Goal: Task Accomplishment & Management: Manage account settings

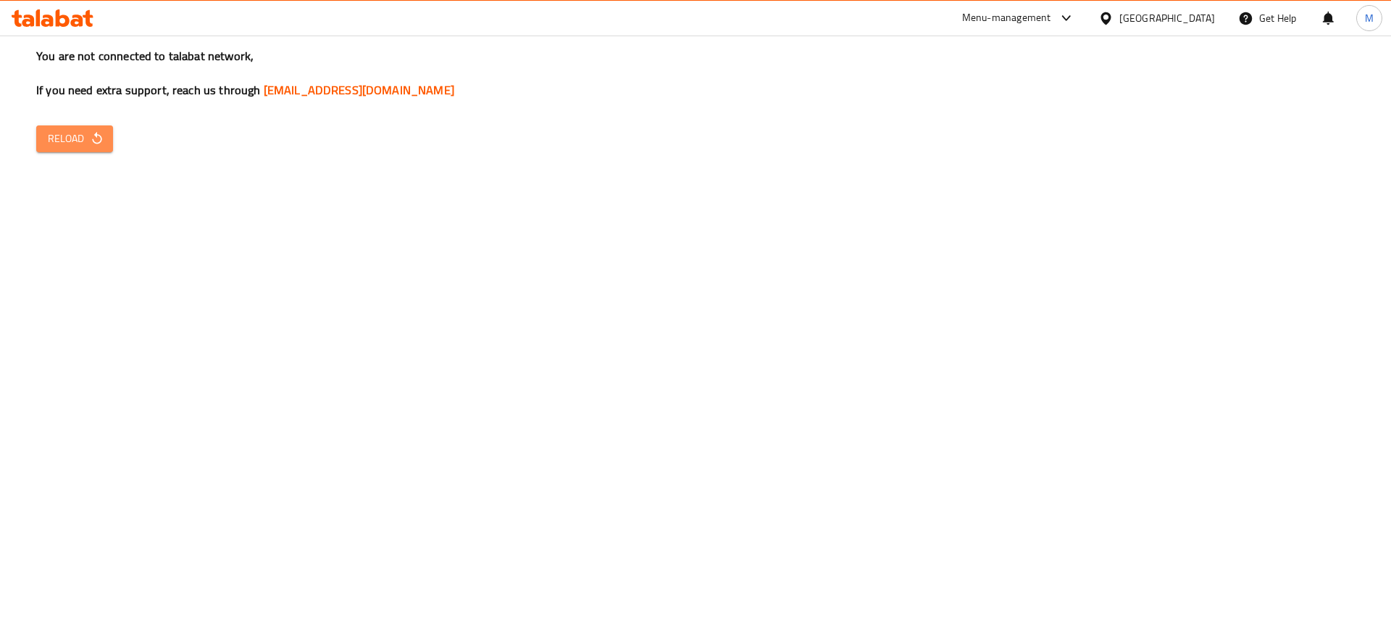
click at [98, 133] on icon "button" at bounding box center [97, 138] width 14 height 14
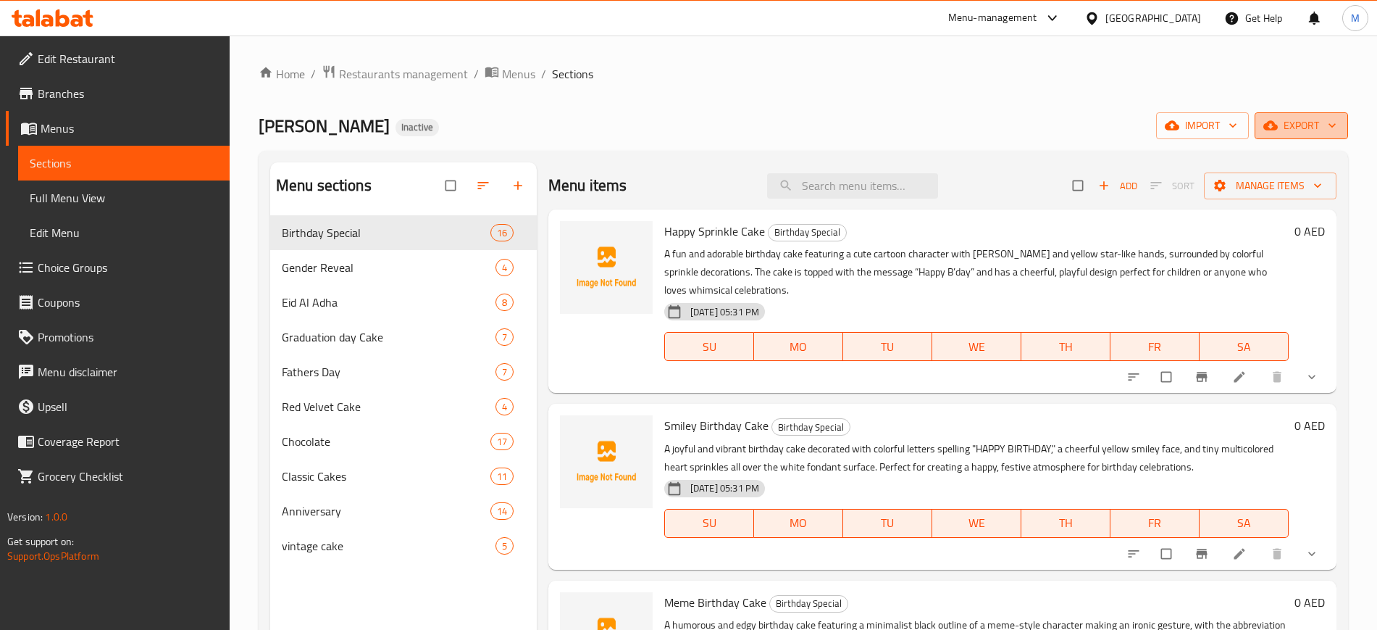
click at [1301, 138] on button "export" at bounding box center [1301, 125] width 93 height 27
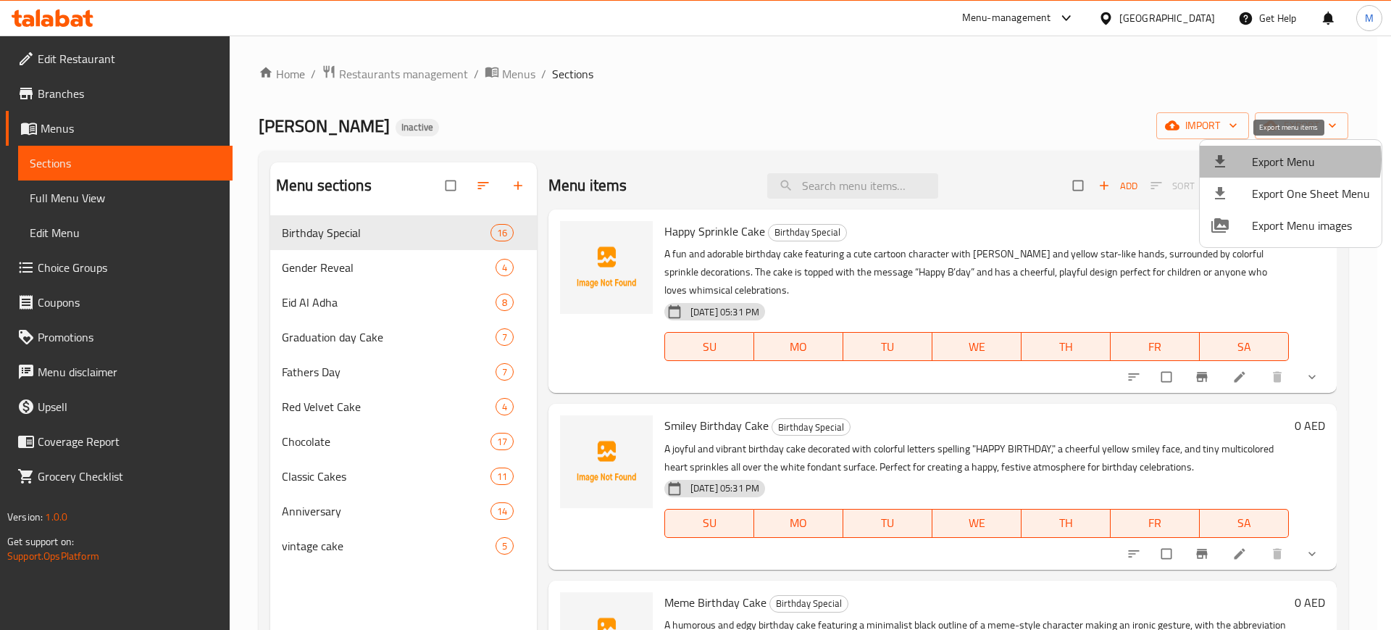
click at [1284, 159] on span "Export Menu" at bounding box center [1311, 161] width 118 height 17
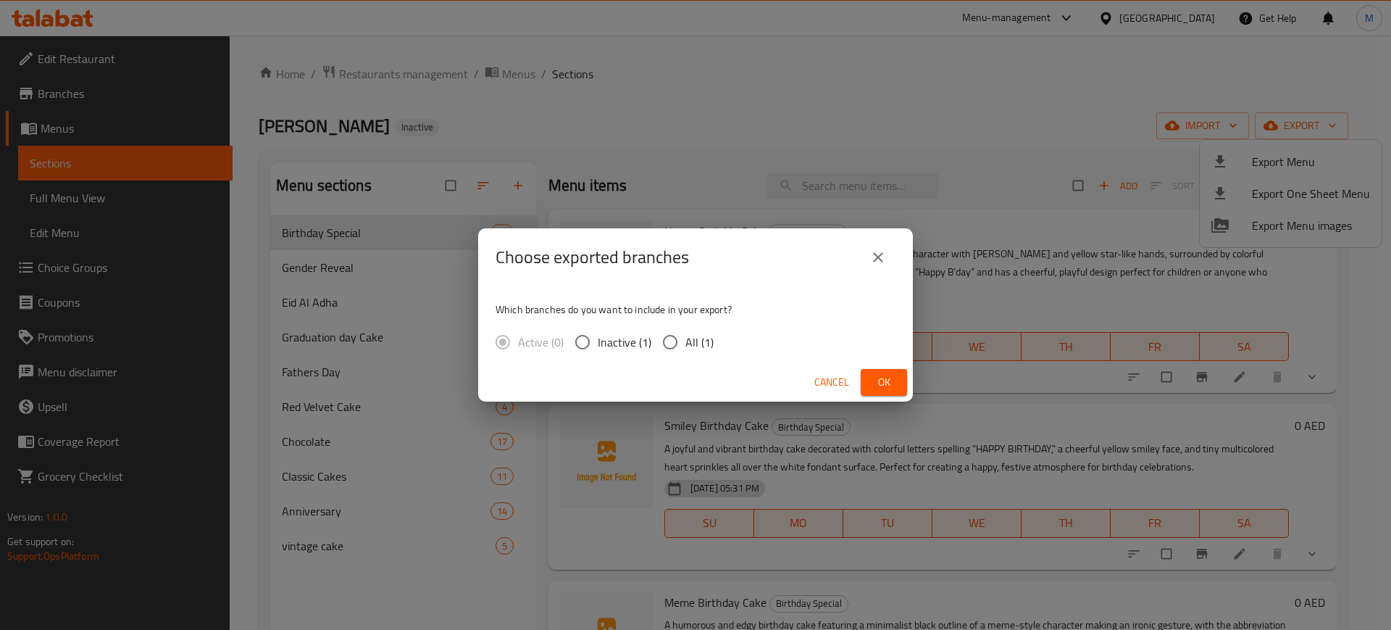
click at [687, 351] on span "All (1)" at bounding box center [699, 341] width 28 height 17
click at [685, 351] on input "All (1)" at bounding box center [670, 342] width 30 height 30
radio input "true"
click at [890, 383] on span "Ok" at bounding box center [883, 382] width 23 height 18
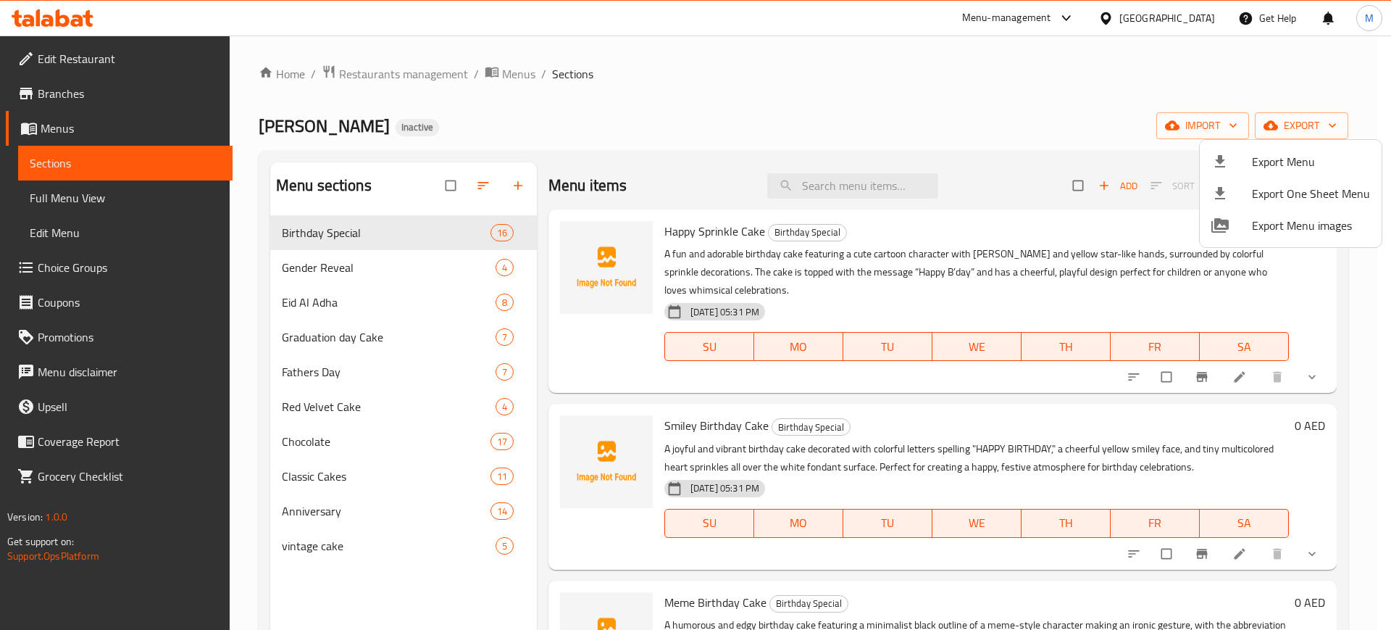
click at [149, 59] on div at bounding box center [695, 315] width 1391 height 630
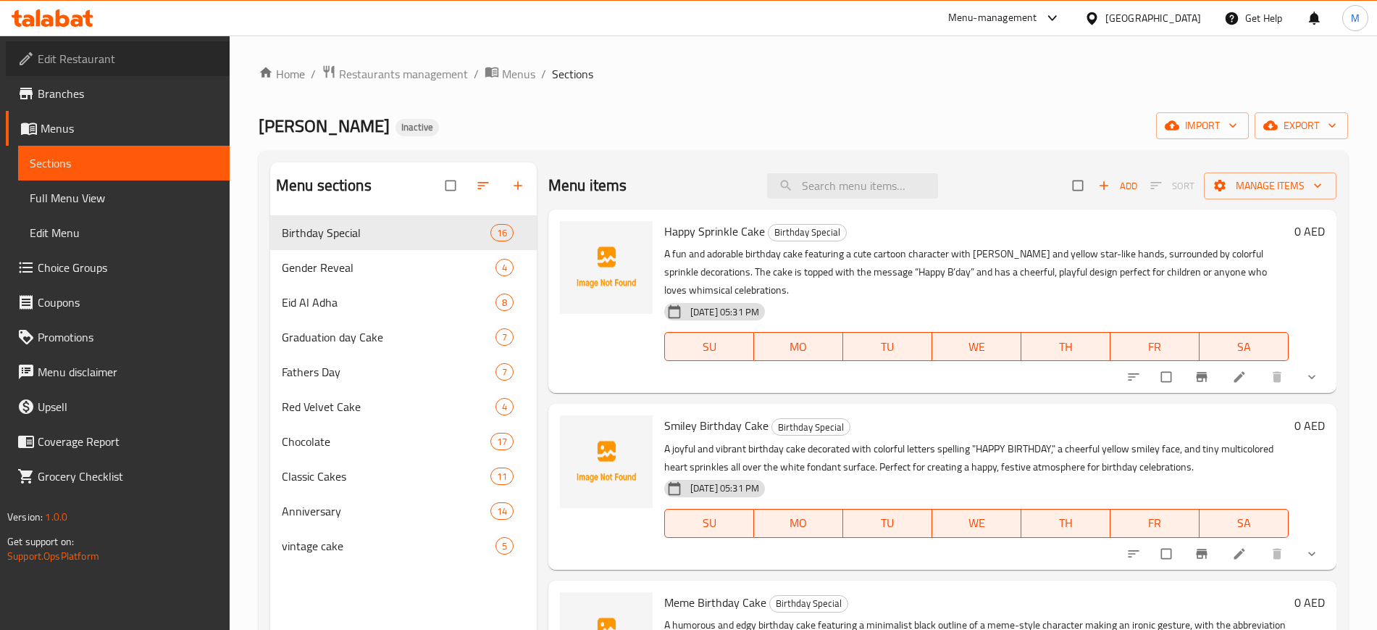
click at [149, 59] on span "Edit Restaurant" at bounding box center [128, 58] width 180 height 17
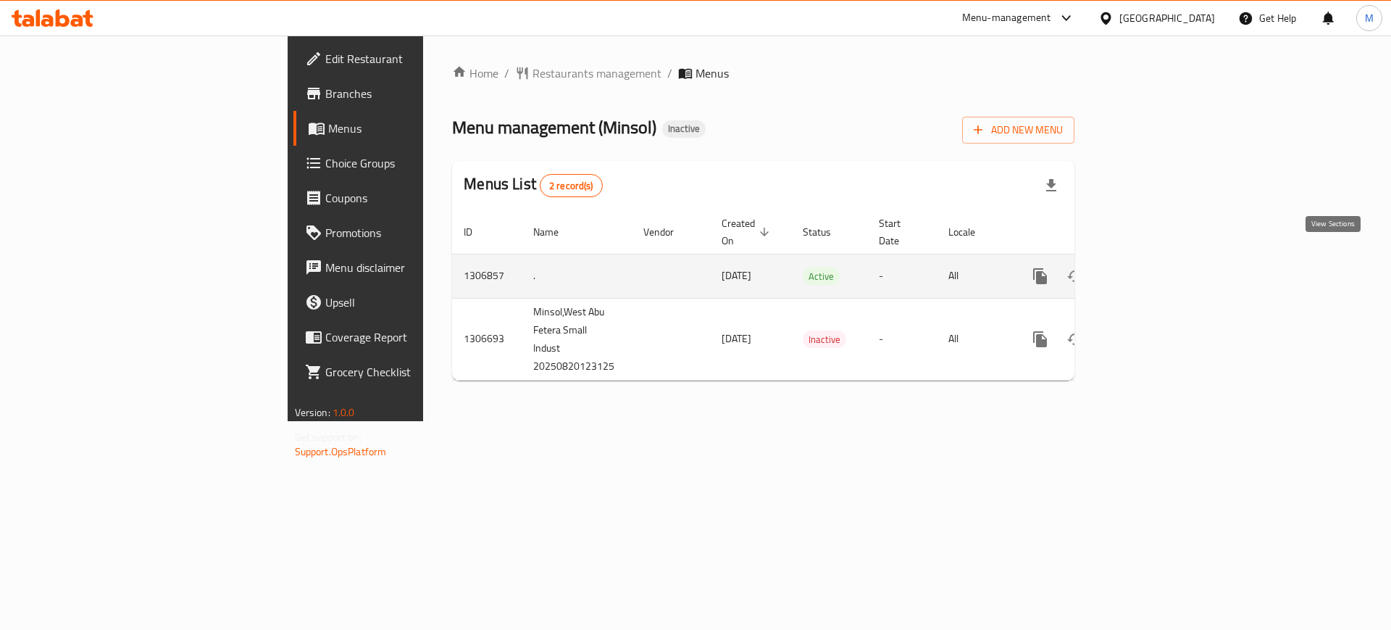
click at [1153, 267] on icon "enhanced table" at bounding box center [1144, 275] width 17 height 17
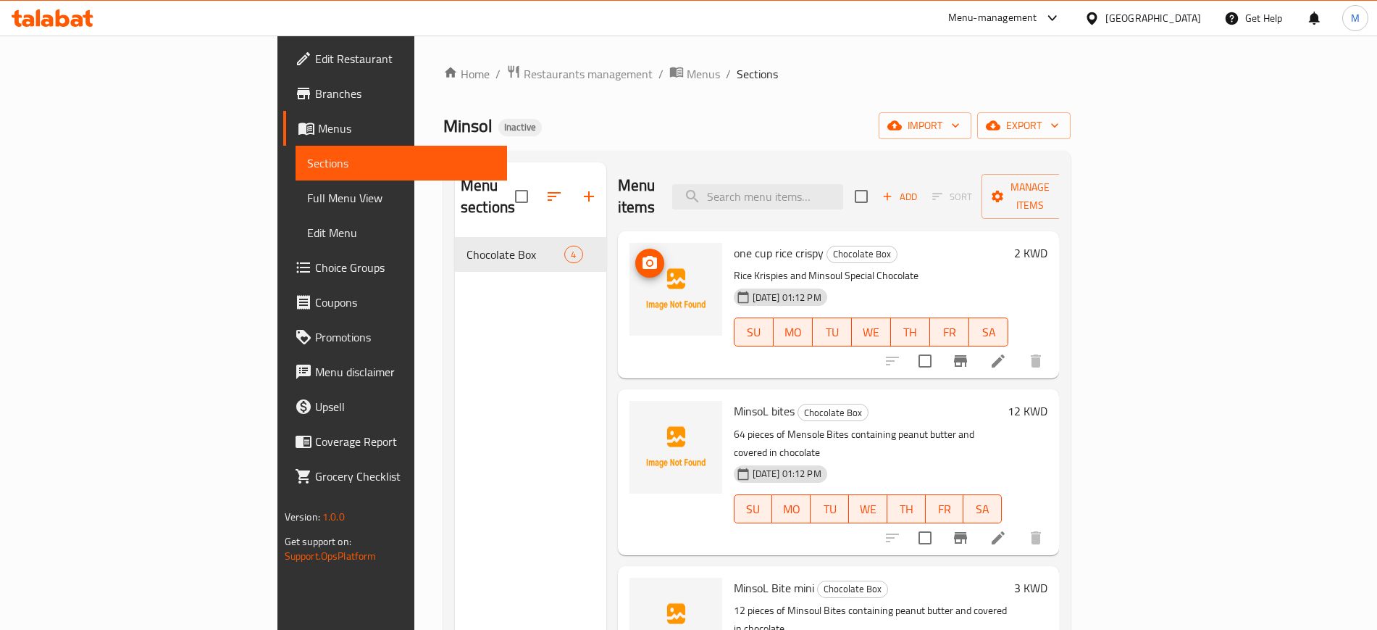
click at [630, 243] on img at bounding box center [676, 289] width 93 height 93
click at [630, 244] on img at bounding box center [676, 289] width 93 height 93
click at [643, 256] on icon "upload picture" at bounding box center [650, 262] width 14 height 13
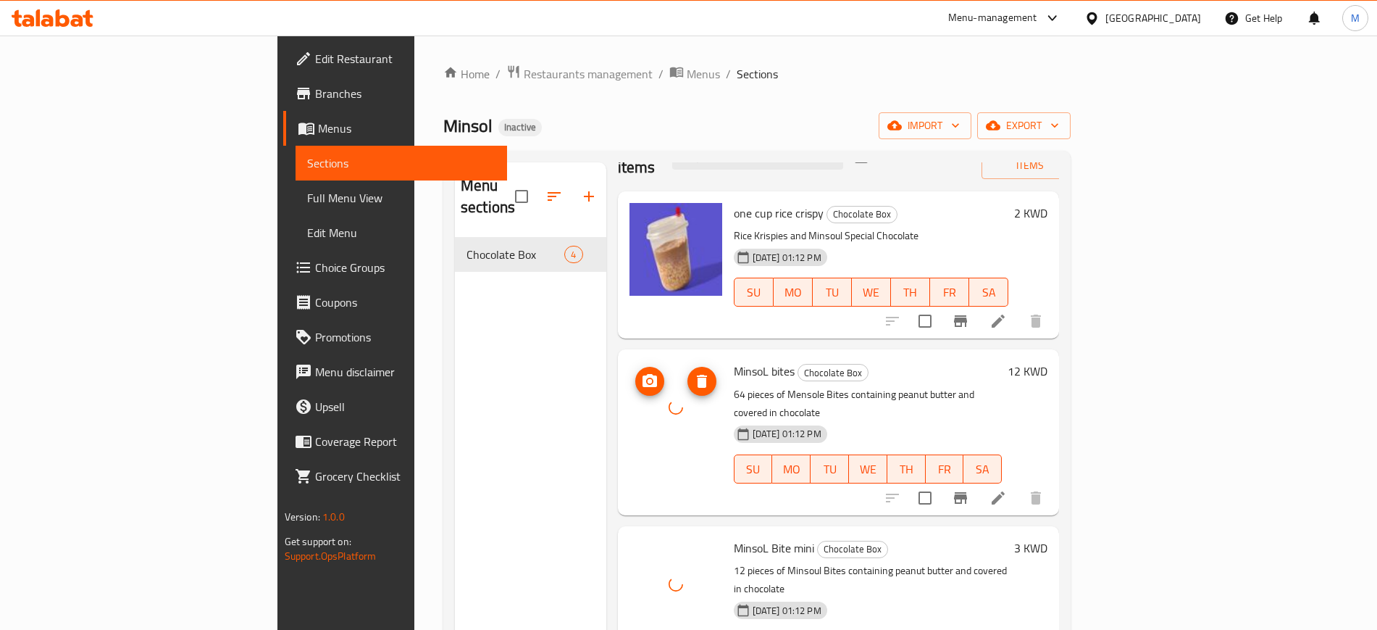
scroll to position [203, 0]
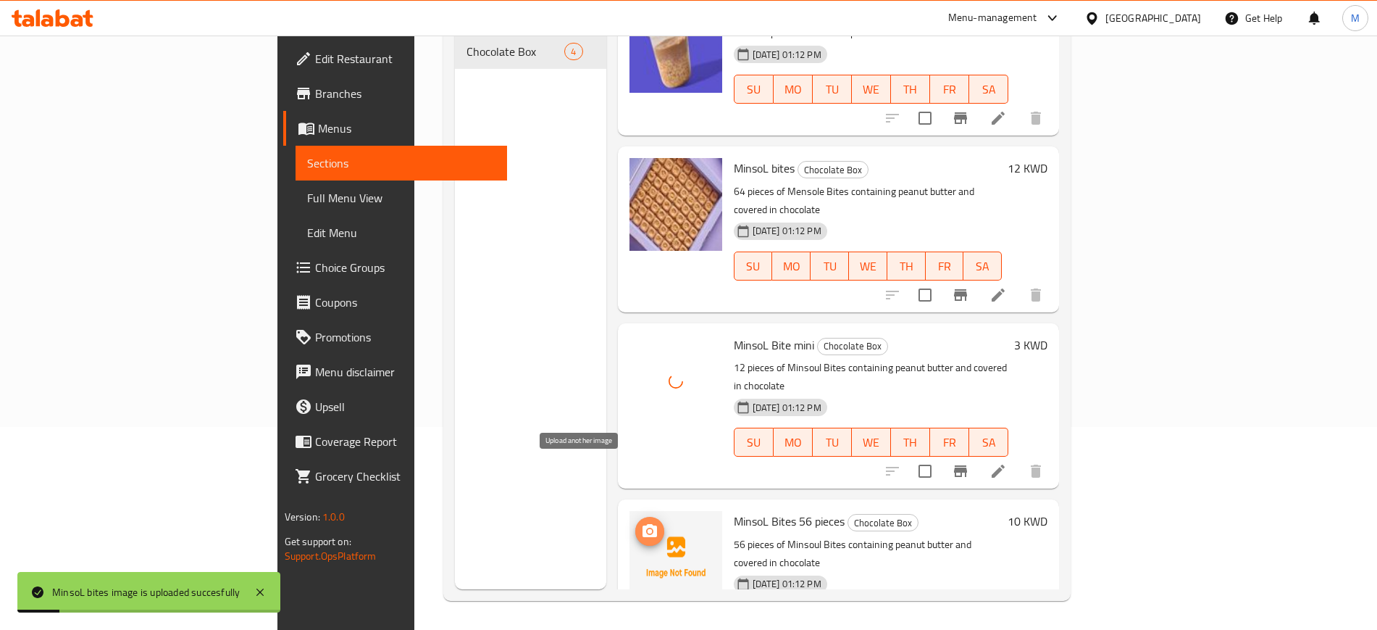
click at [641, 522] on icon "upload picture" at bounding box center [649, 530] width 17 height 17
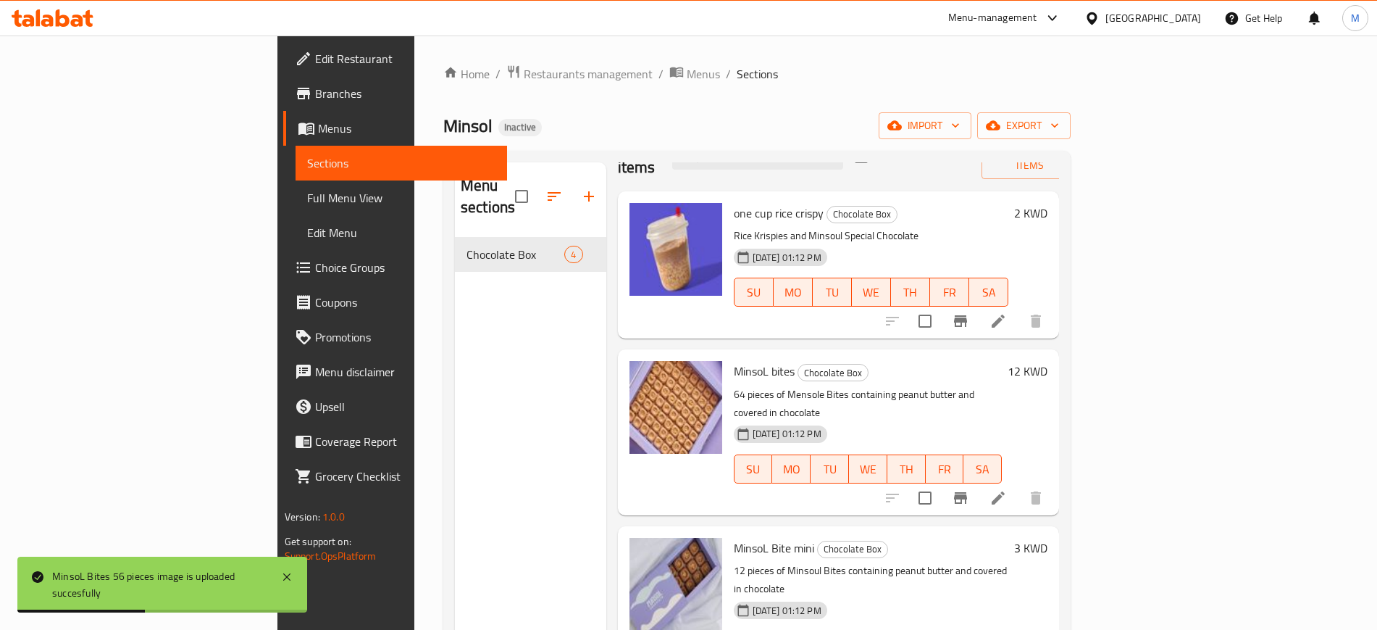
scroll to position [0, 0]
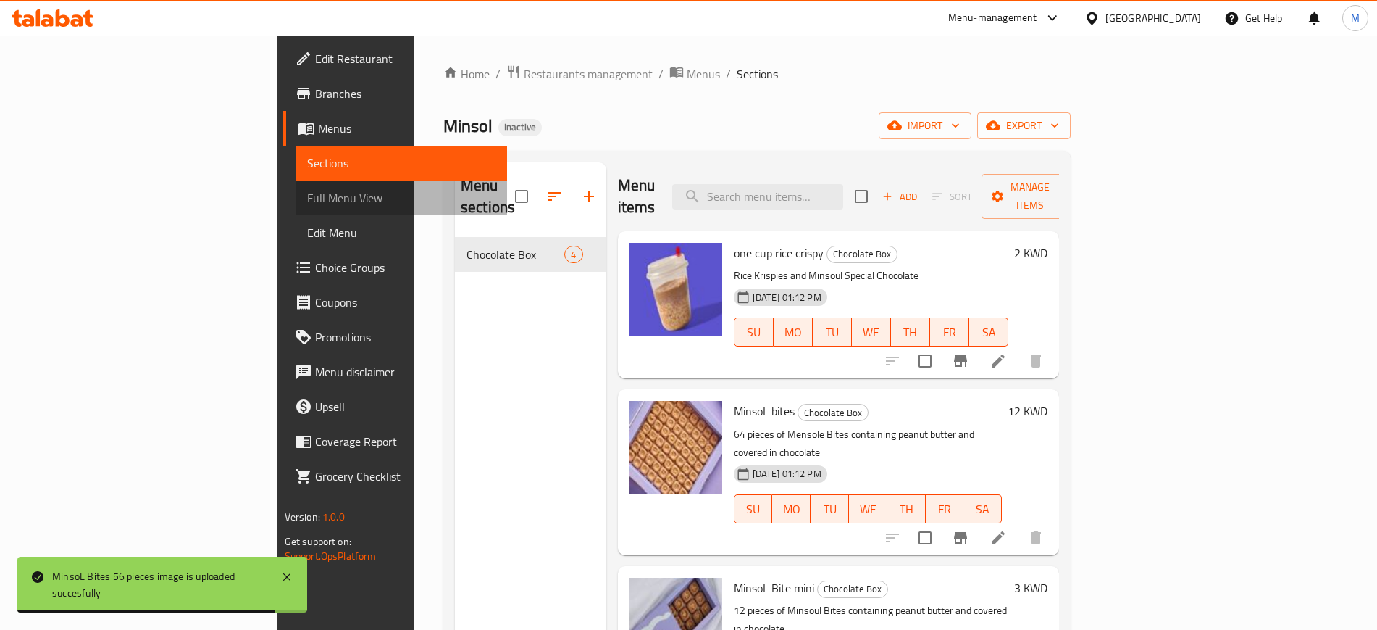
click at [307, 204] on span "Full Menu View" at bounding box center [401, 197] width 188 height 17
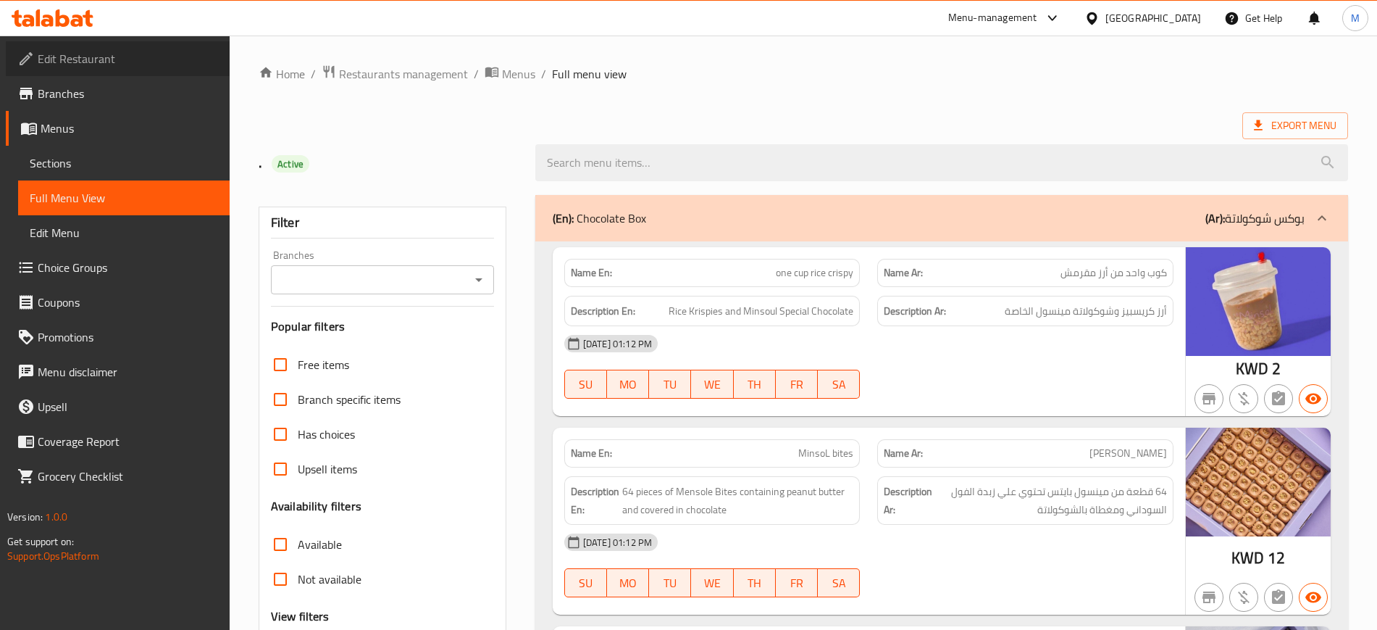
click at [150, 57] on span "Edit Restaurant" at bounding box center [128, 58] width 180 height 17
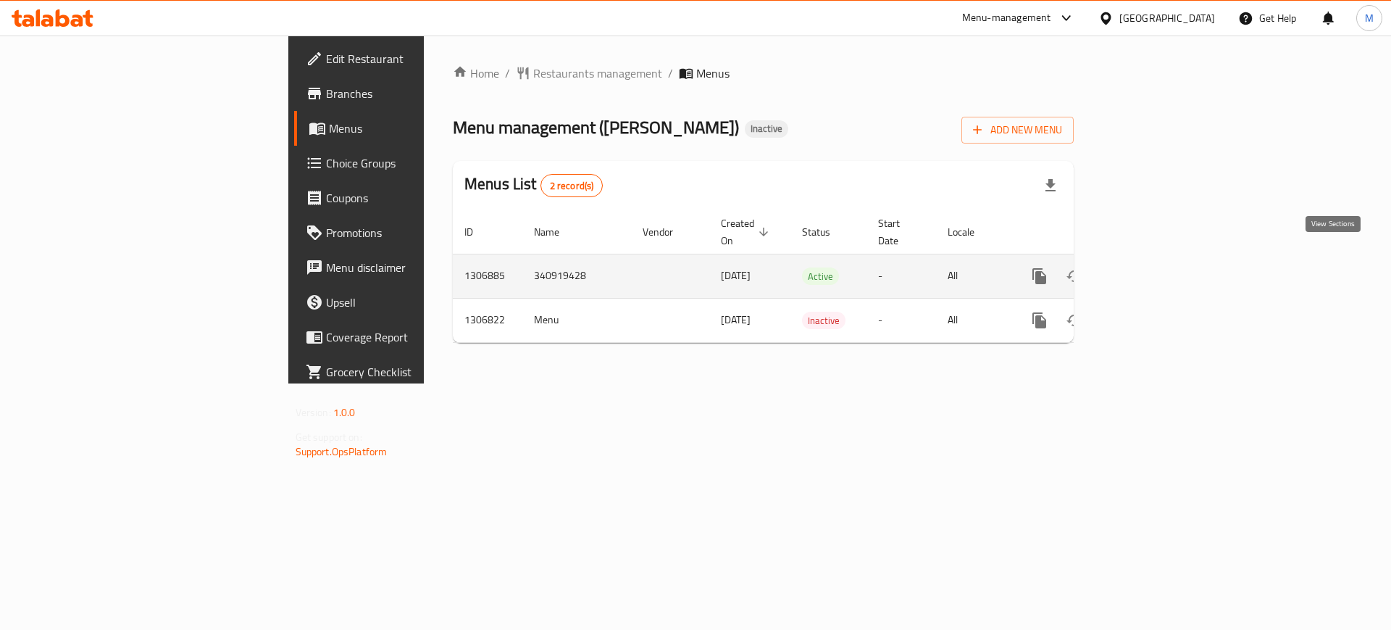
click at [1153, 267] on icon "enhanced table" at bounding box center [1143, 275] width 17 height 17
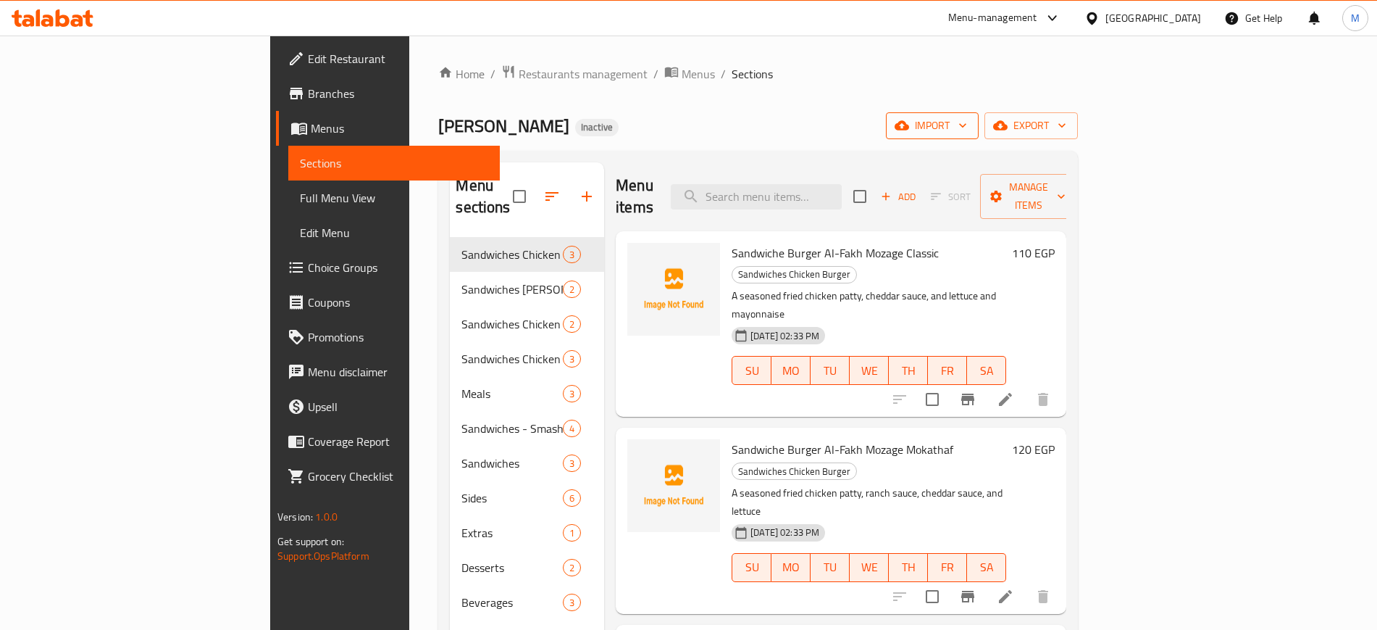
click at [967, 117] on span "import" at bounding box center [933, 126] width 70 height 18
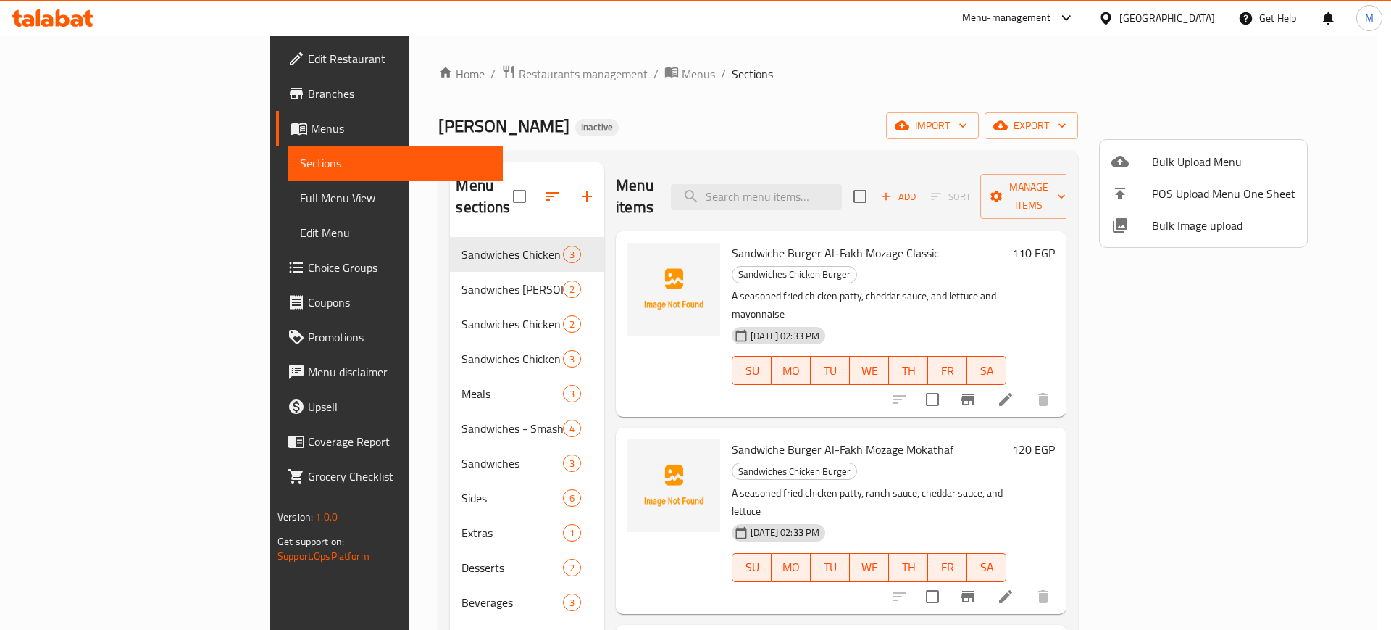
click at [1223, 217] on span "Bulk Image upload" at bounding box center [1223, 225] width 143 height 17
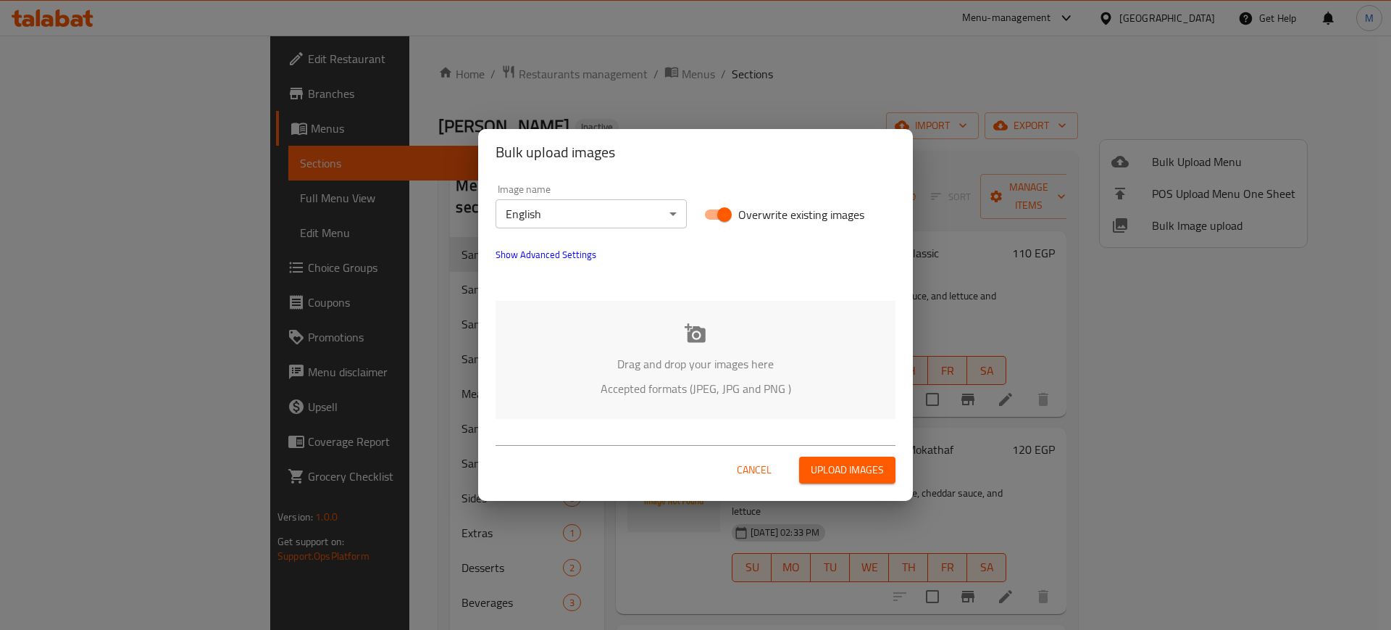
click at [725, 360] on p "Drag and drop your images here" at bounding box center [695, 363] width 356 height 17
click at [651, 230] on div "Image name English ​" at bounding box center [591, 206] width 209 height 62
click at [646, 228] on div "Image name English ​" at bounding box center [591, 206] width 209 height 62
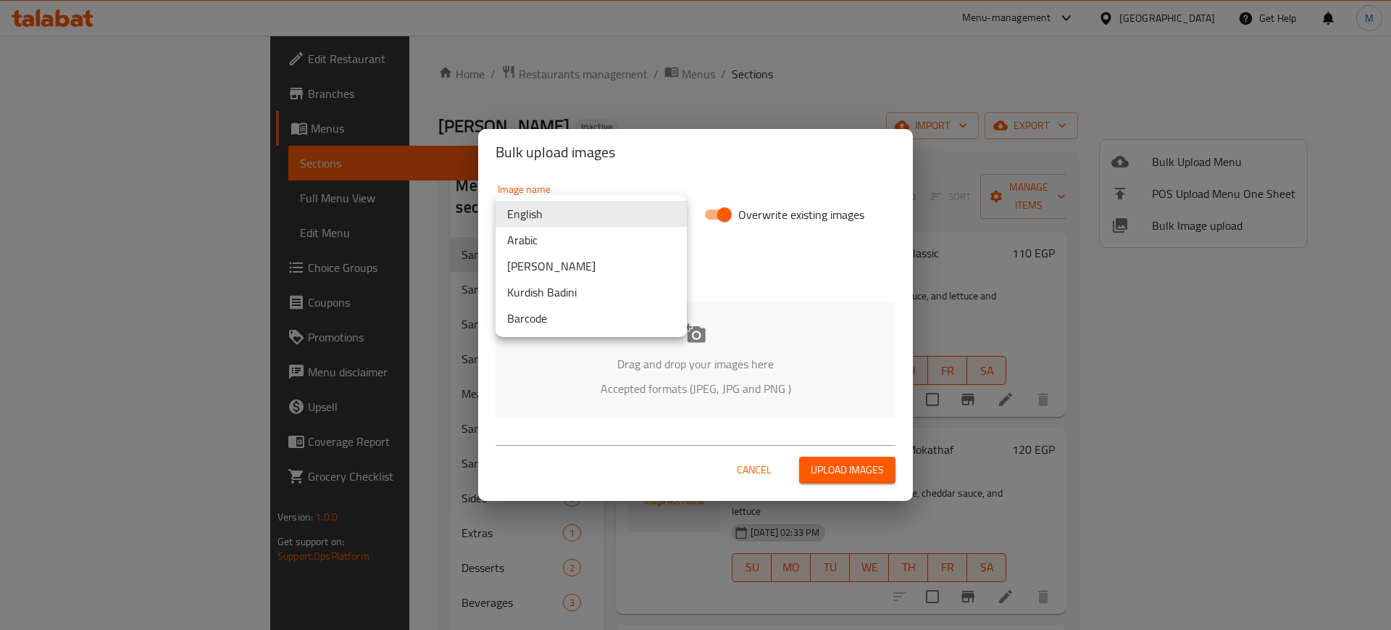
click at [609, 218] on body "​ Menu-management Egypt Get Help M Edit Restaurant Branches Menus Sections Full…" at bounding box center [695, 333] width 1391 height 594
click at [580, 233] on li "Arabic" at bounding box center [591, 240] width 191 height 26
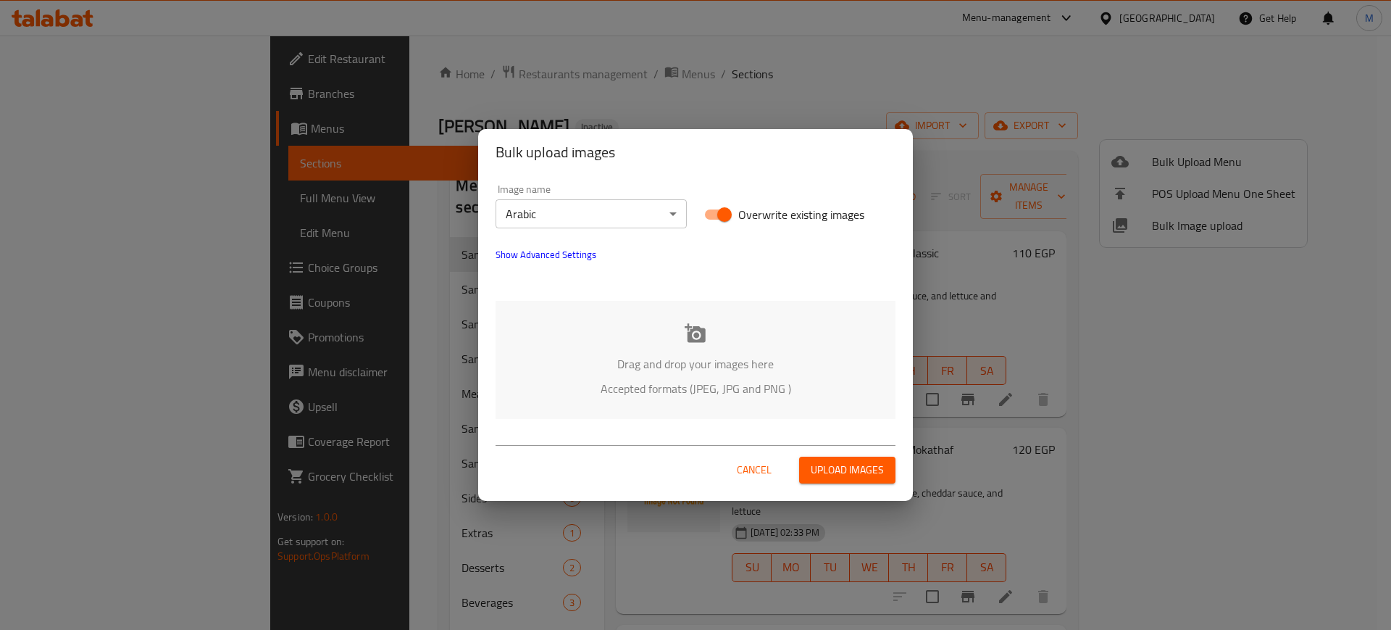
click at [635, 336] on div "Drag and drop your images here Accepted formats (JPEG, JPG and PNG )" at bounding box center [696, 360] width 400 height 118
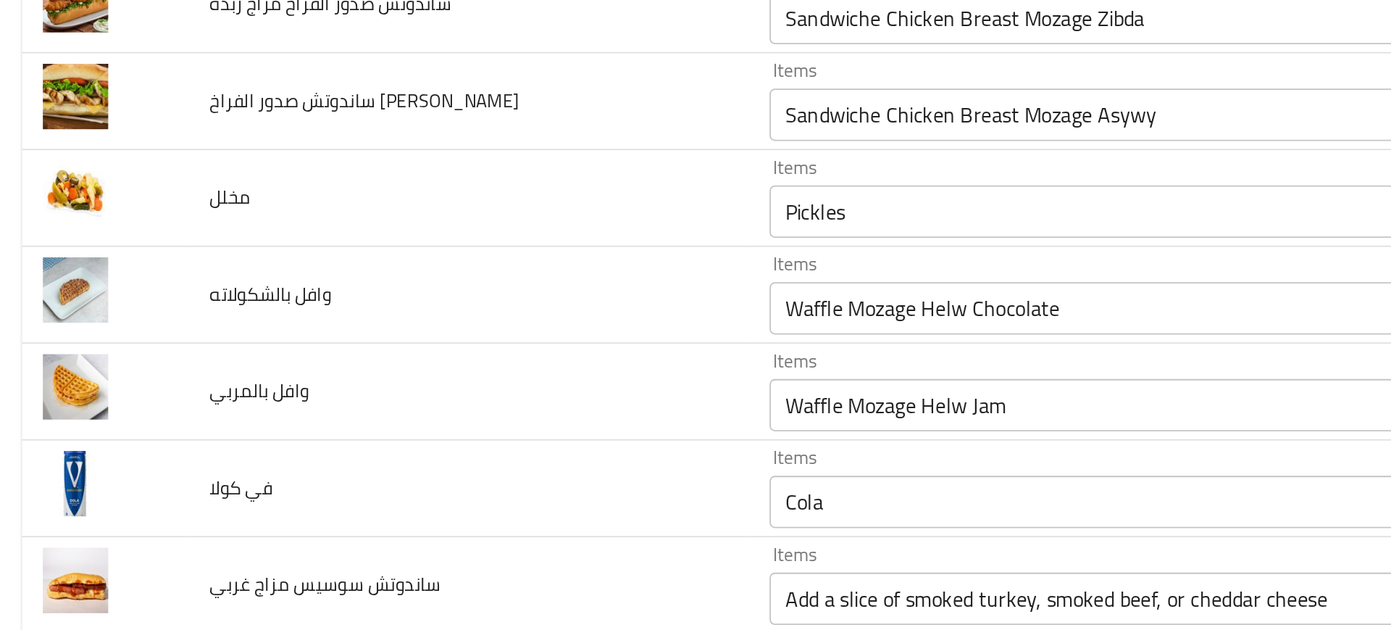
scroll to position [1337, 0]
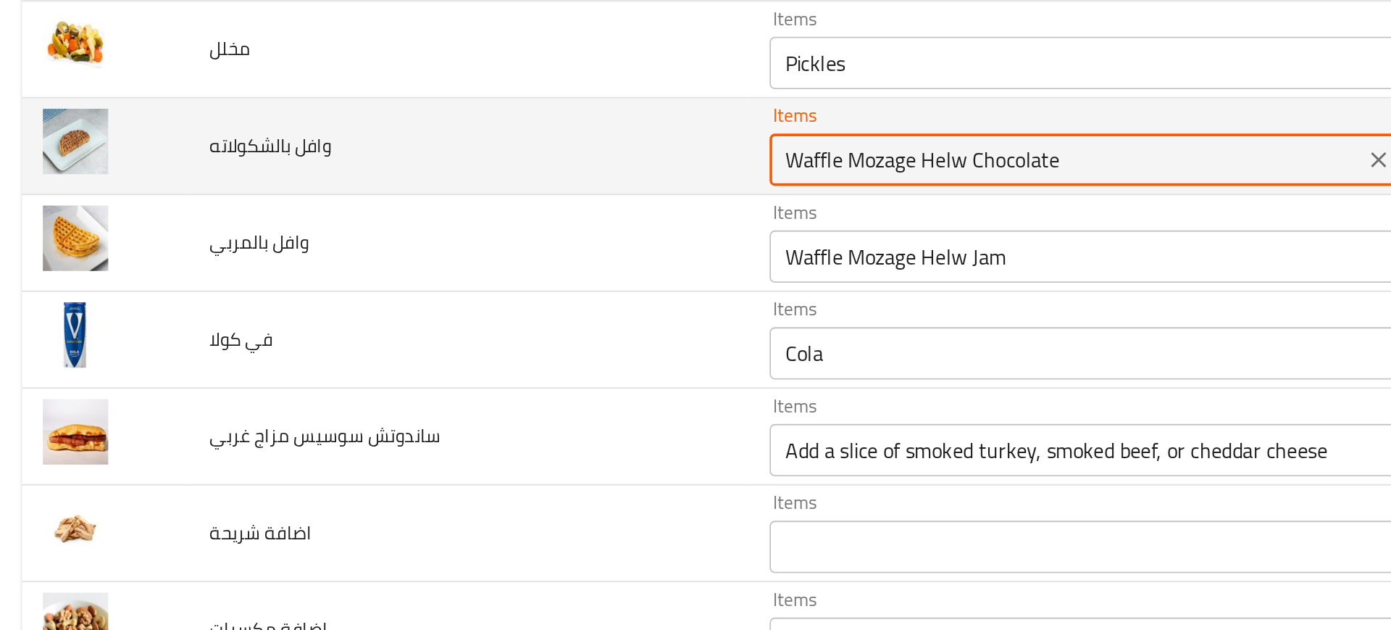
drag, startPoint x: 471, startPoint y: 257, endPoint x: 690, endPoint y: 236, distance: 220.5
click at [690, 236] on div "Items Waffle Mozage Helw Chocolate Items" at bounding box center [618, 252] width 372 height 44
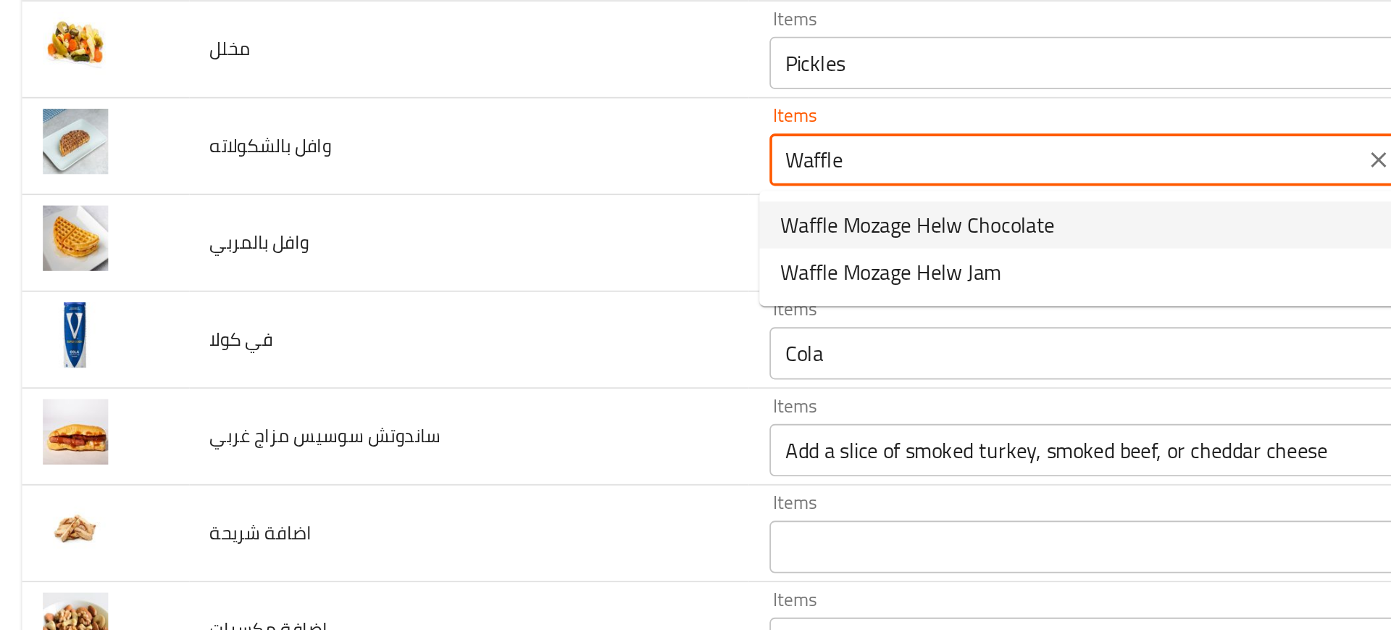
click at [520, 303] on span "Waffle Mozage Helw Chocolate" at bounding box center [514, 295] width 152 height 17
type بالشكولاته "Waffle Mozage Helw Chocolate"
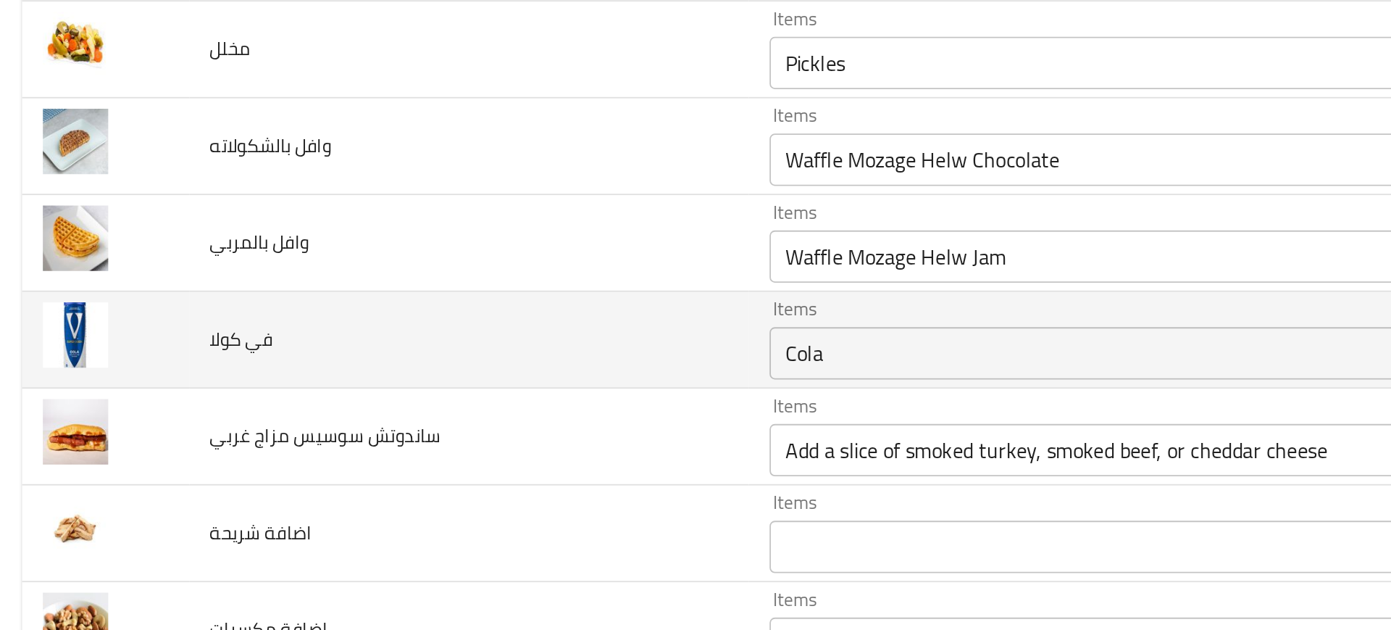
click at [353, 371] on td "في كولا" at bounding box center [265, 360] width 310 height 54
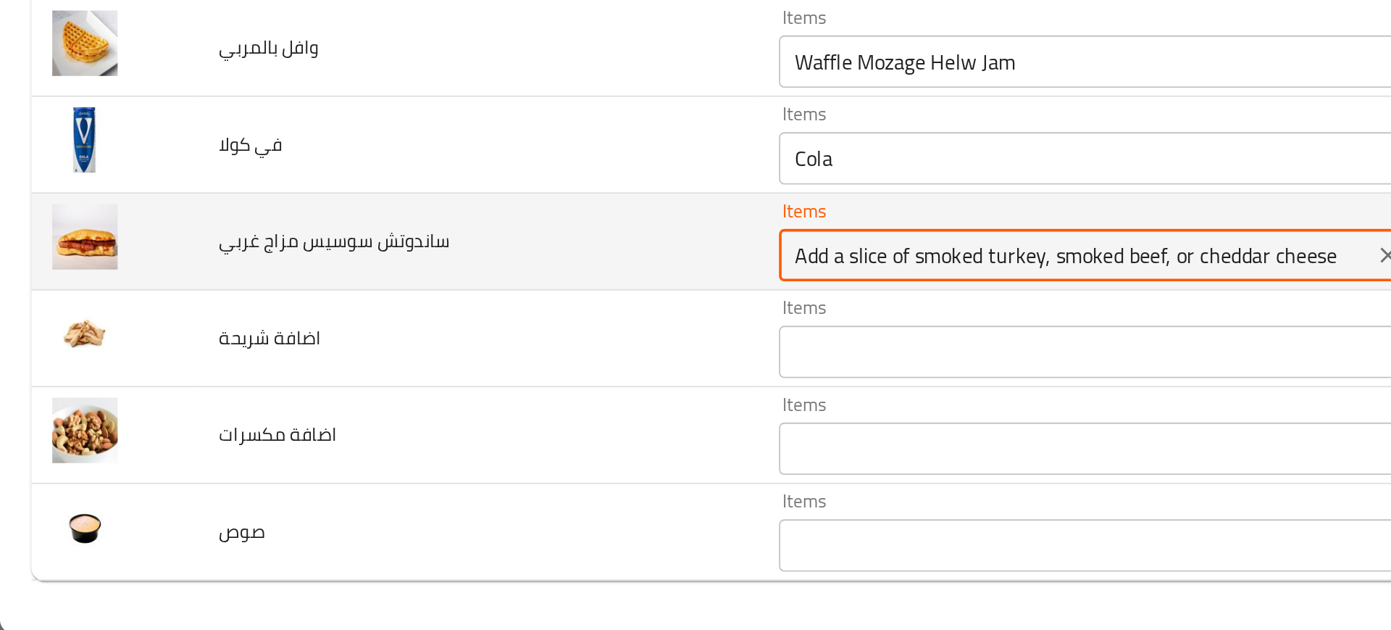
click at [444, 421] on غربي "Add a slice of smoked turkey, smoked beef, or cheddar cheese" at bounding box center [596, 420] width 320 height 20
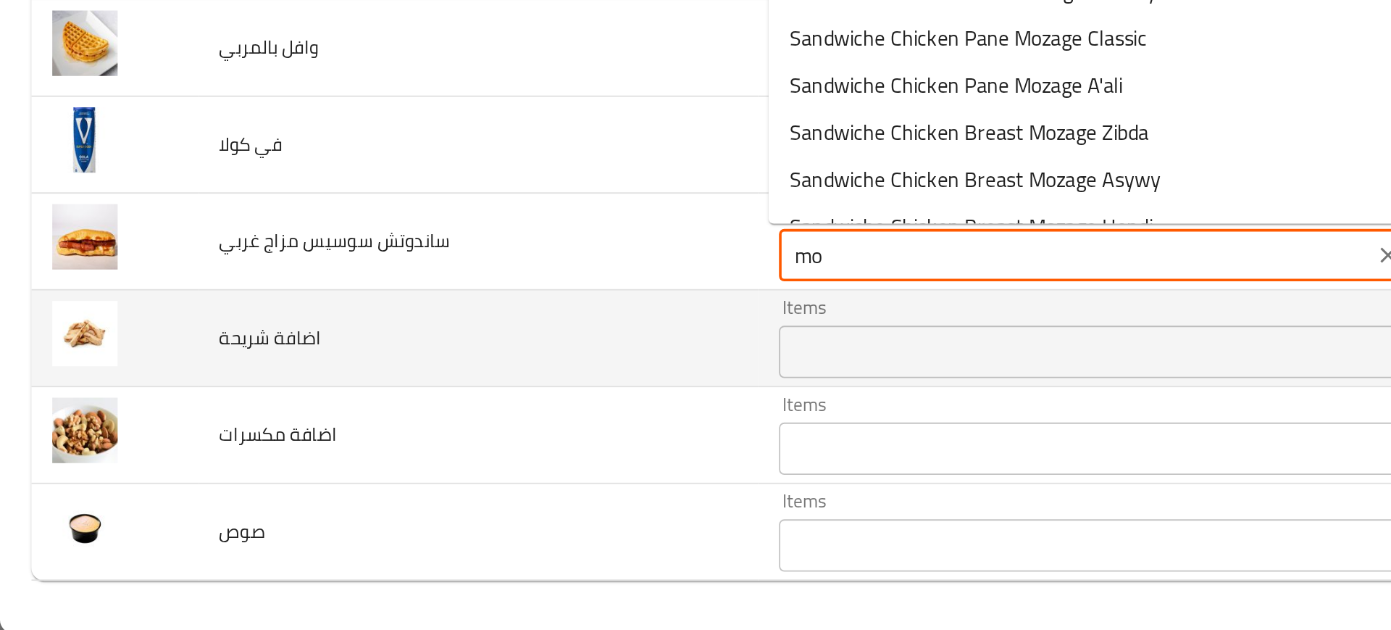
type غربي "m"
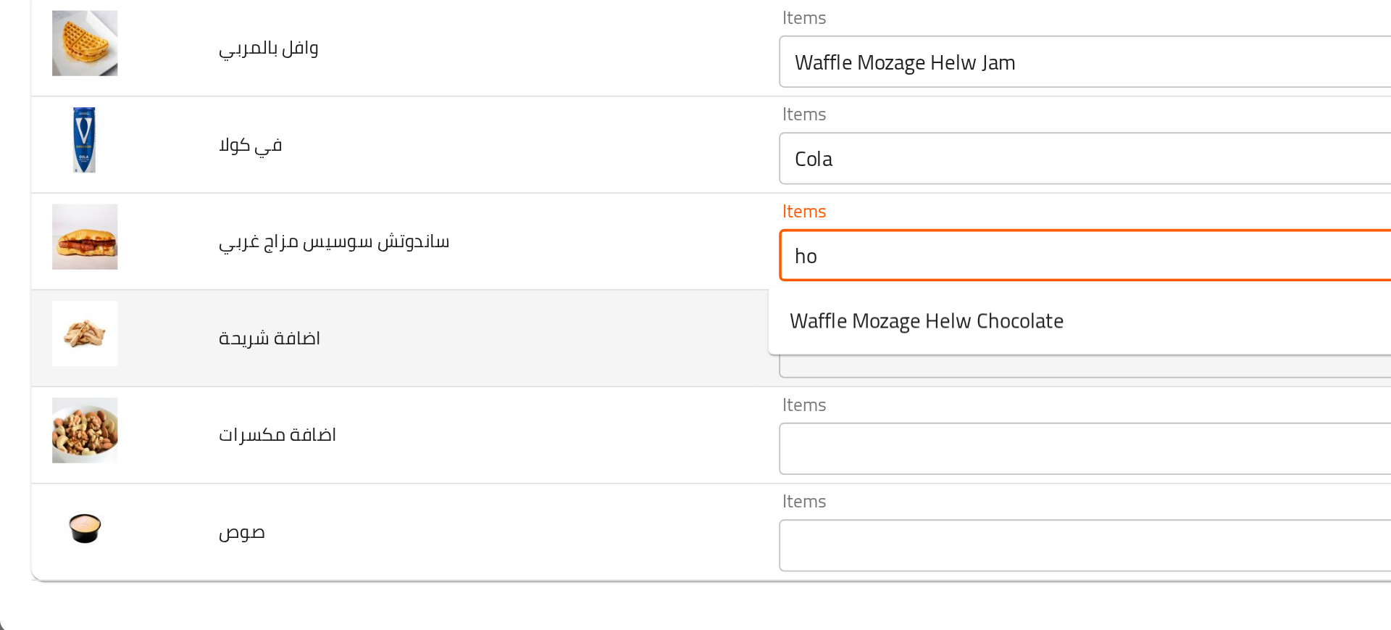
type غربي "h"
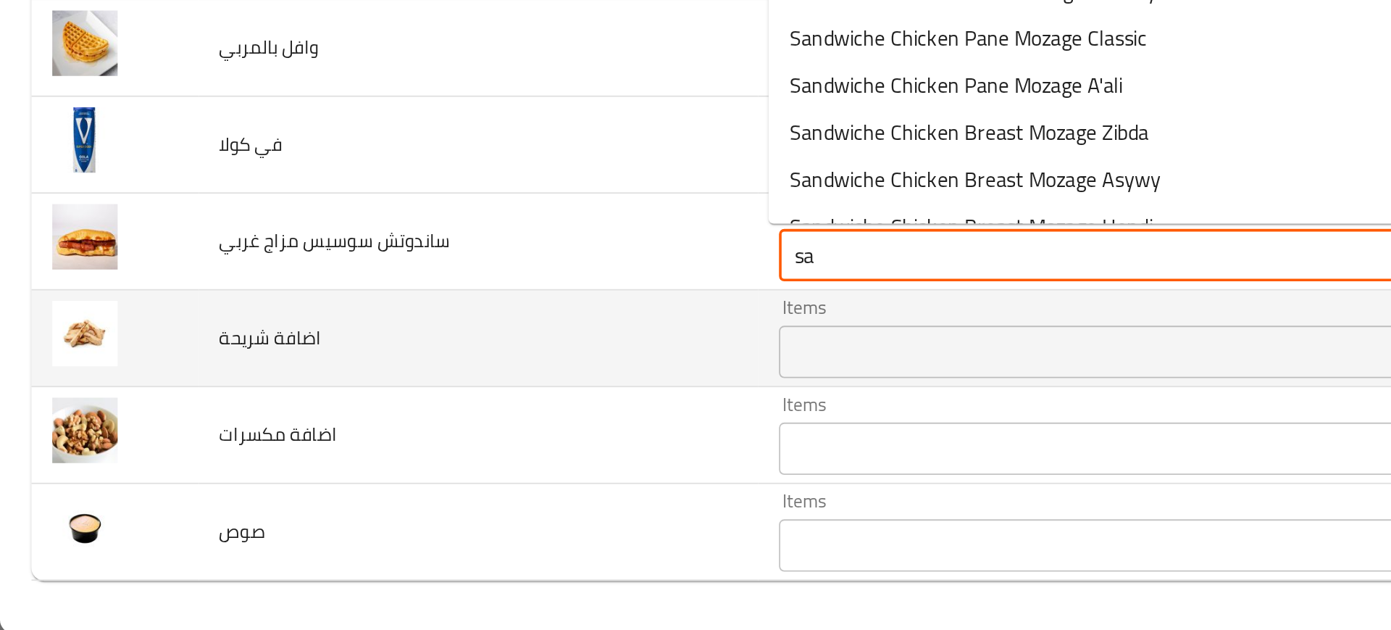
type غربي "s"
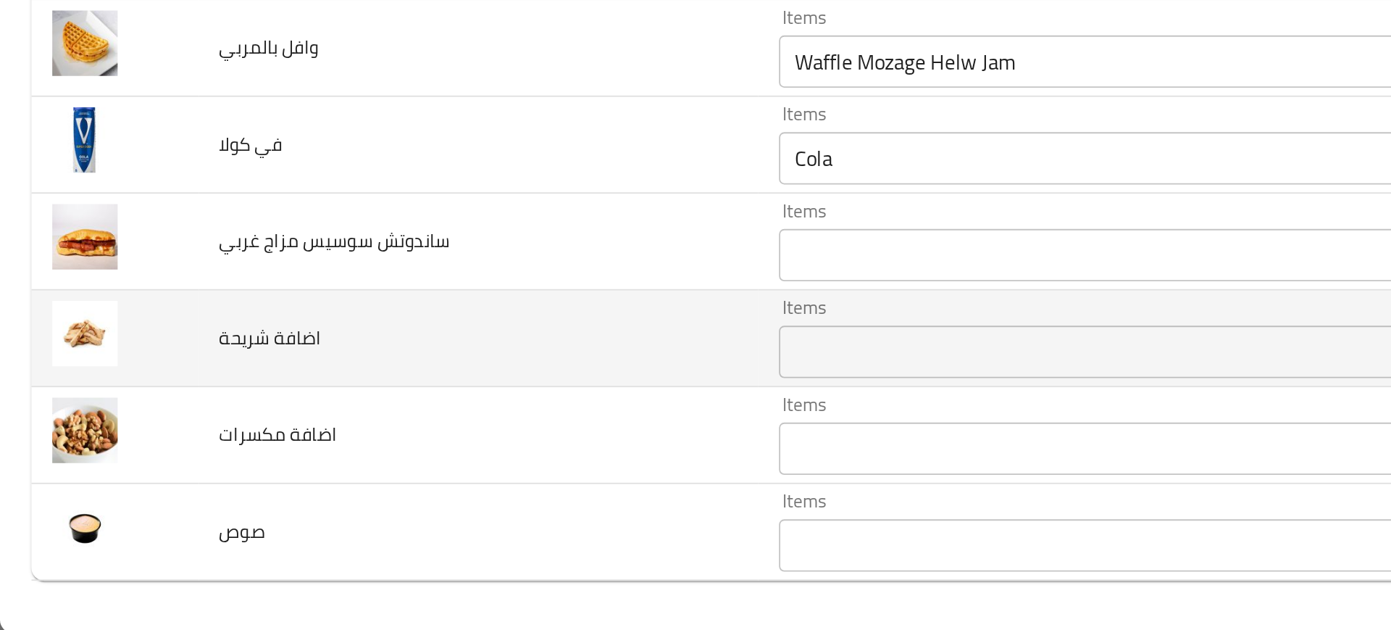
click at [354, 454] on td "اضافة شريحة" at bounding box center [265, 467] width 310 height 54
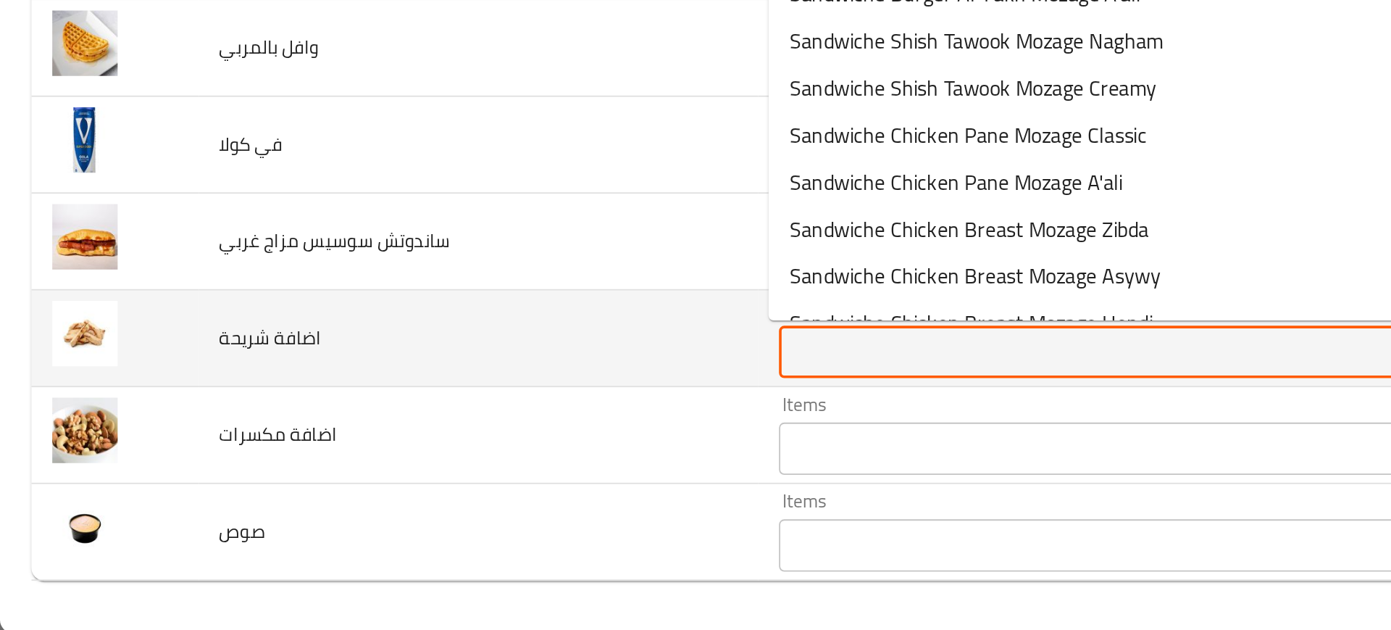
click at [451, 465] on شريحة "Items" at bounding box center [596, 474] width 320 height 20
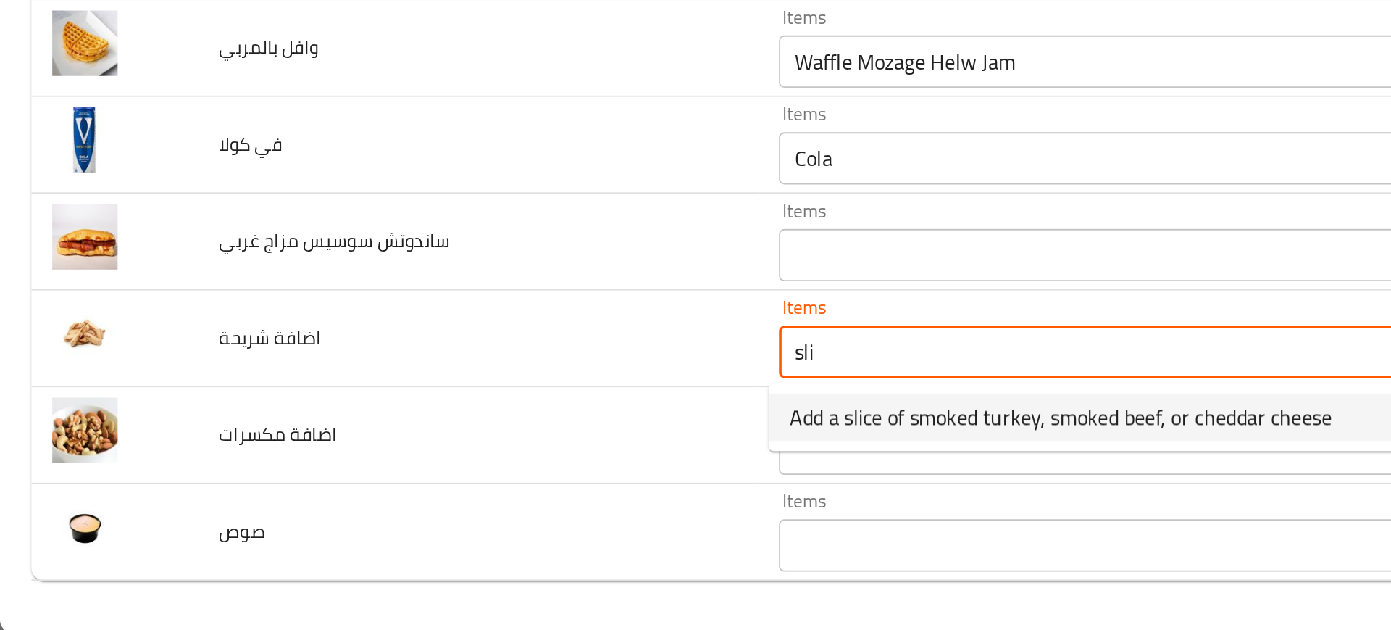
click at [472, 504] on span "Add a slice of smoked turkey, smoked beef, or cheddar cheese" at bounding box center [588, 509] width 301 height 17
type شريحة "Add a slice of smoked turkey, smoked beef, or cheddar cheese"
type شريحة-ar "أضف شريحة من تيركي المدخن أو لحم بقري المدخن أو جبن الشيدر"
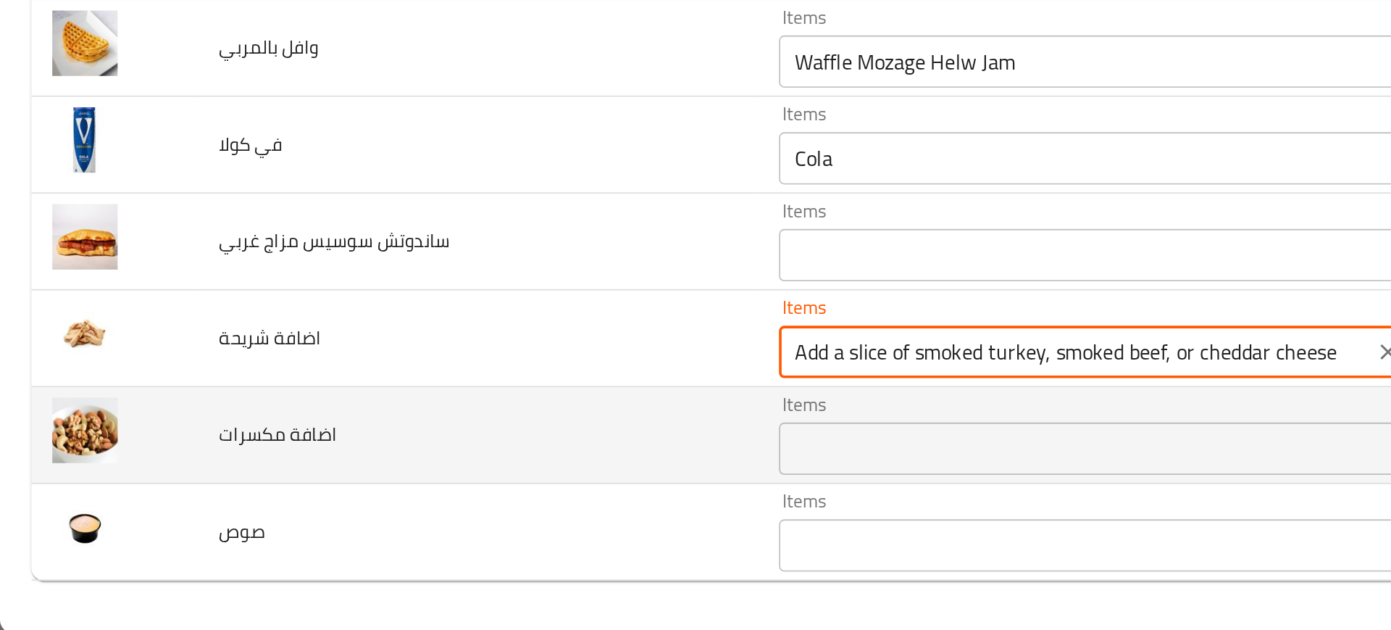
type شريحة "Add a slice of smoked turkey, smoked beef, or cheddar cheese"
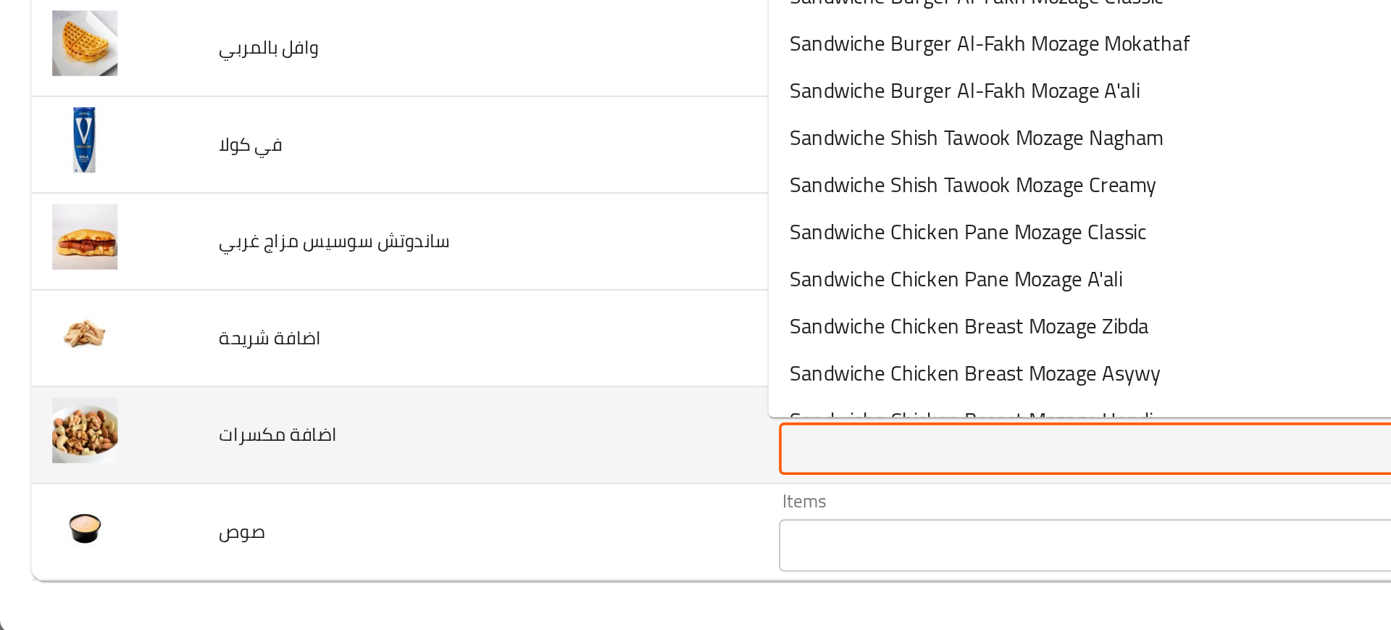
click at [469, 530] on مكسرات "Items" at bounding box center [596, 527] width 320 height 20
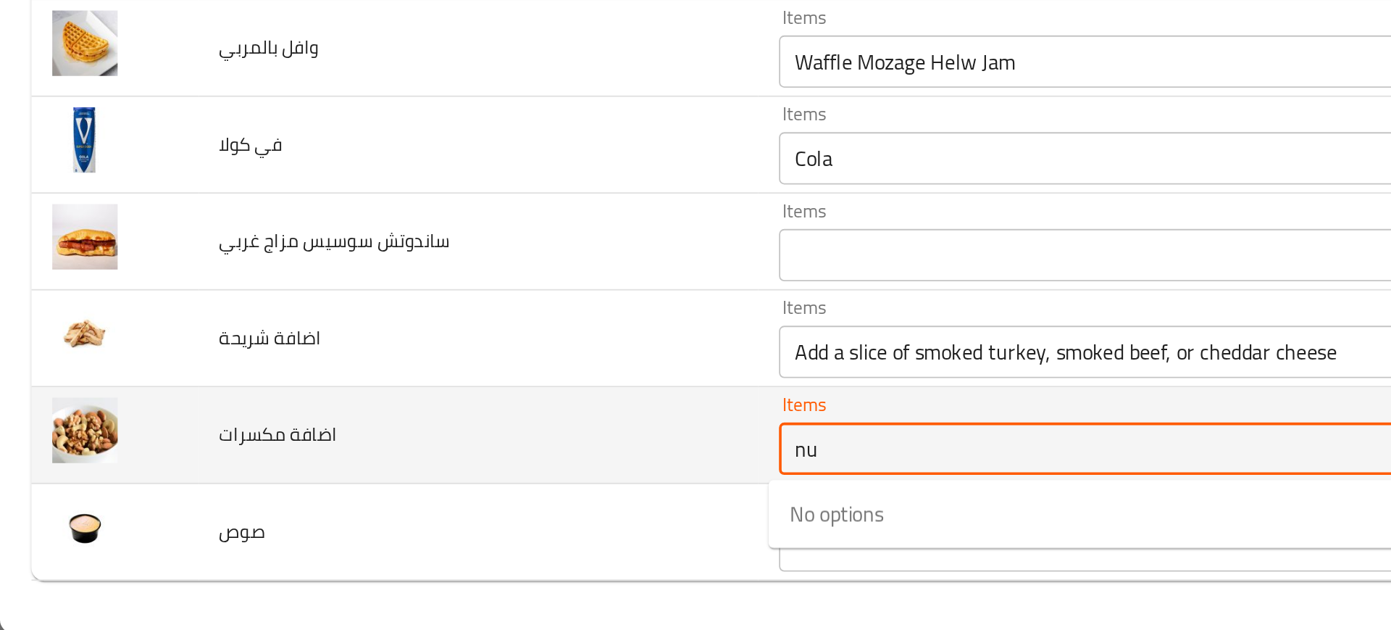
type مكسرات "n"
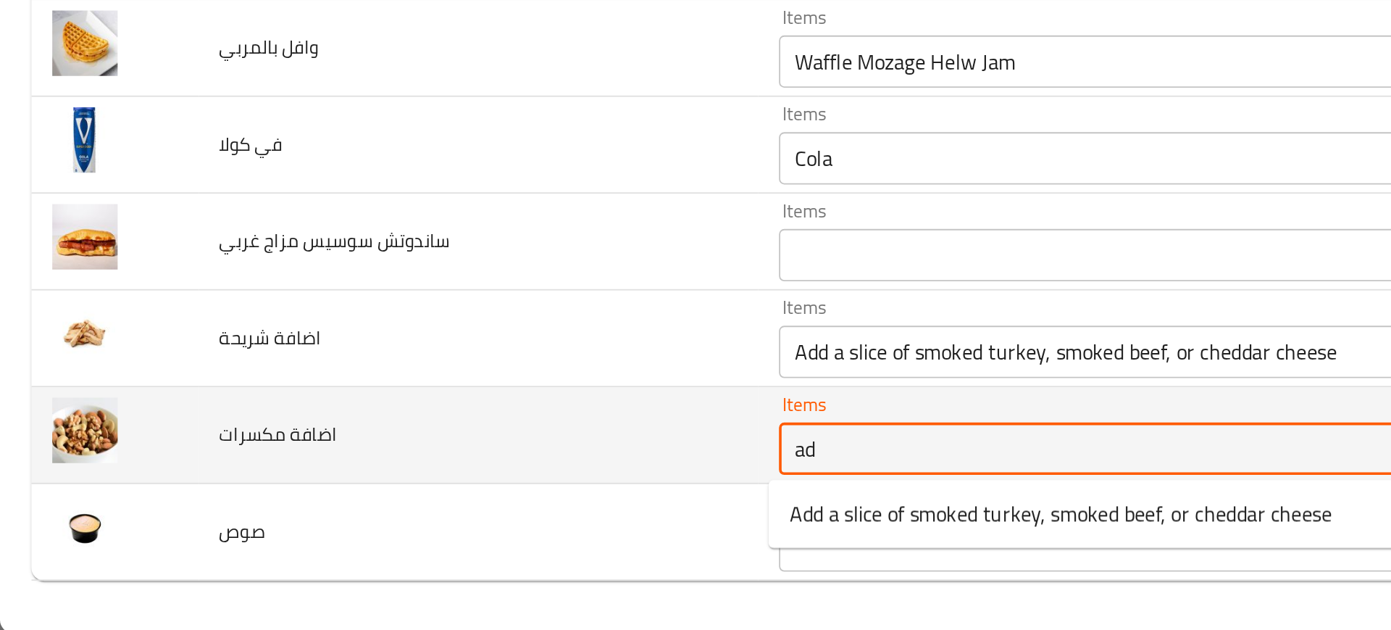
type مكسرات "add"
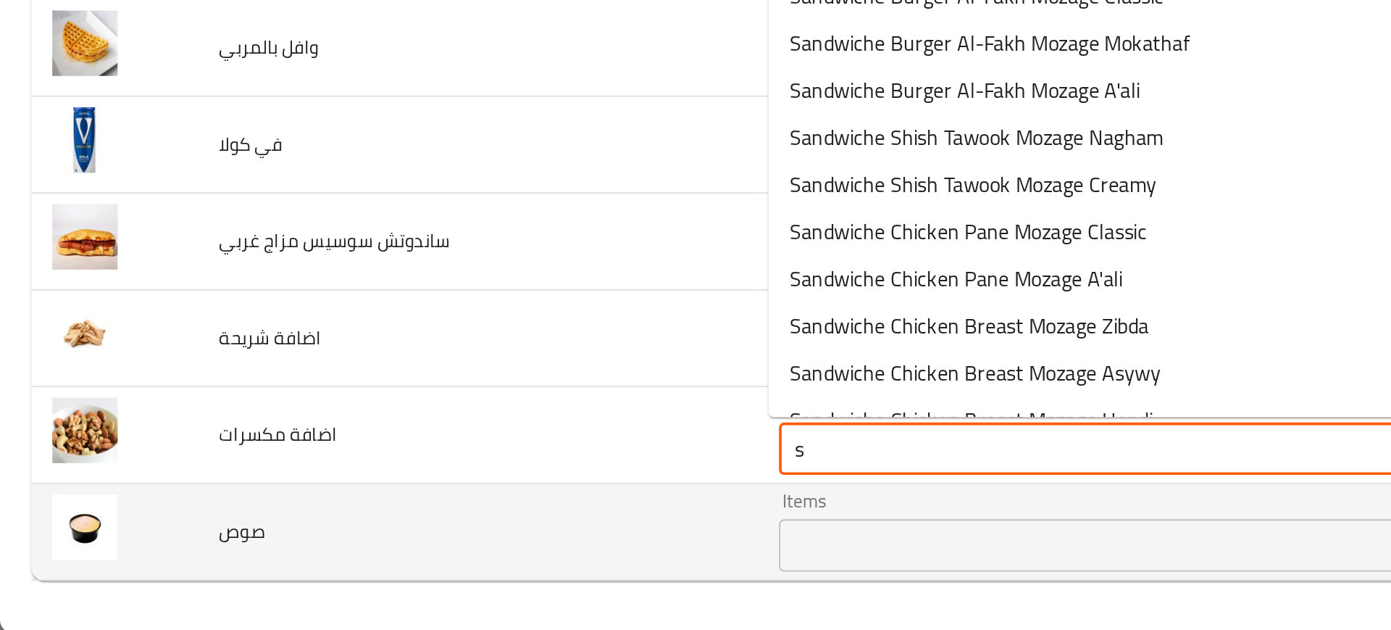
click at [459, 569] on div "Items" at bounding box center [618, 581] width 372 height 29
type مكسرات "s"
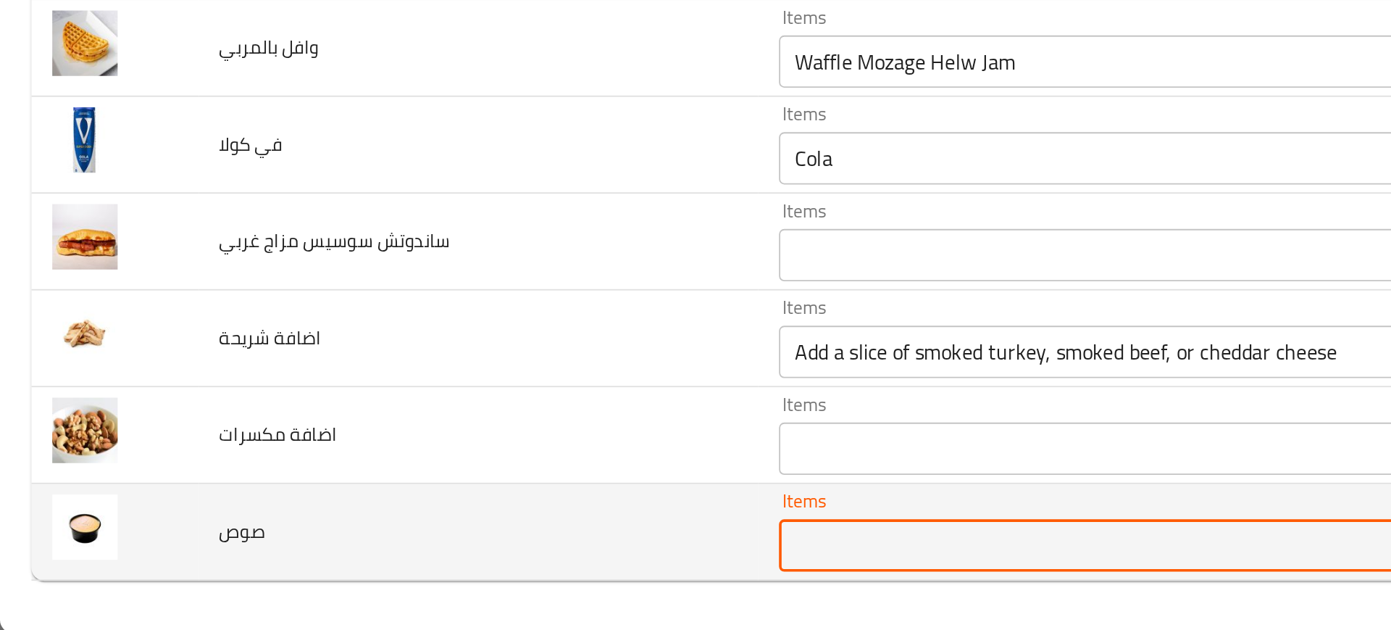
type input "a"
type input "s"
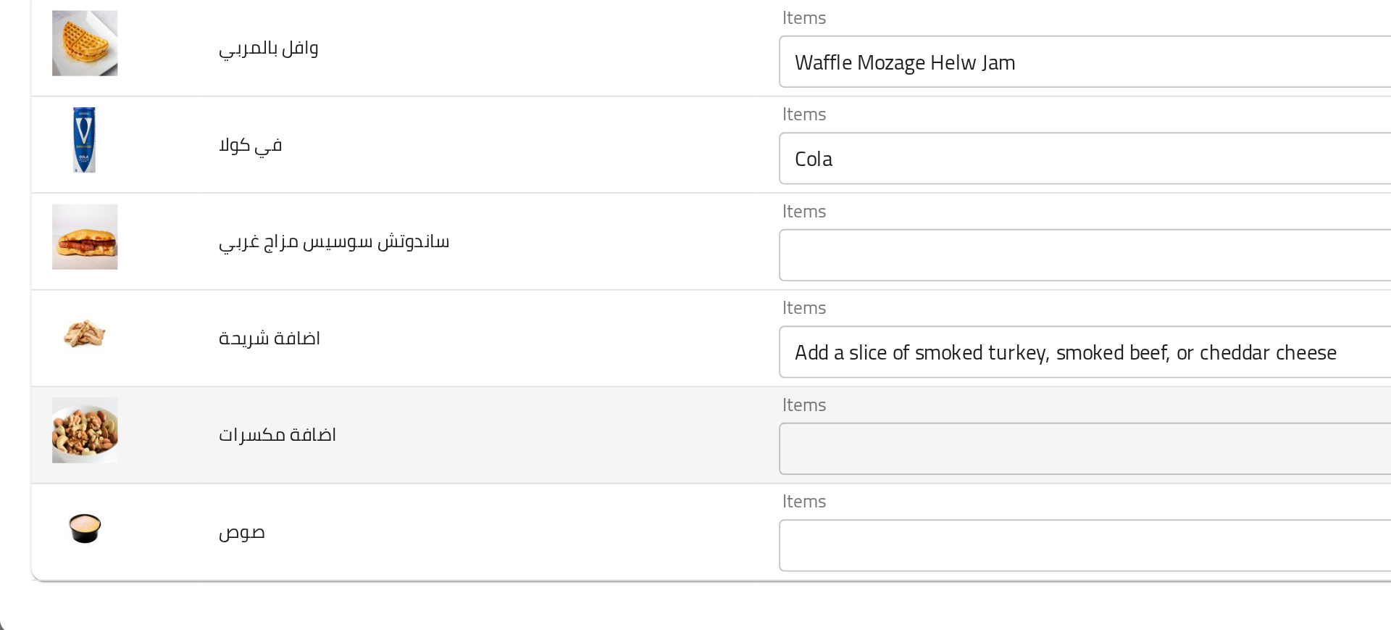
click at [267, 527] on td "اضافة مكسرات" at bounding box center [265, 520] width 310 height 54
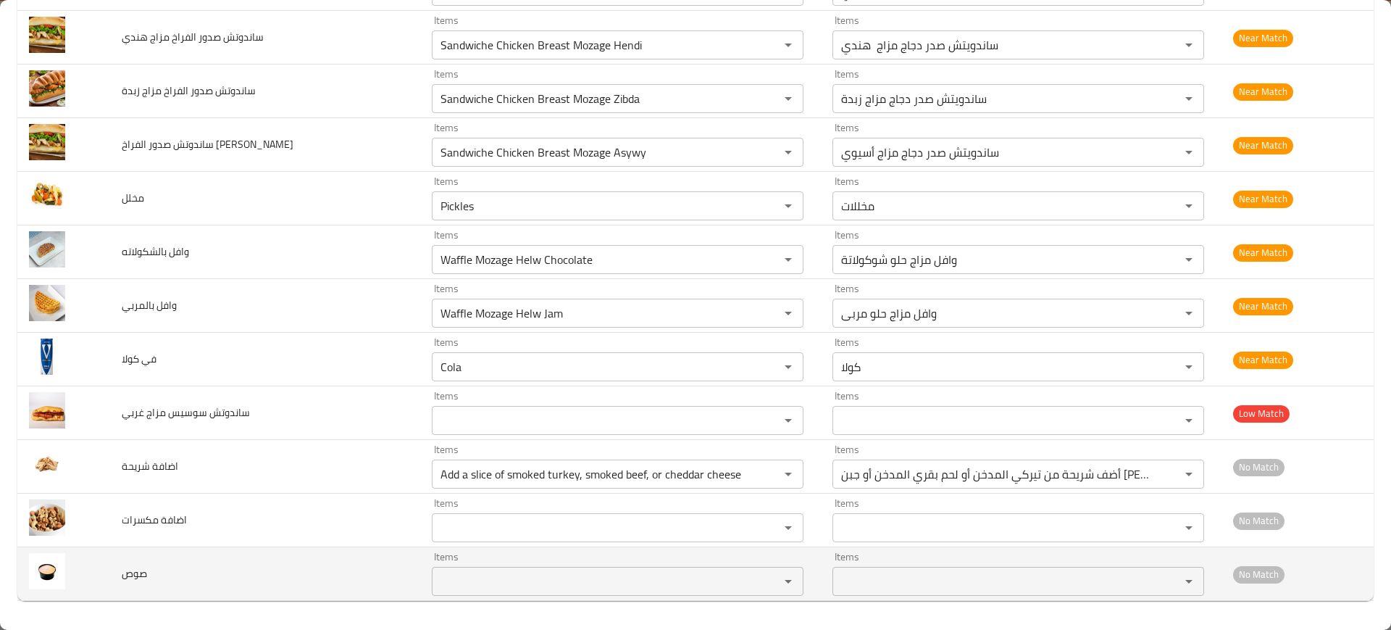
click at [134, 577] on span "صوص" at bounding box center [134, 573] width 25 height 19
copy span "صوص"
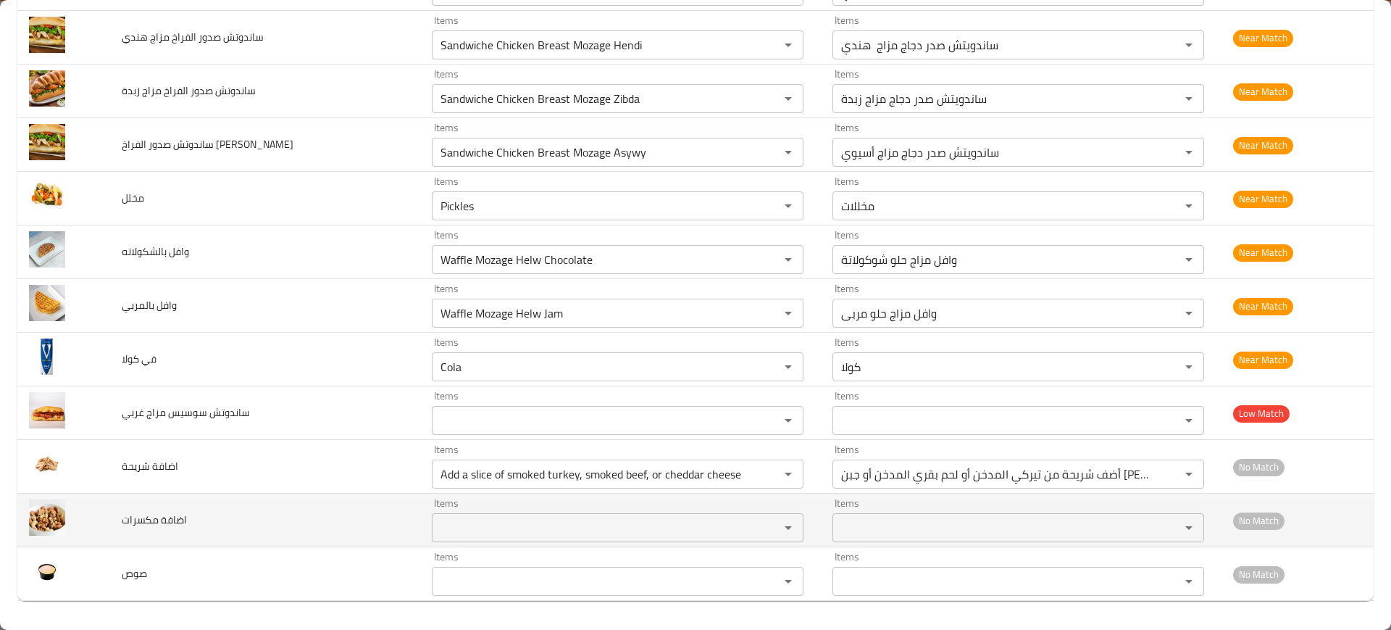
click at [133, 519] on span "اضافة مكسرات" at bounding box center [154, 519] width 65 height 19
copy span "اضافة مكسرات"
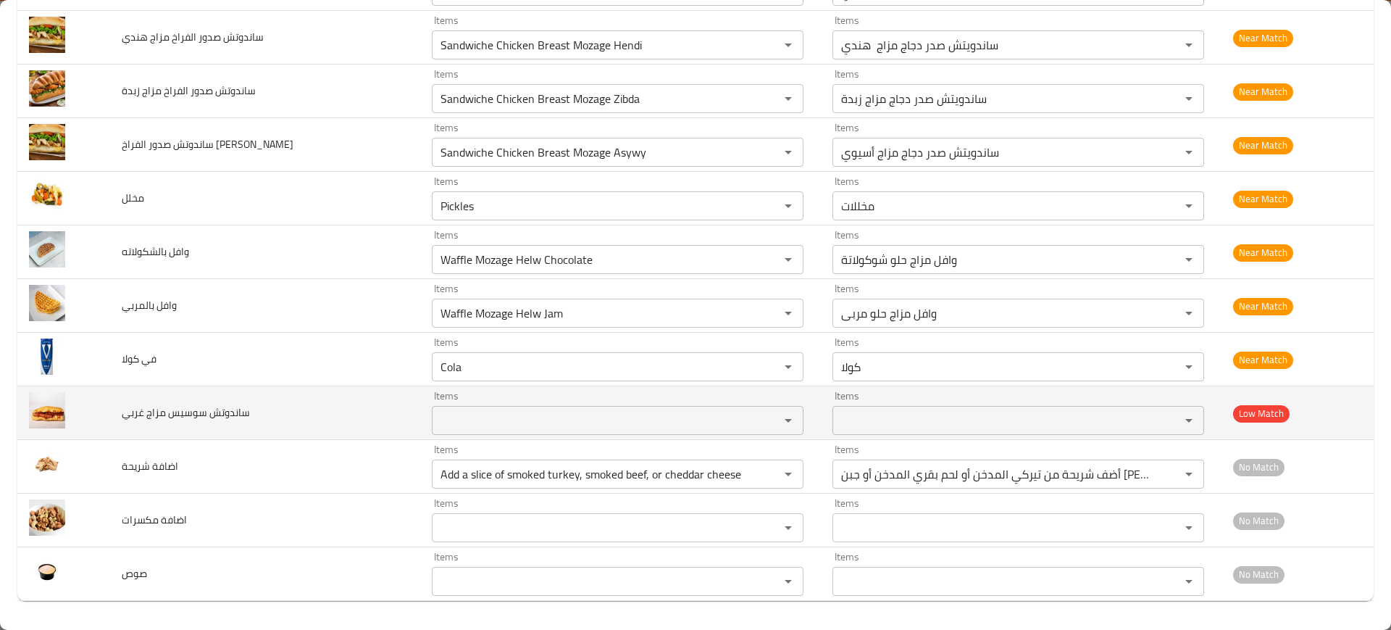
click at [139, 418] on span "ساندوتش سوسيس مزاج غربي" at bounding box center [186, 412] width 128 height 19
copy span "ساندوتش سوسيس مزاج غربي"
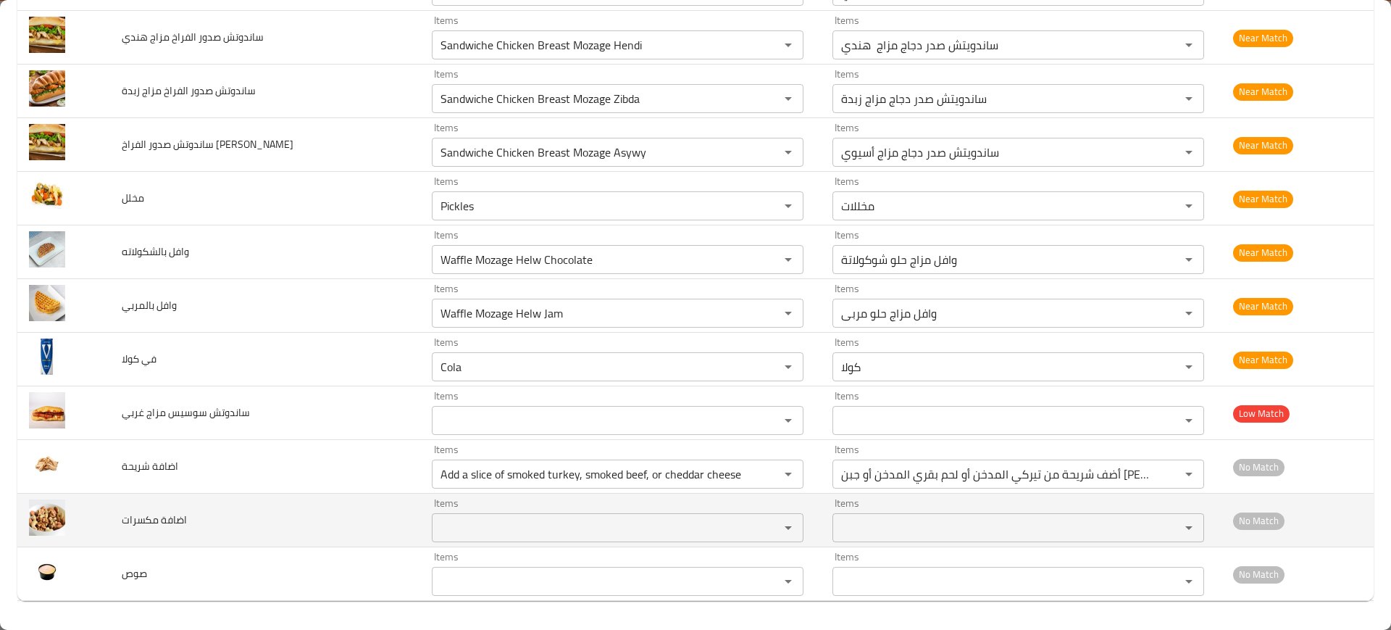
click at [254, 510] on td "اضافة مكسرات" at bounding box center [265, 520] width 310 height 54
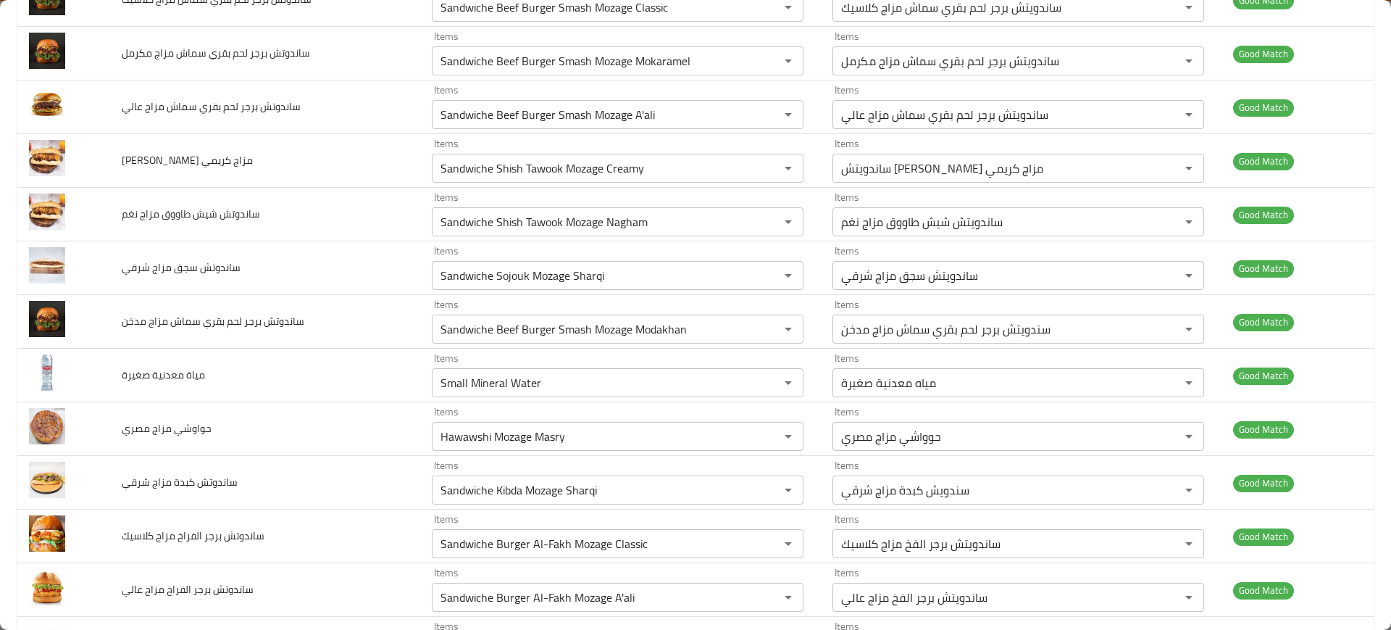
scroll to position [0, 0]
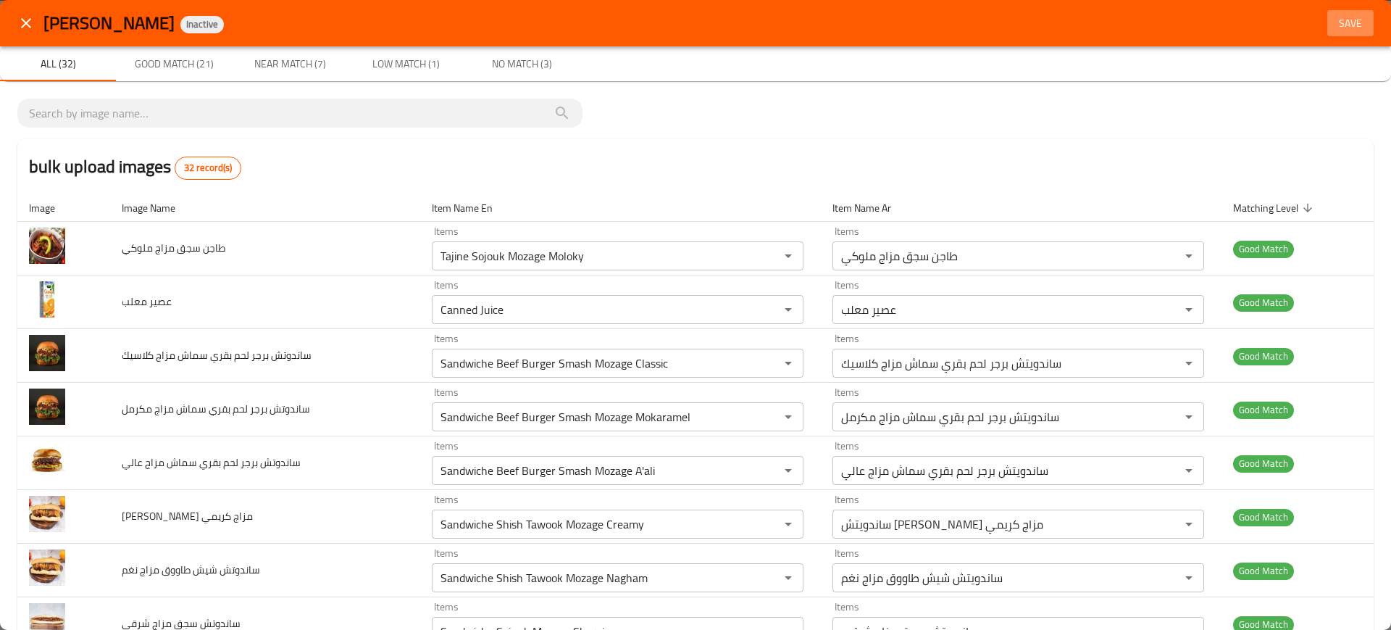
click at [1348, 17] on span "Save" at bounding box center [1350, 23] width 35 height 18
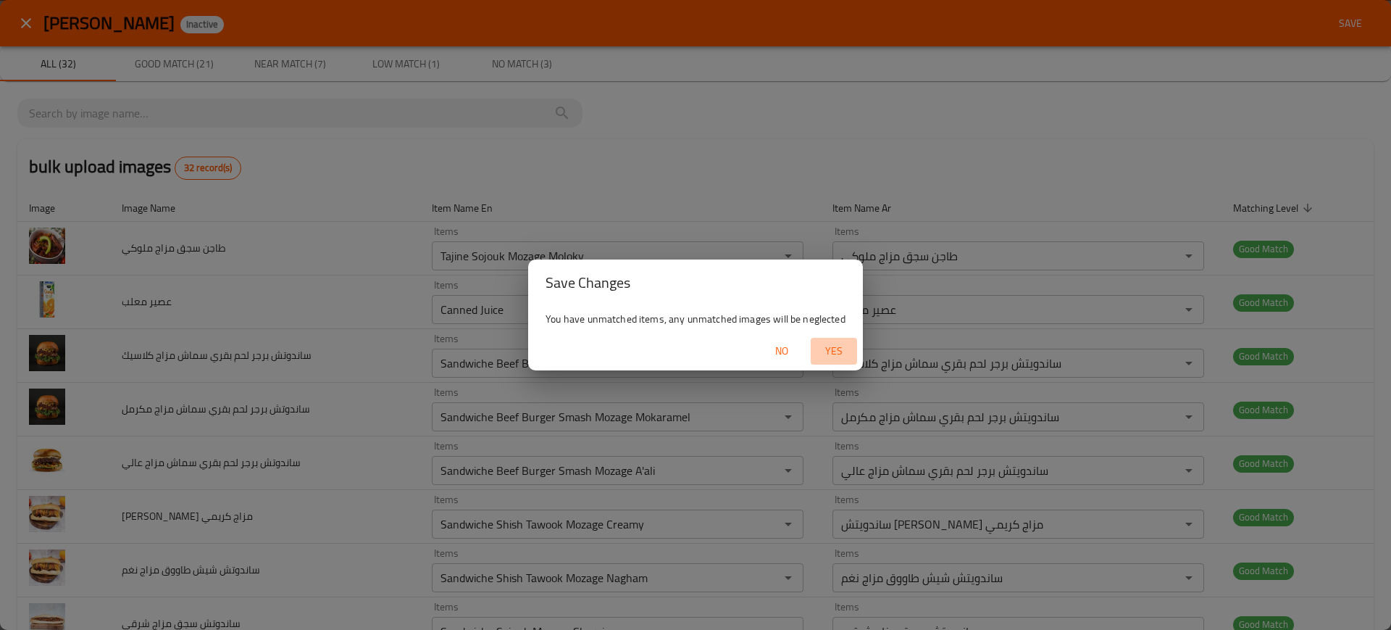
click at [833, 338] on button "Yes" at bounding box center [834, 351] width 46 height 27
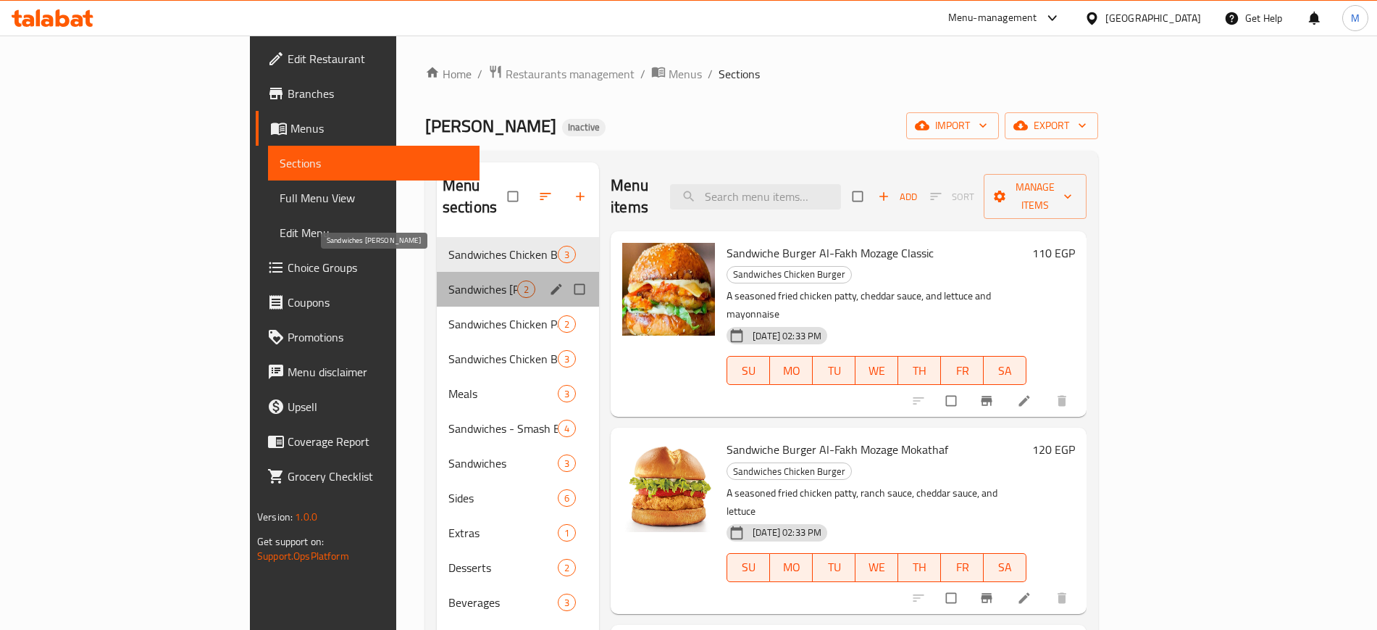
click at [448, 280] on span "Sandwiches [PERSON_NAME]" at bounding box center [482, 288] width 69 height 17
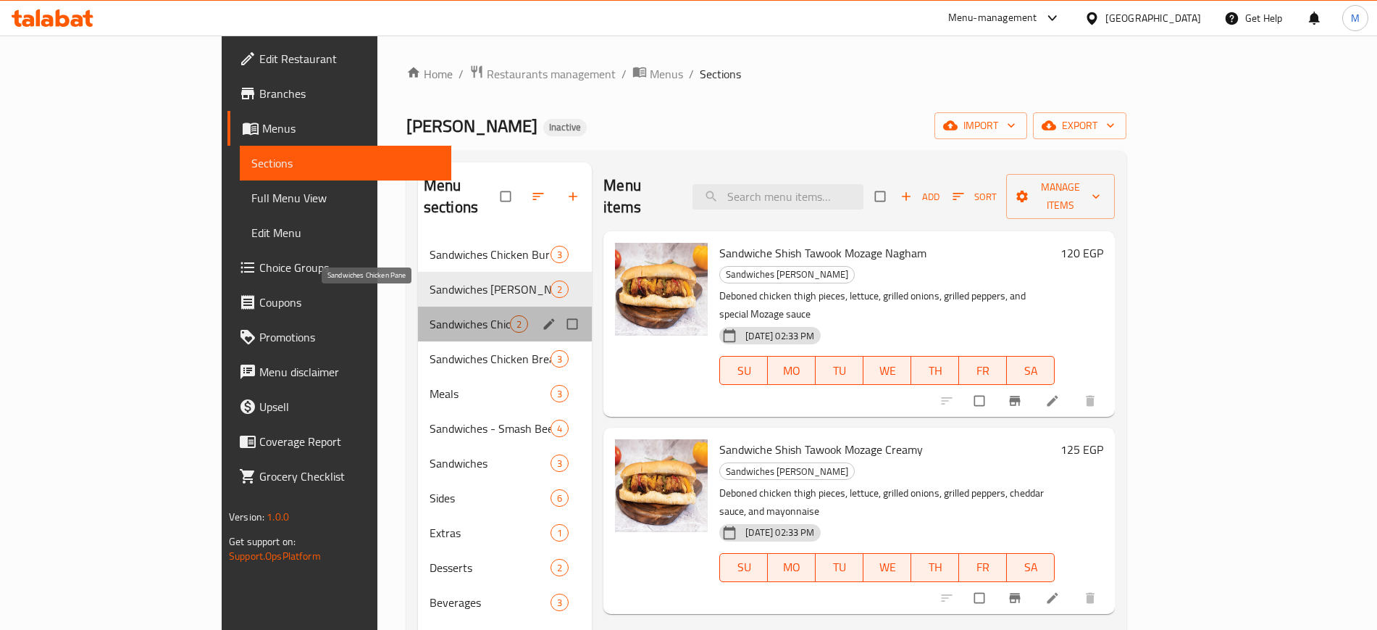
click at [430, 315] on span "Sandwiches Chicken Pane" at bounding box center [470, 323] width 80 height 17
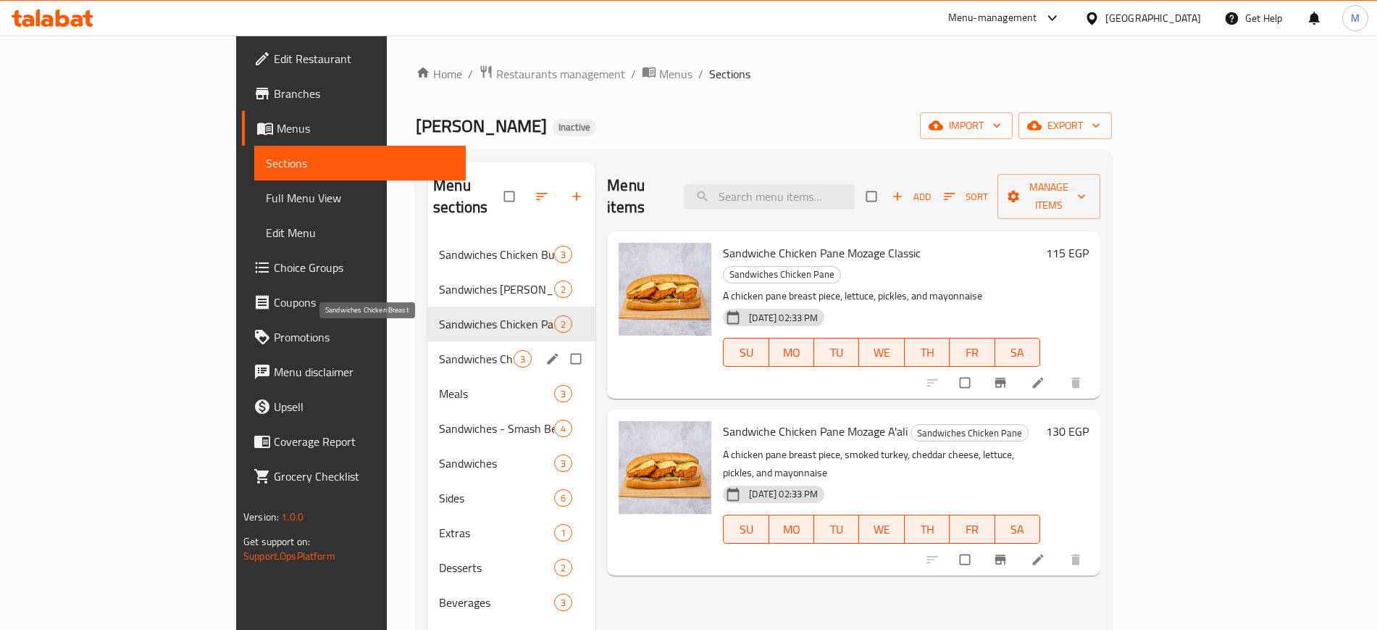
click at [439, 350] on span "Sandwiches Chicken Breast" at bounding box center [476, 358] width 75 height 17
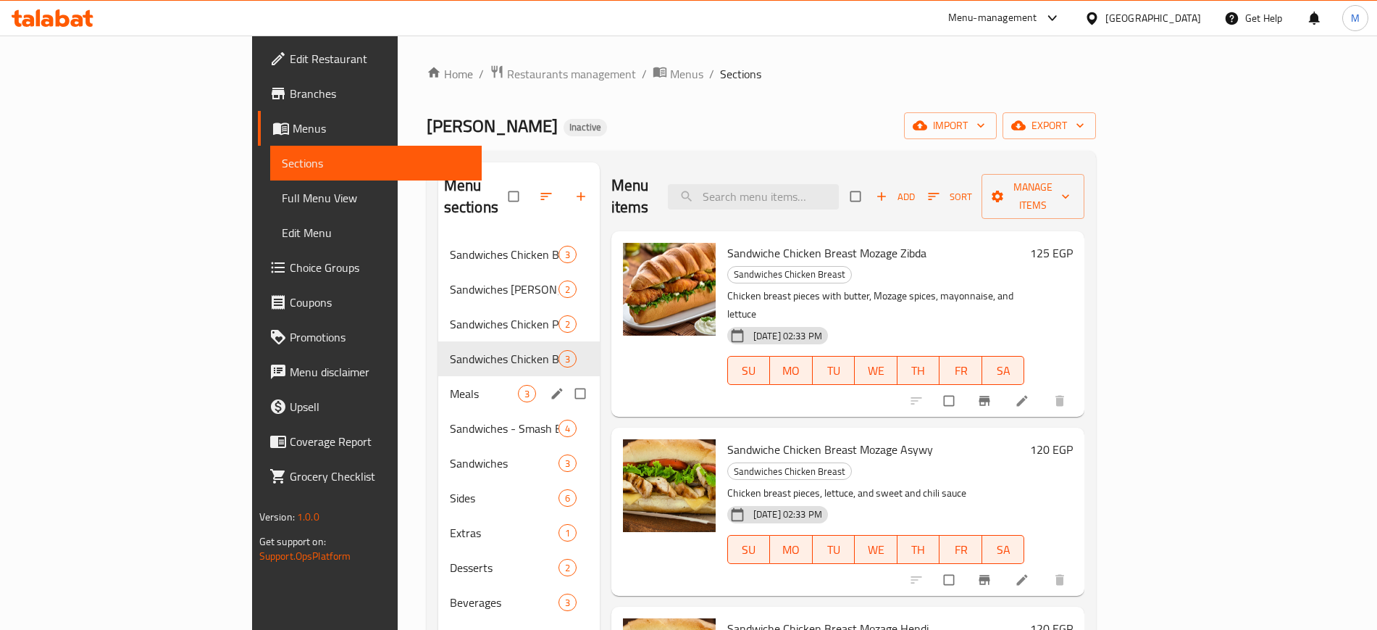
click at [438, 376] on div "Meals 3" at bounding box center [519, 393] width 162 height 35
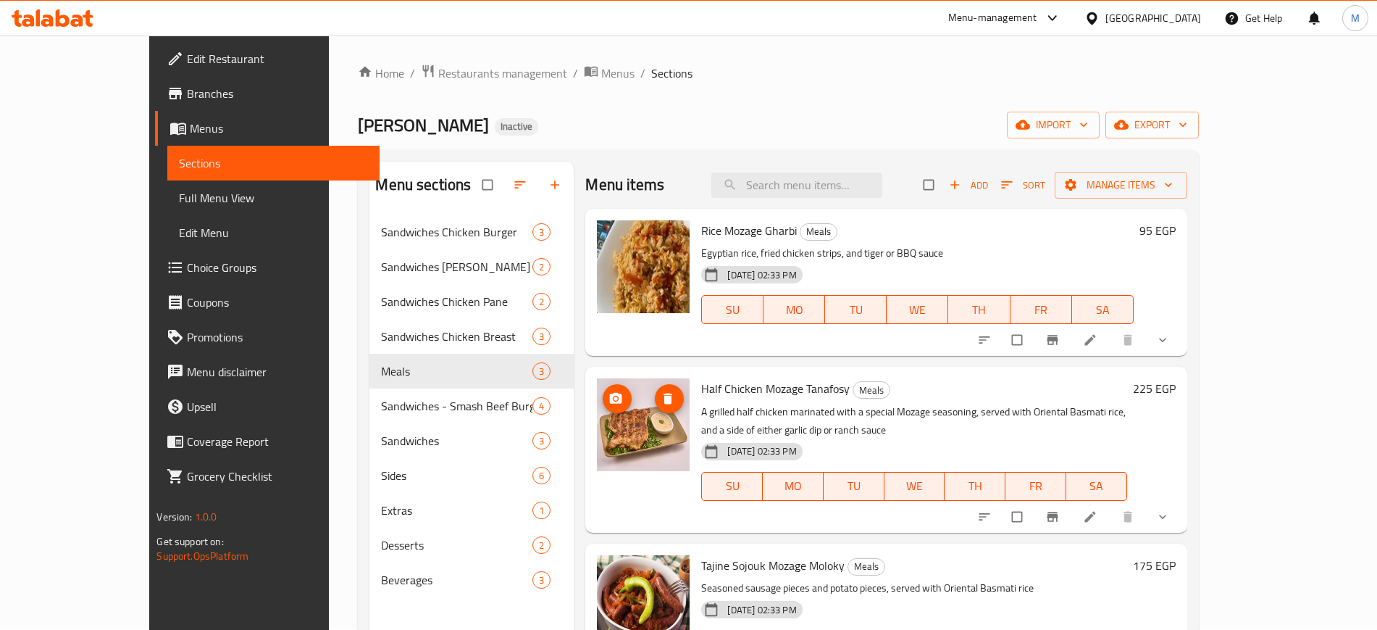
scroll to position [2, 0]
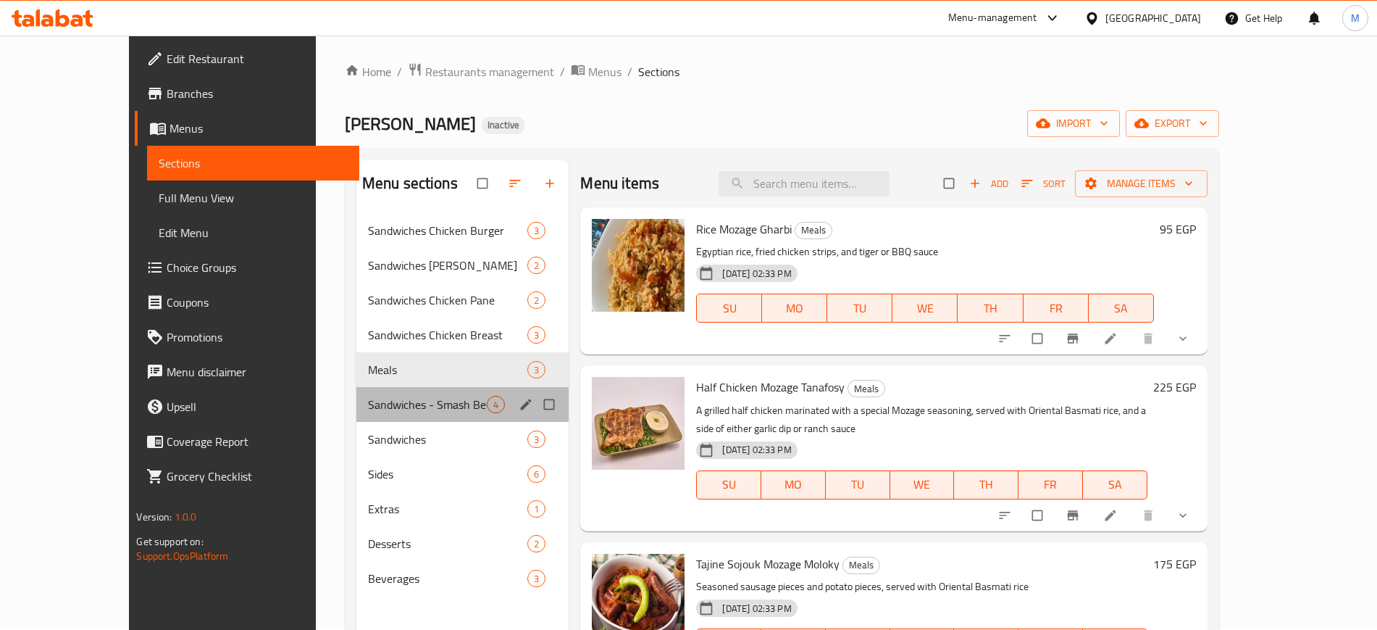
click at [436, 392] on div "Sandwiches - Smash Beef Burger 4" at bounding box center [462, 404] width 213 height 35
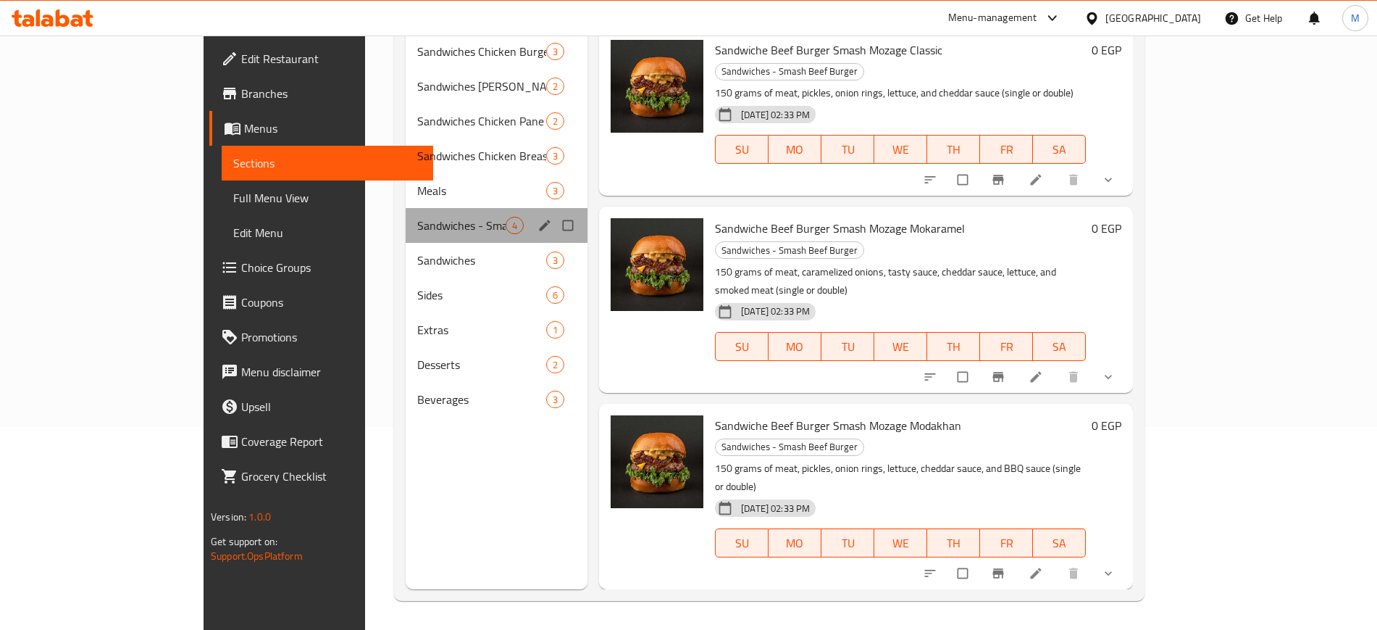
click at [406, 220] on div "Sandwiches - Smash Beef Burger 4" at bounding box center [497, 225] width 182 height 35
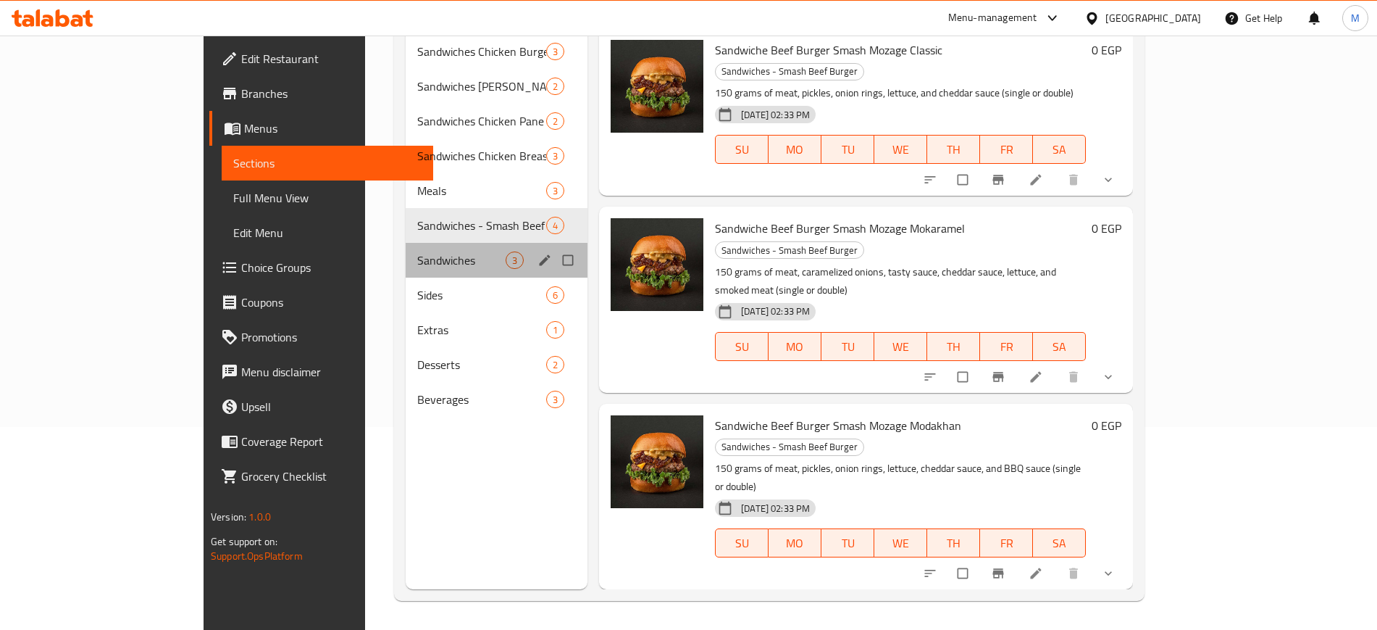
click at [406, 243] on div "Sandwiches 3" at bounding box center [497, 260] width 182 height 35
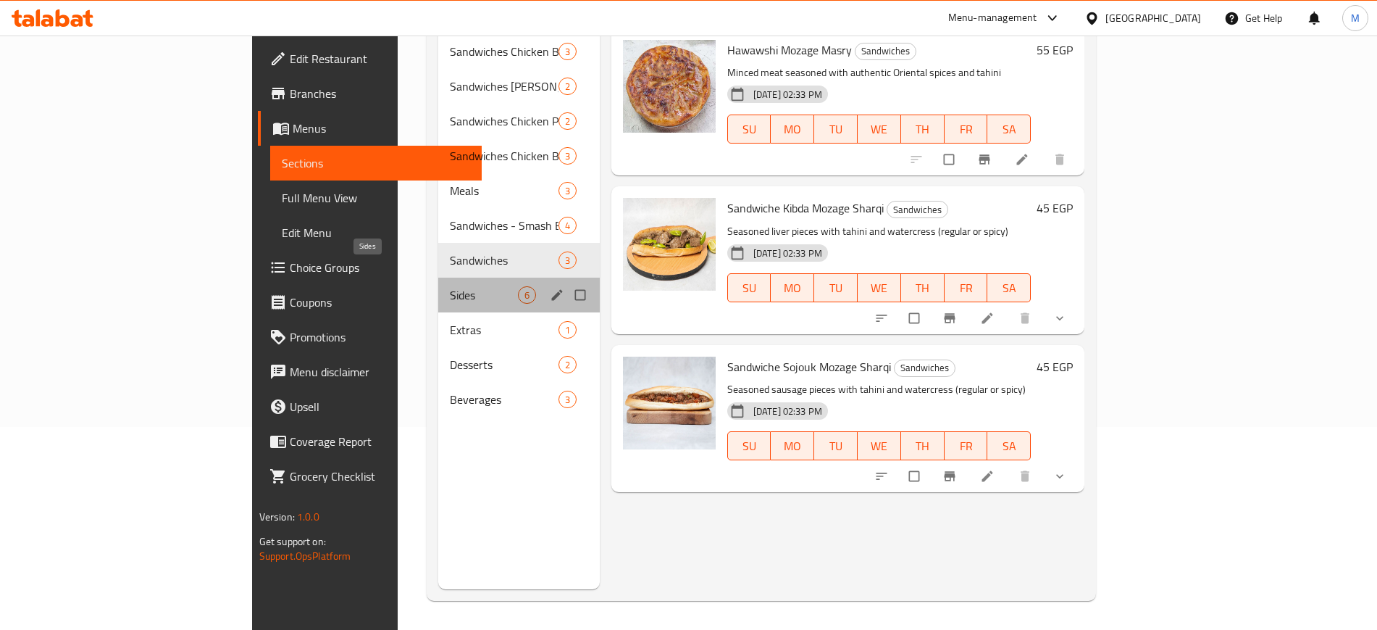
click at [450, 286] on span "Sides" at bounding box center [484, 294] width 68 height 17
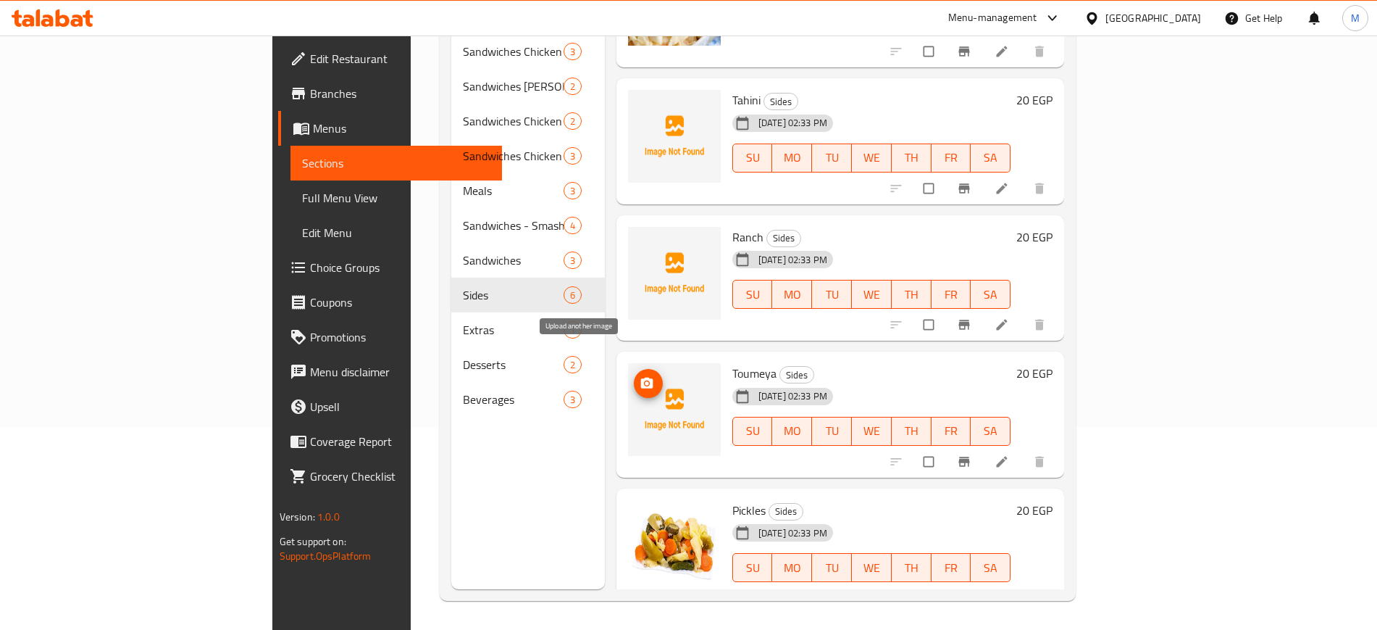
scroll to position [248, 0]
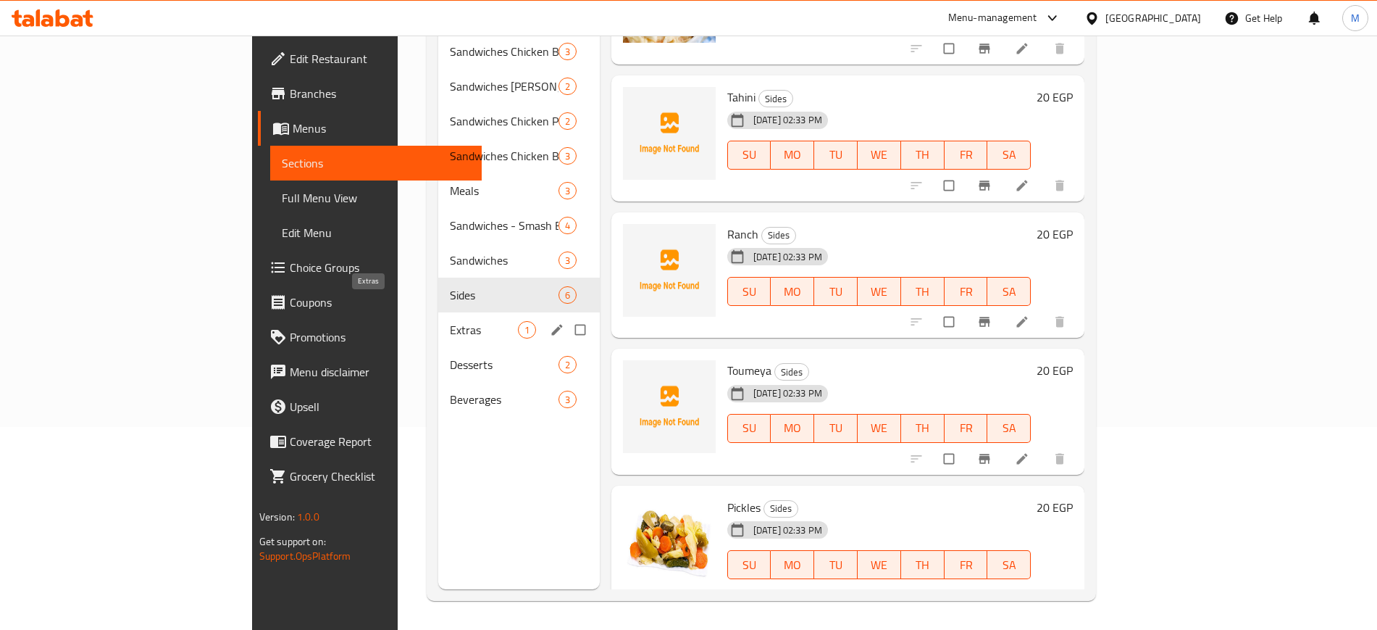
click at [450, 321] on span "Extras" at bounding box center [484, 329] width 68 height 17
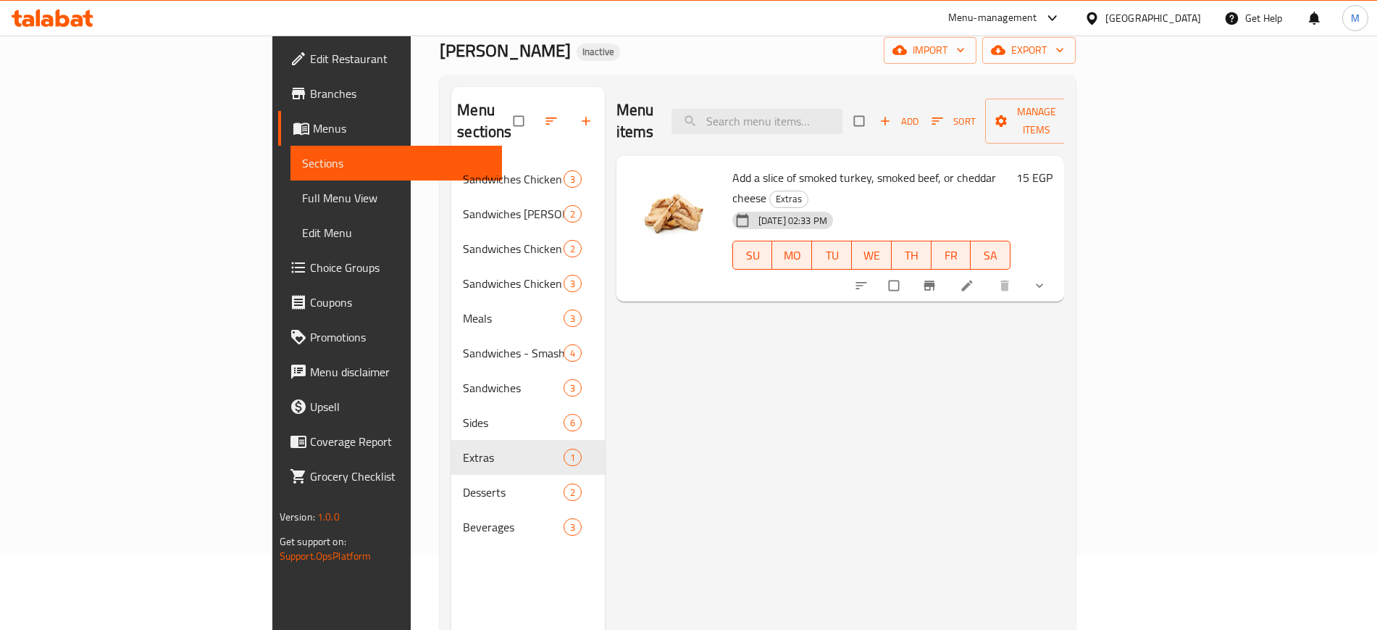
scroll to position [76, 0]
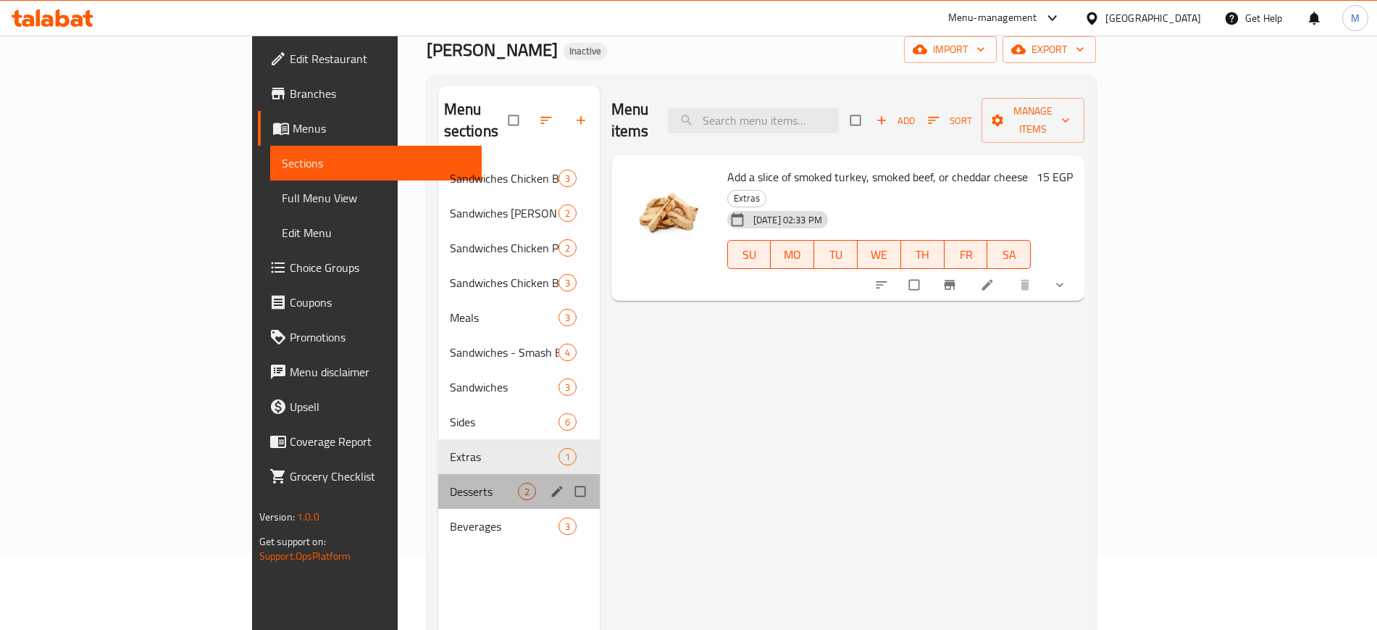
click at [438, 474] on div "Desserts 2" at bounding box center [519, 491] width 162 height 35
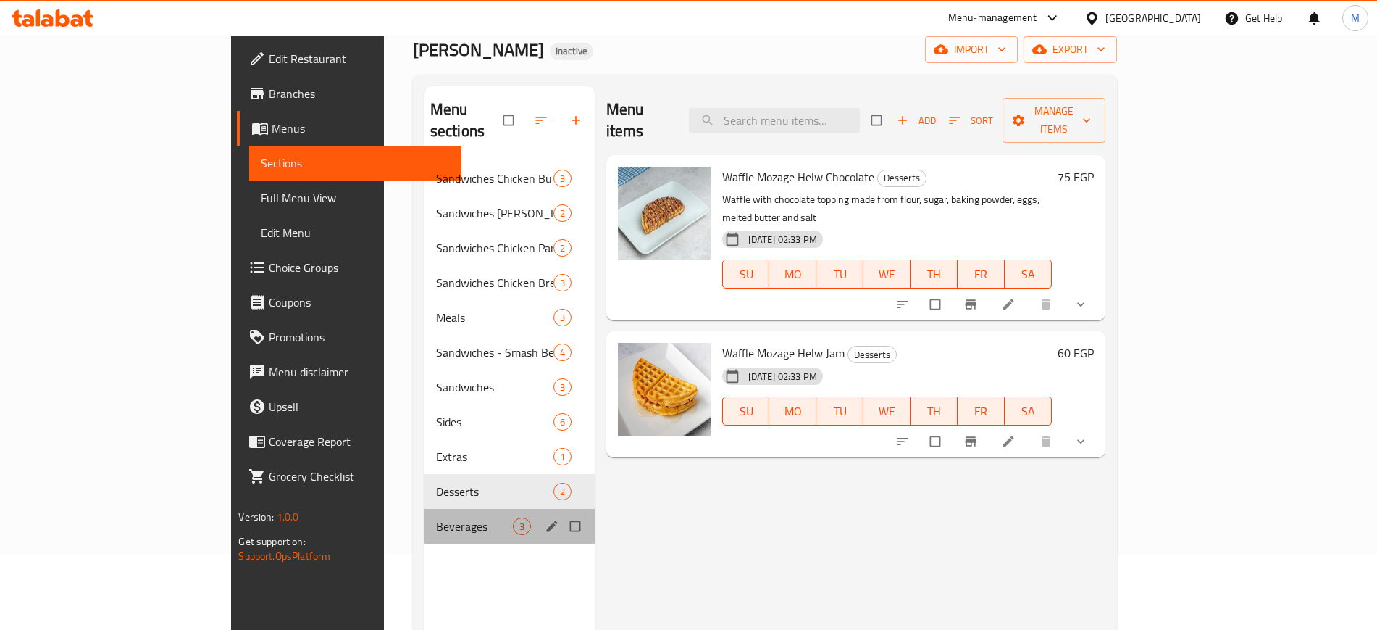
click at [425, 509] on div "Beverages 3" at bounding box center [510, 526] width 170 height 35
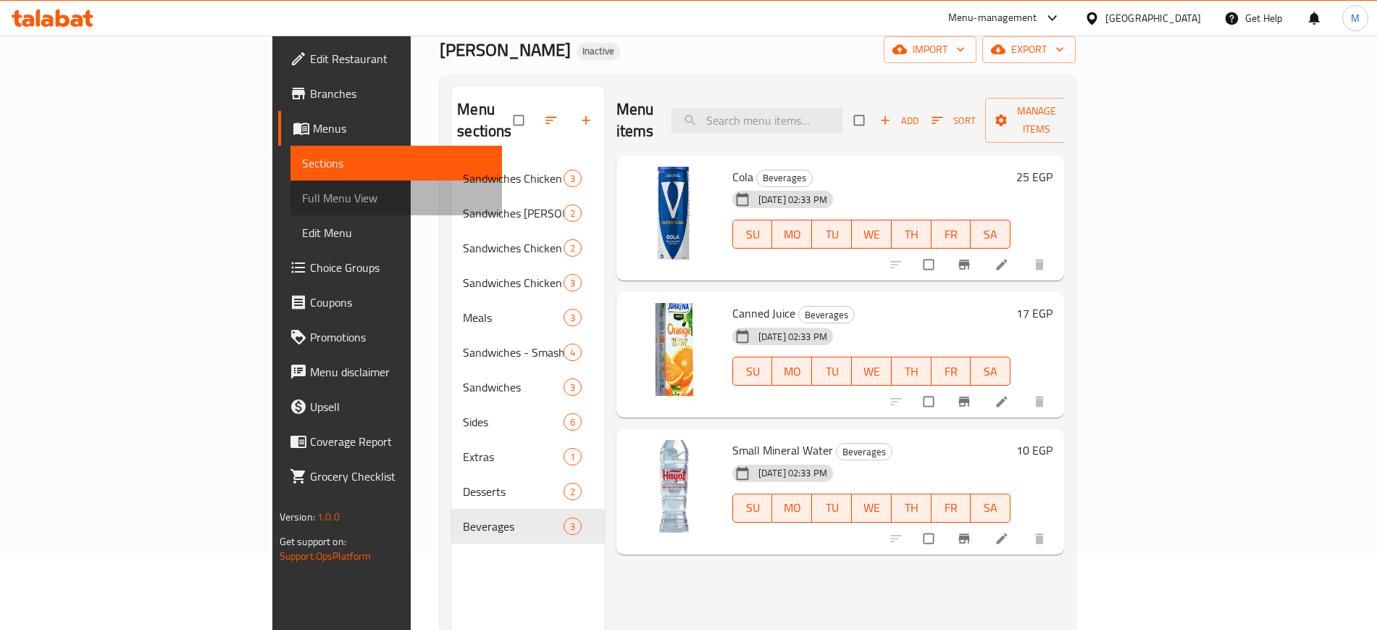
click at [302, 195] on span "Full Menu View" at bounding box center [396, 197] width 188 height 17
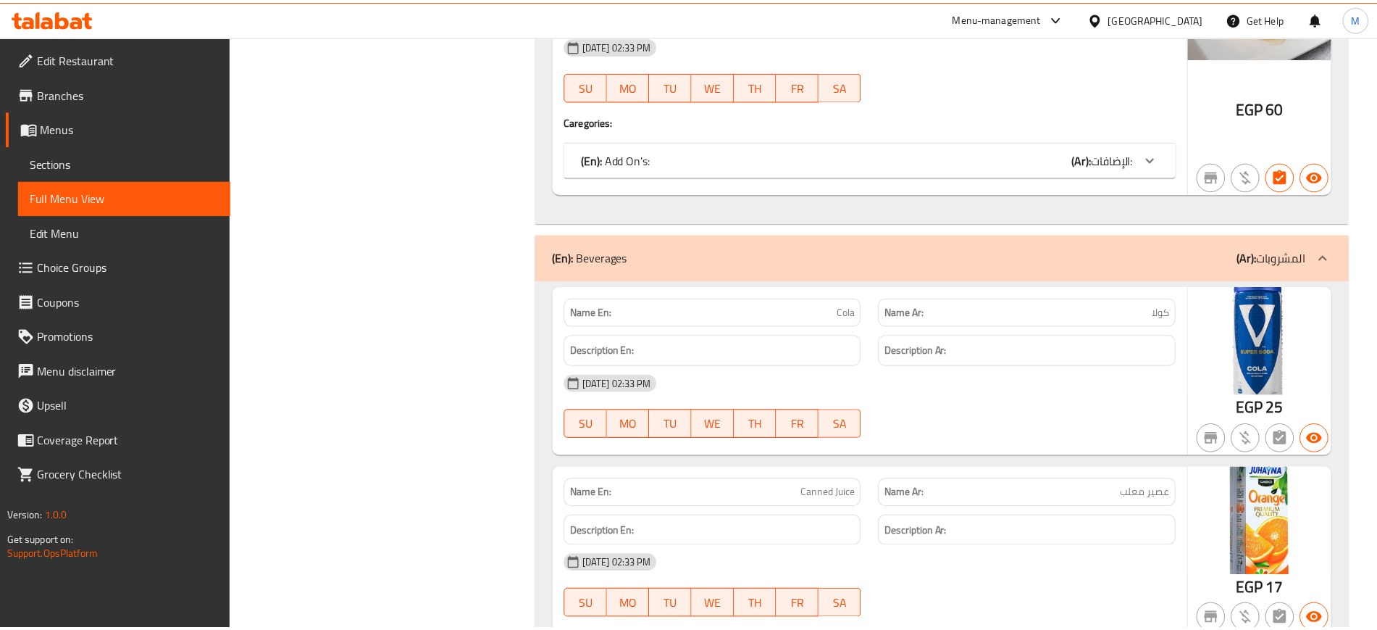
scroll to position [7506, 0]
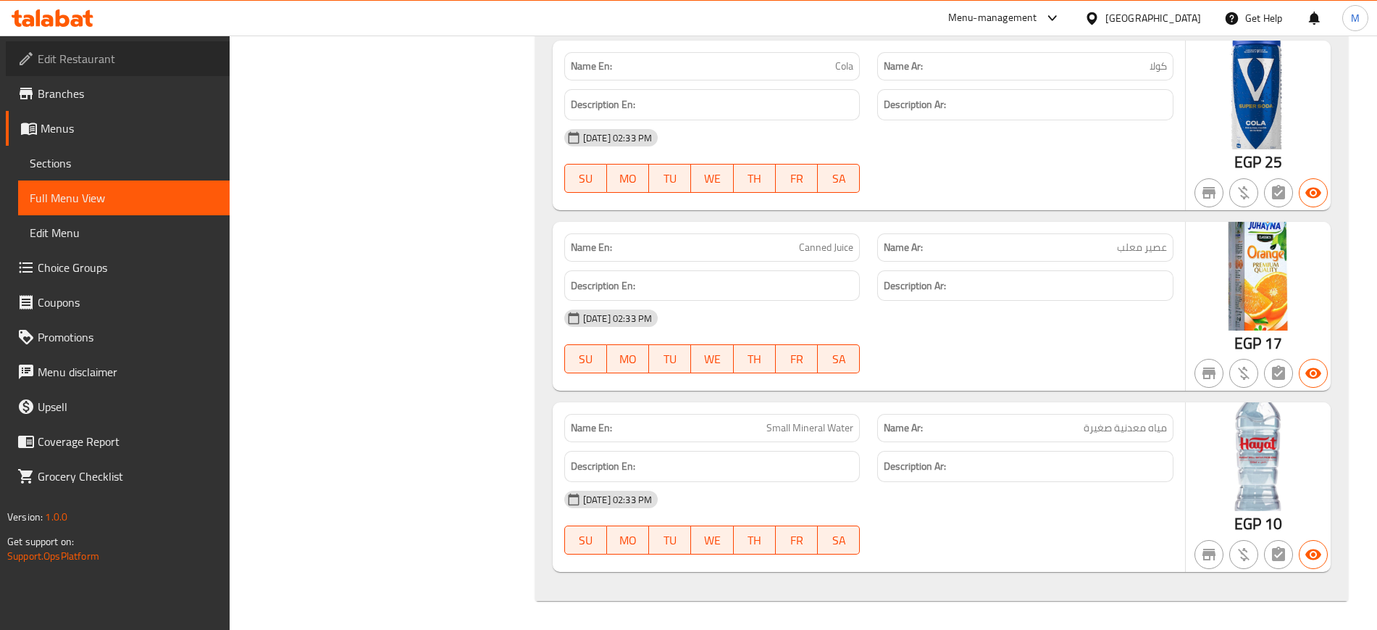
click at [141, 57] on span "Edit Restaurant" at bounding box center [128, 58] width 180 height 17
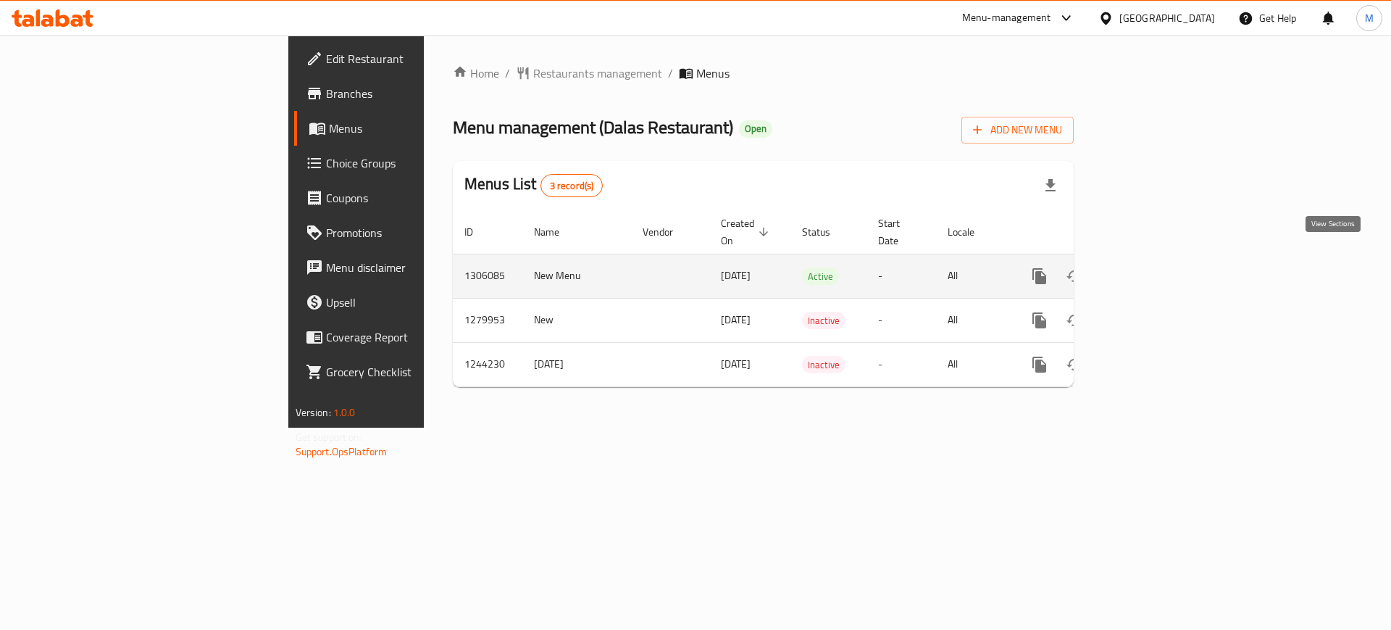
click at [1153, 267] on icon "enhanced table" at bounding box center [1143, 275] width 17 height 17
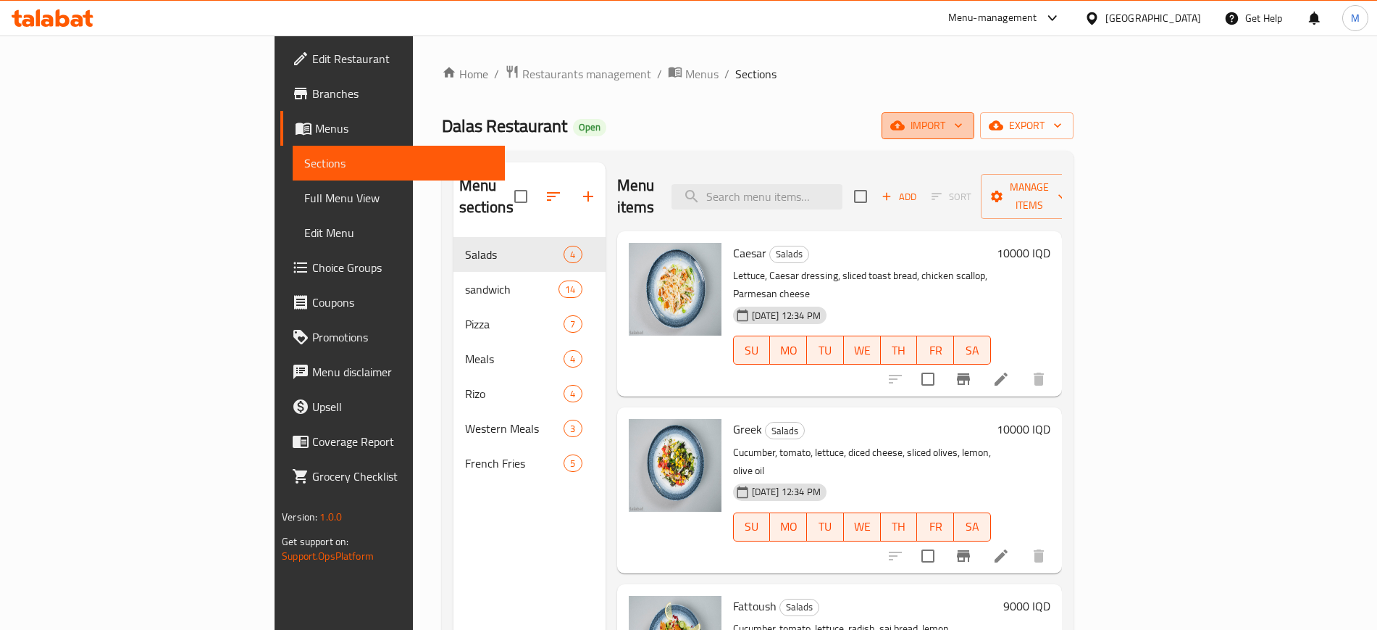
click at [963, 133] on span "import" at bounding box center [928, 126] width 70 height 18
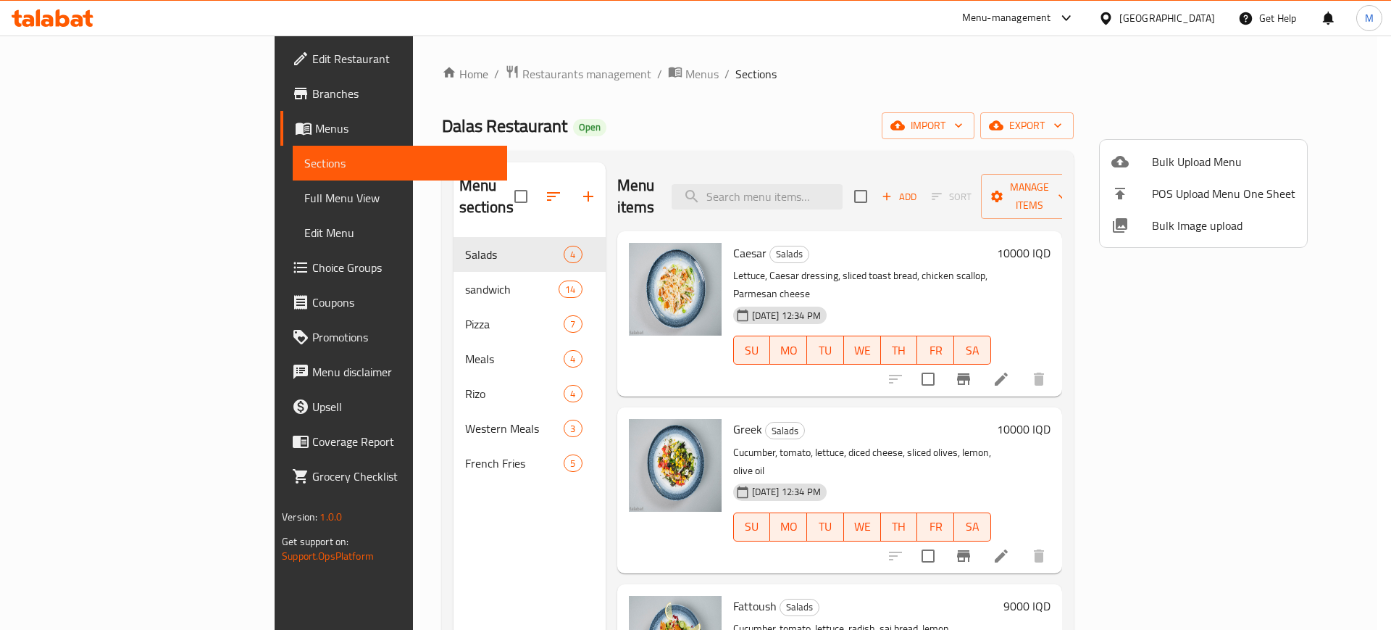
click at [1129, 226] on div at bounding box center [1131, 225] width 41 height 17
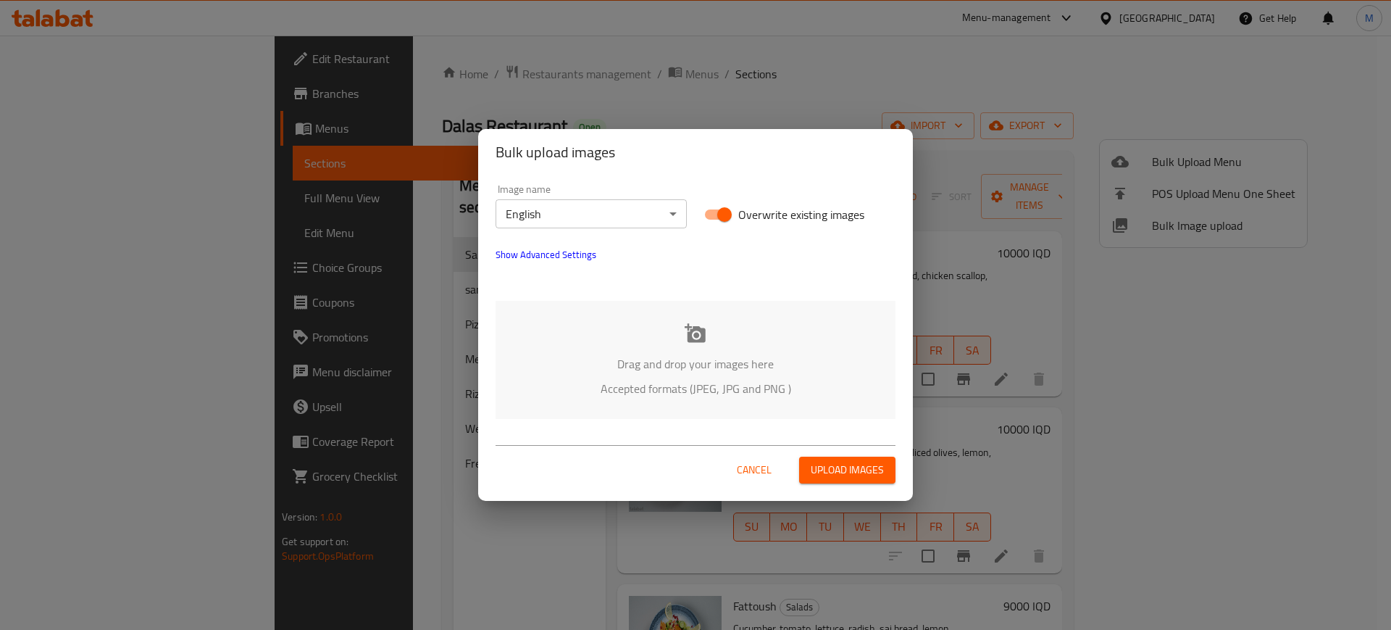
click at [690, 339] on icon at bounding box center [695, 332] width 21 height 19
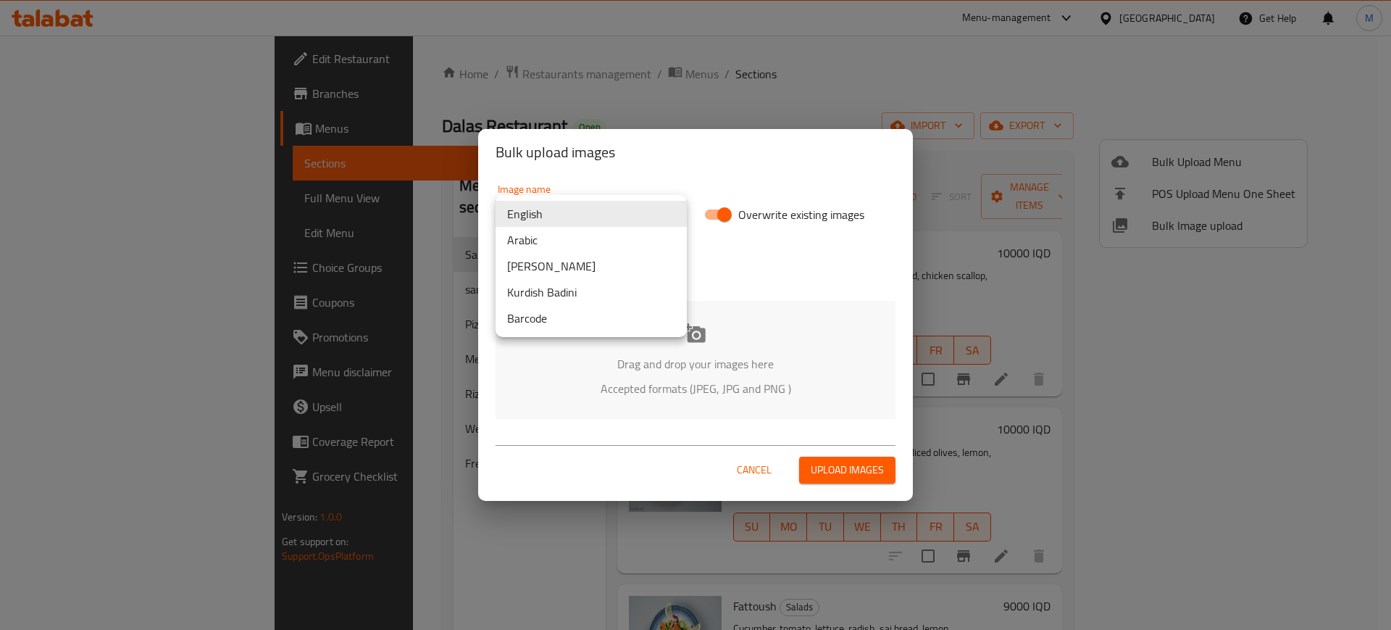
click at [570, 217] on body "​ Menu-management Iraq Get Help M Edit Restaurant Branches Menus Sections Full …" at bounding box center [695, 333] width 1391 height 594
click at [590, 245] on li "Arabic" at bounding box center [591, 240] width 191 height 26
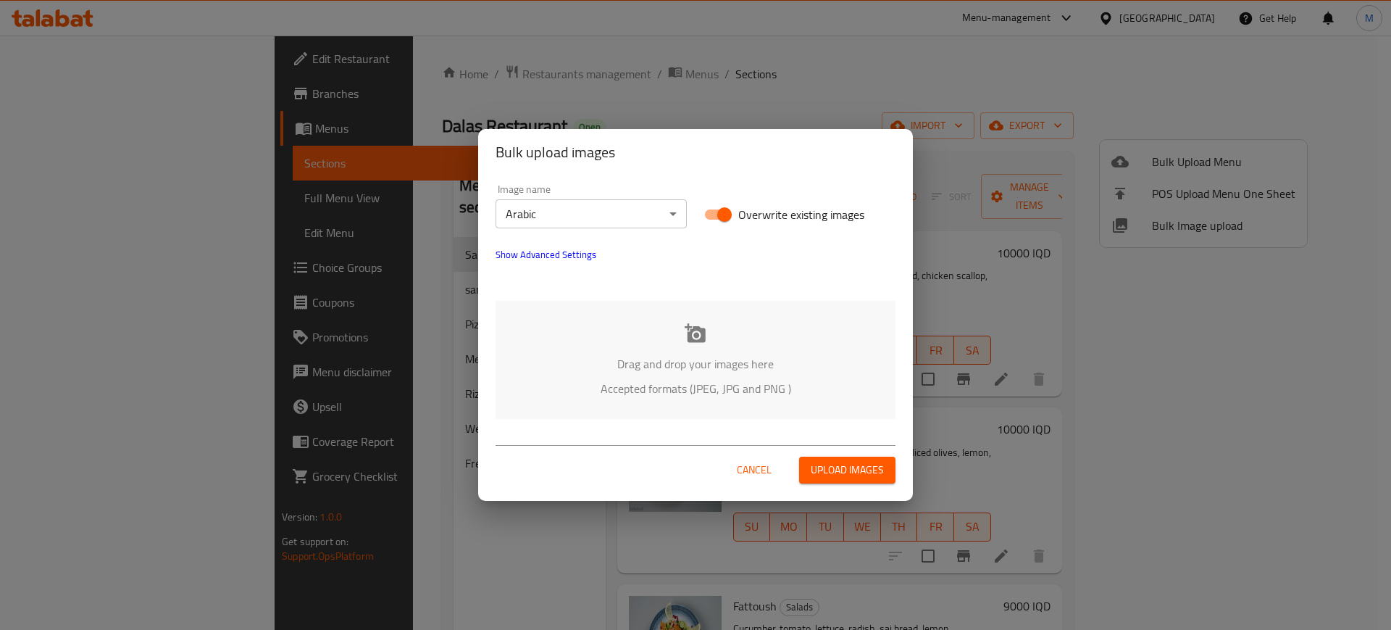
click at [683, 355] on p "Drag and drop your images here" at bounding box center [695, 363] width 356 height 17
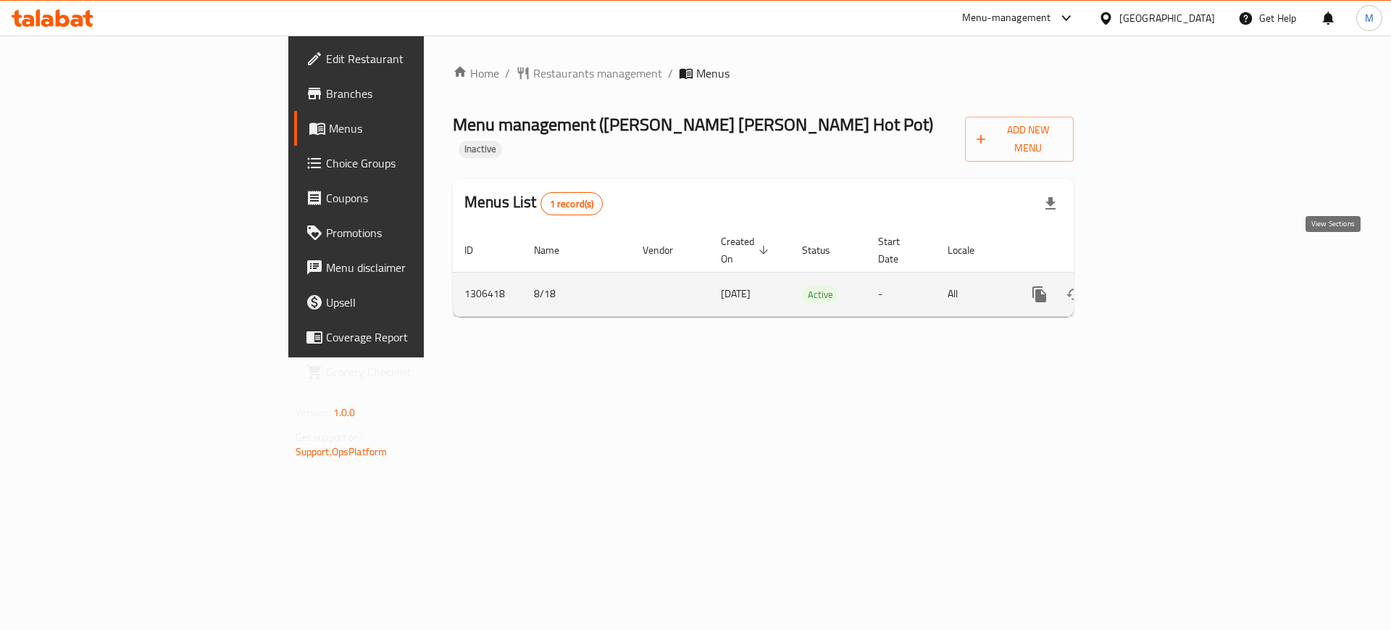
click at [1153, 285] on icon "enhanced table" at bounding box center [1143, 293] width 17 height 17
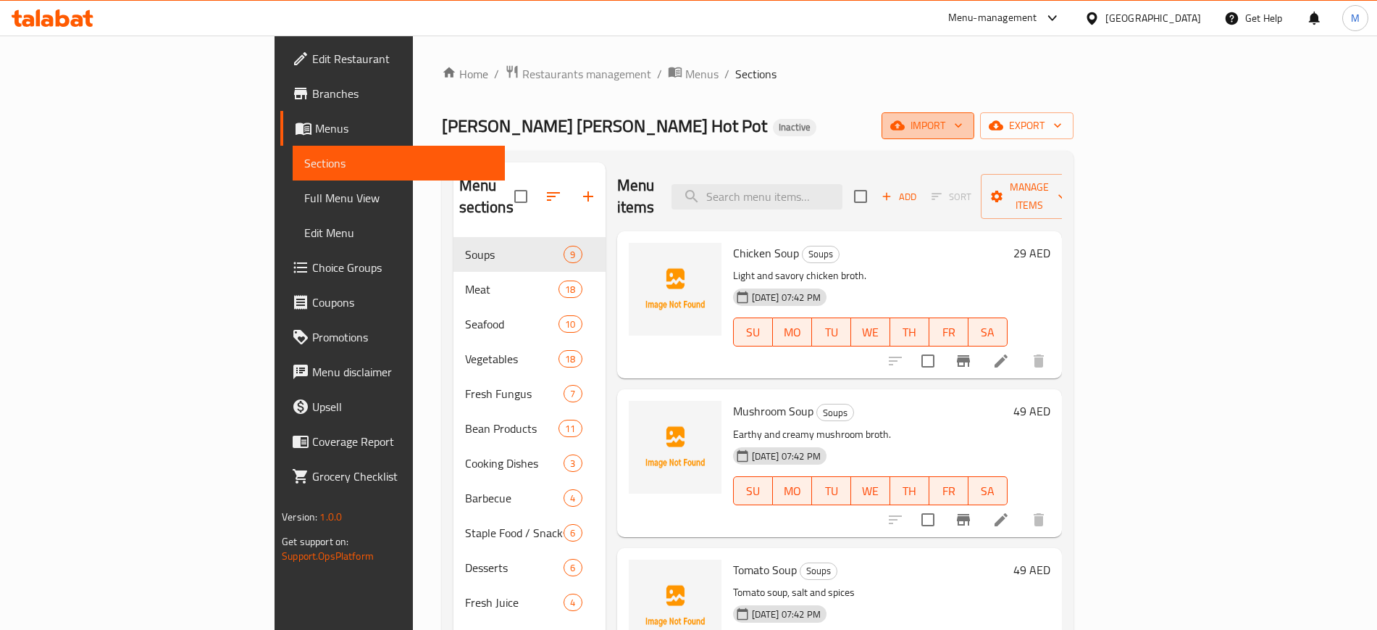
click at [963, 122] on span "import" at bounding box center [928, 126] width 70 height 18
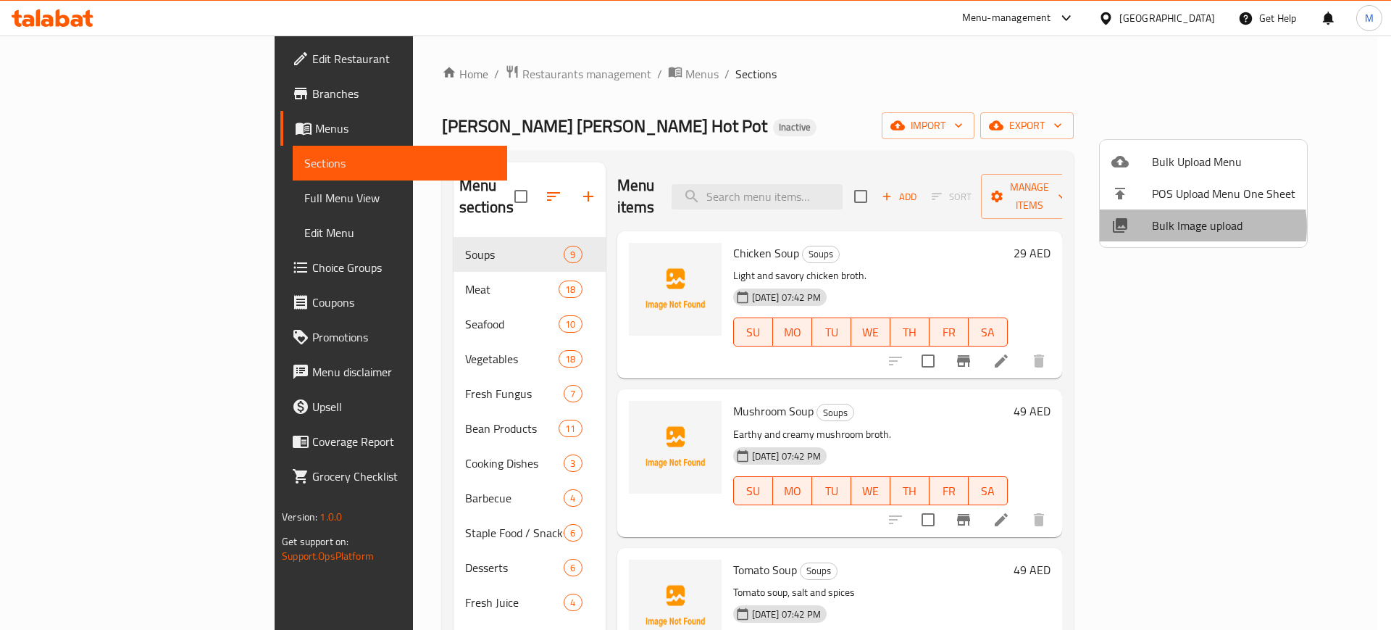
click at [1191, 227] on span "Bulk Image upload" at bounding box center [1223, 225] width 143 height 17
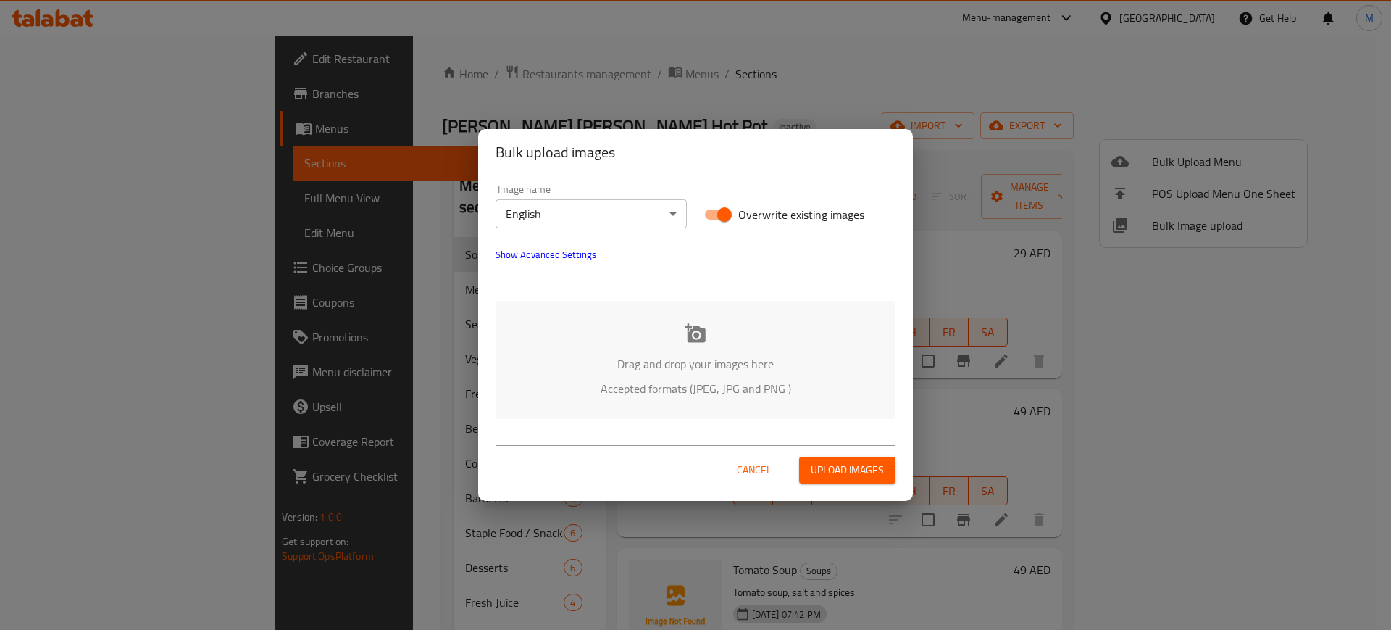
click at [697, 320] on div "Drag and drop your images here Accepted formats (JPEG, JPG and PNG )" at bounding box center [696, 360] width 400 height 118
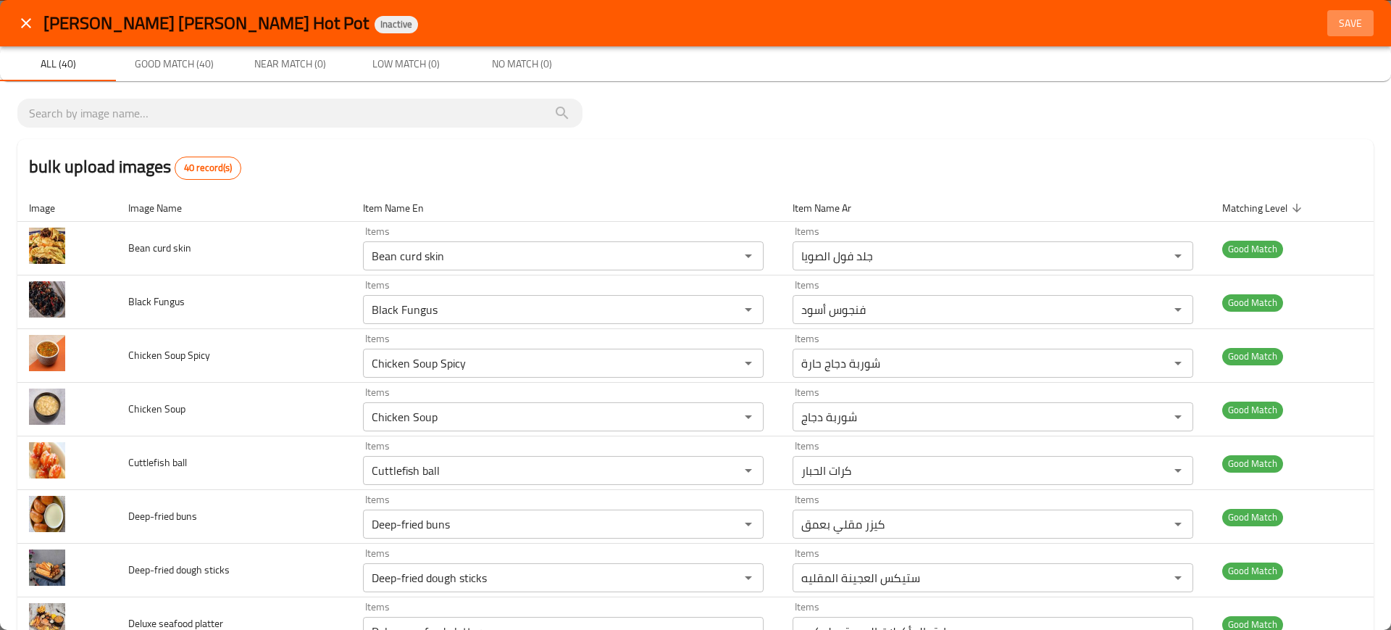
click at [1350, 17] on span "Save" at bounding box center [1350, 23] width 35 height 18
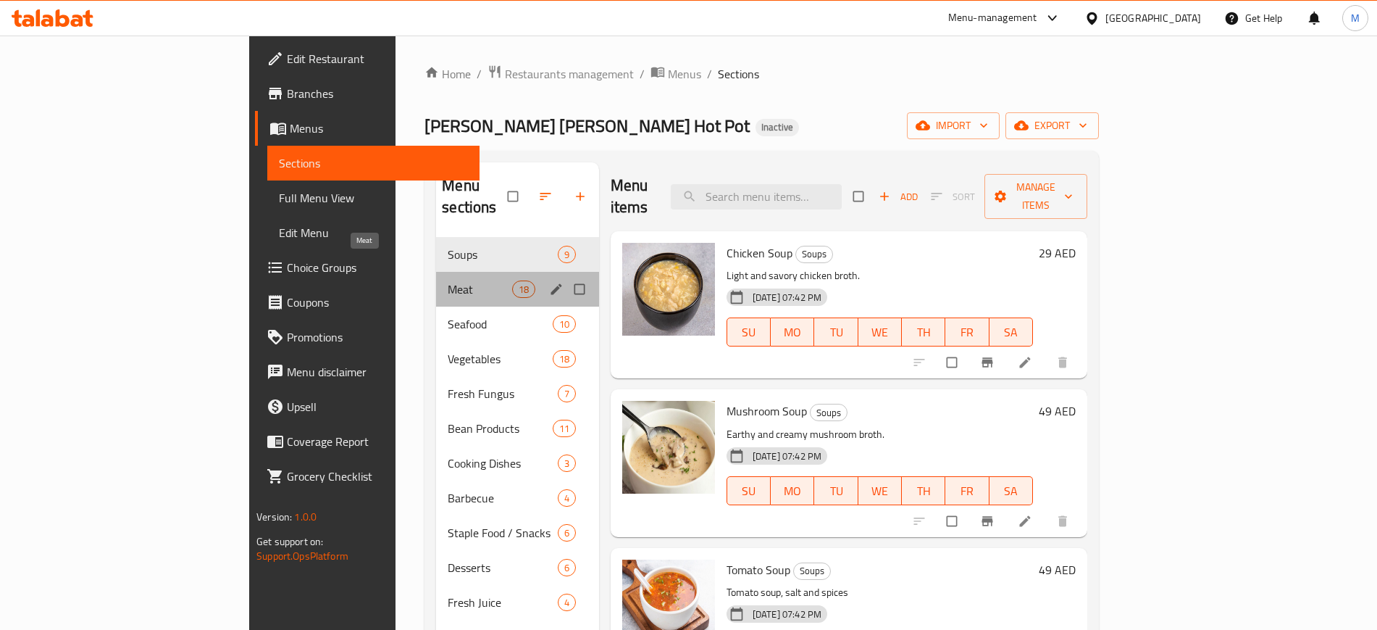
click at [448, 280] on span "Meat" at bounding box center [480, 288] width 64 height 17
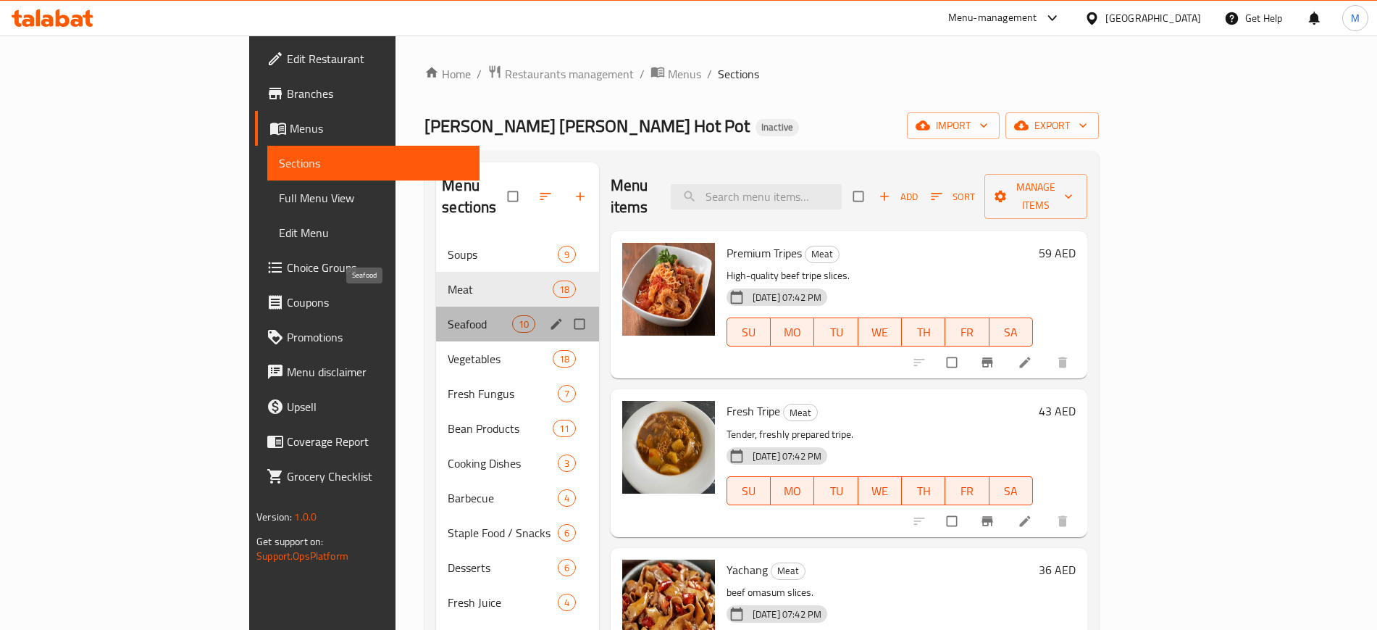
click at [448, 315] on span "Seafood" at bounding box center [480, 323] width 64 height 17
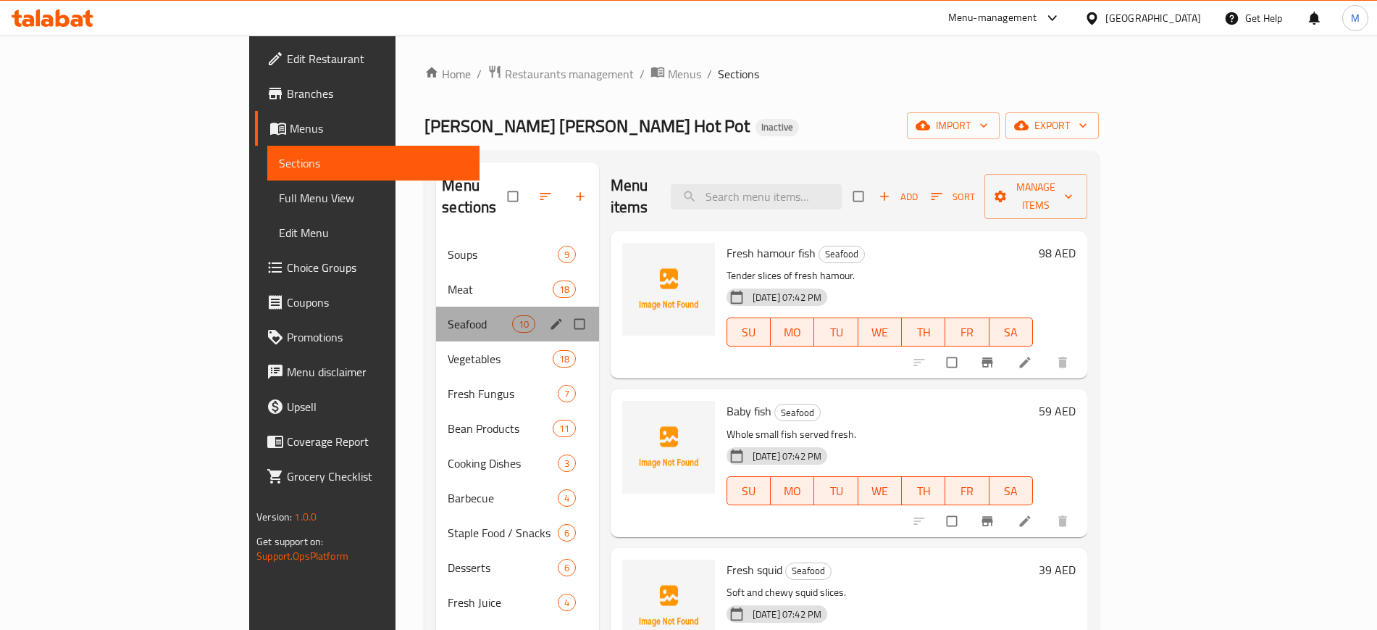
click at [436, 306] on div "Seafood 10" at bounding box center [517, 323] width 163 height 35
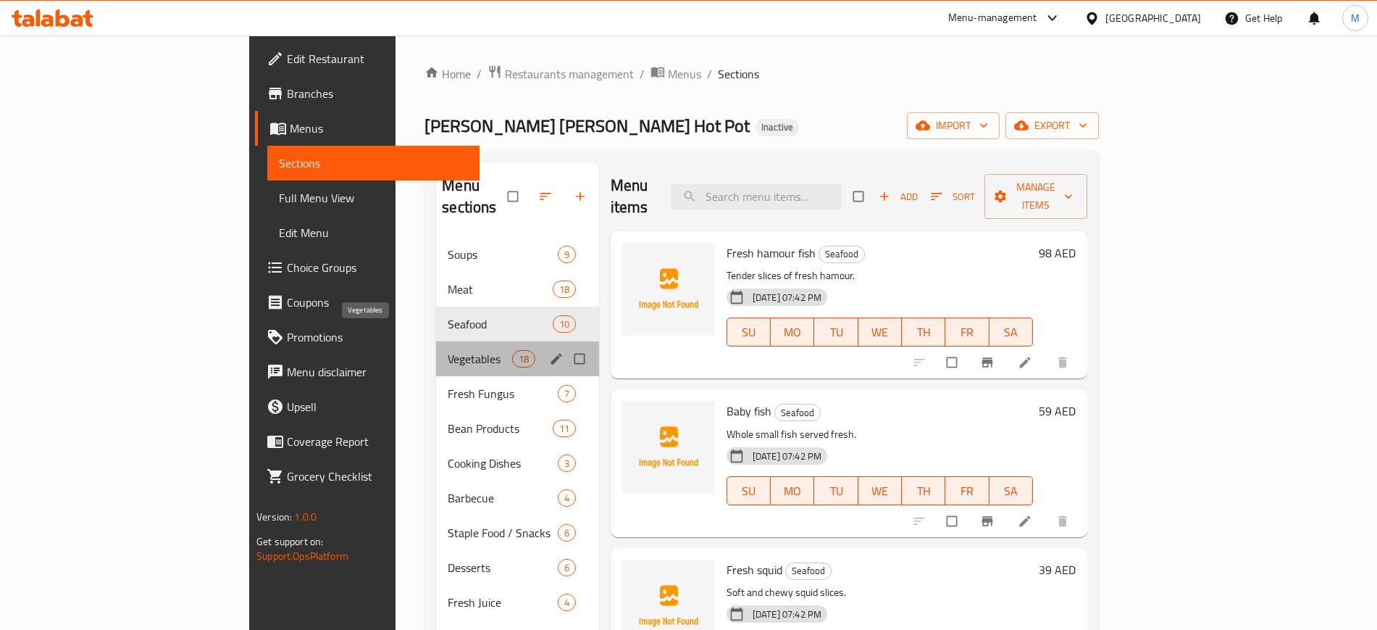
click at [448, 350] on span "Vegetables" at bounding box center [480, 358] width 64 height 17
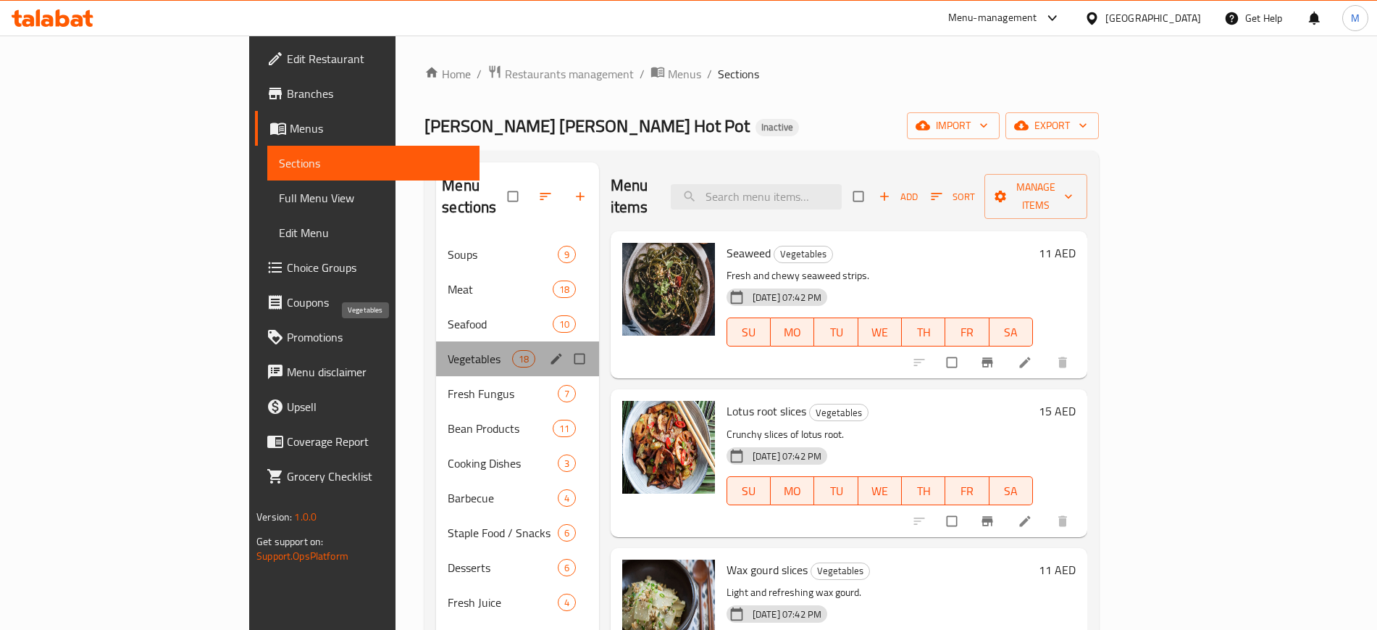
click at [448, 350] on span "Vegetables" at bounding box center [480, 358] width 64 height 17
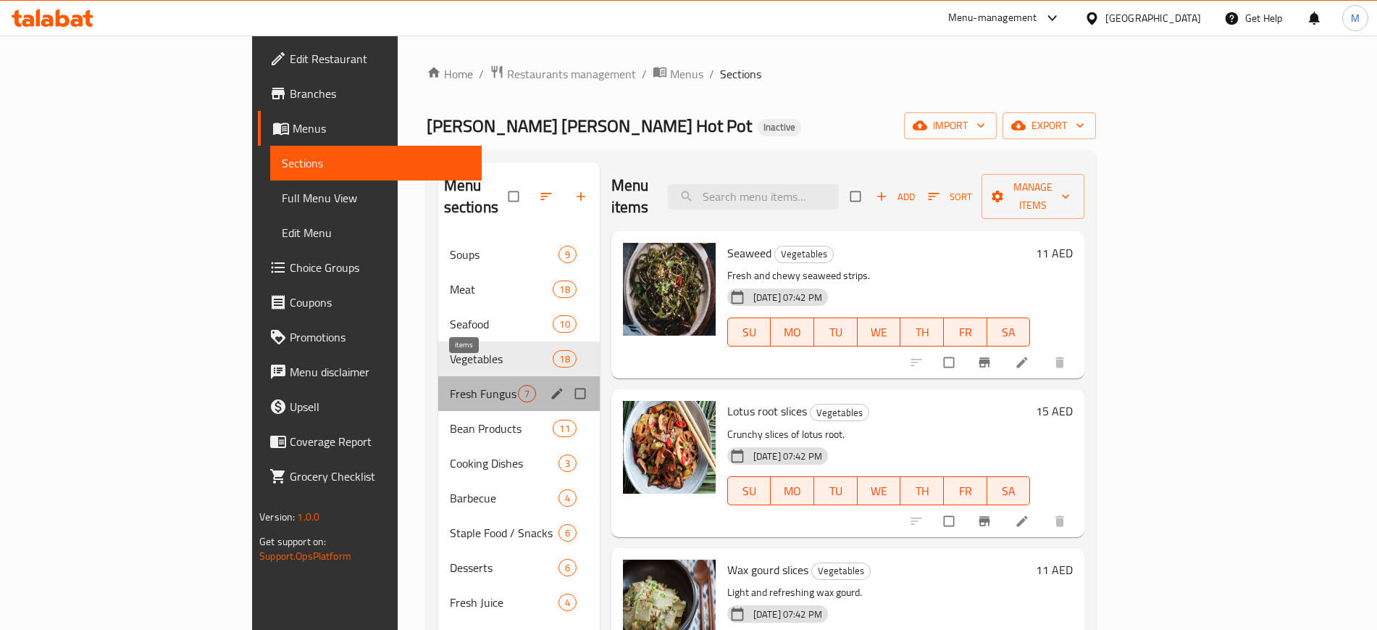
click at [519, 387] on span "7" at bounding box center [527, 394] width 17 height 14
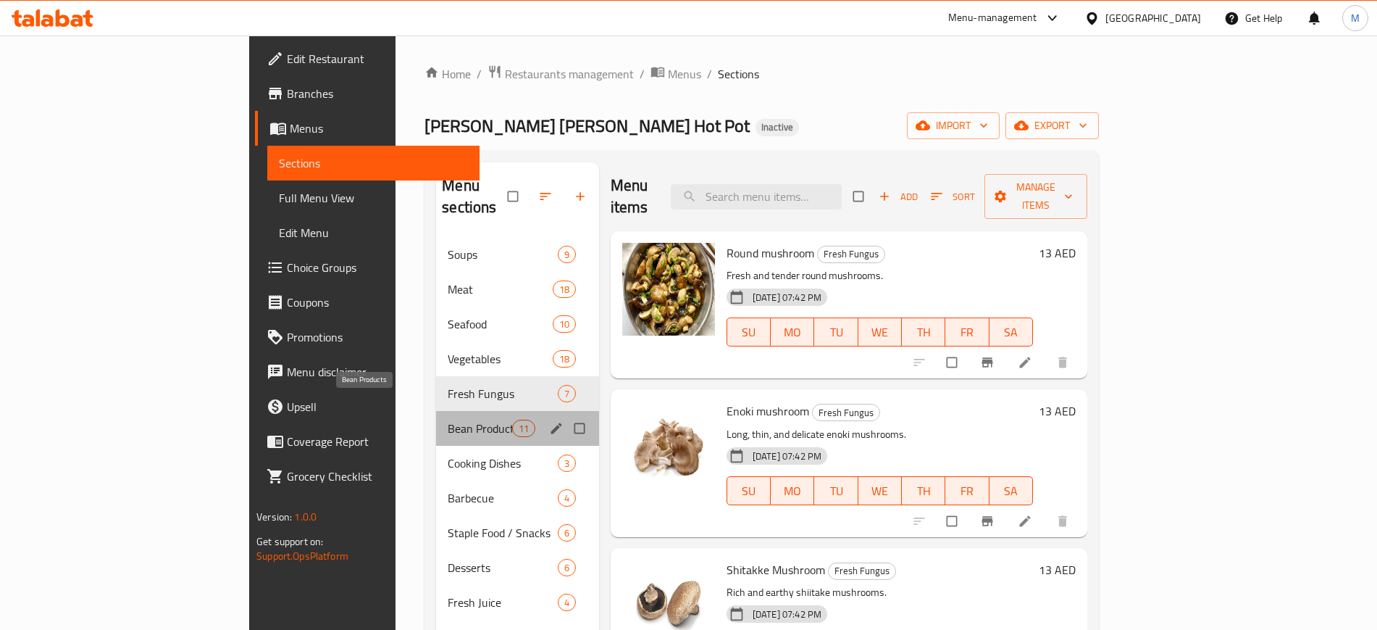
click at [448, 420] on span "Bean Products" at bounding box center [480, 428] width 64 height 17
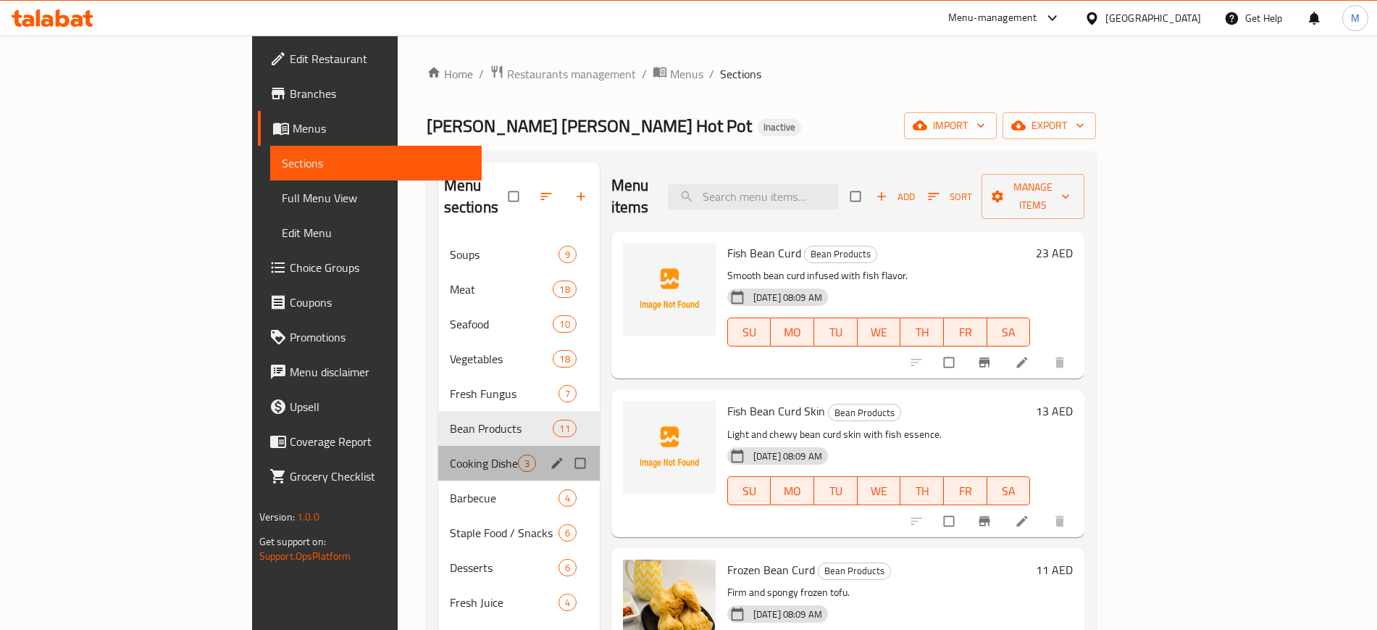
click at [438, 446] on div "Cooking Dishes 3" at bounding box center [519, 463] width 162 height 35
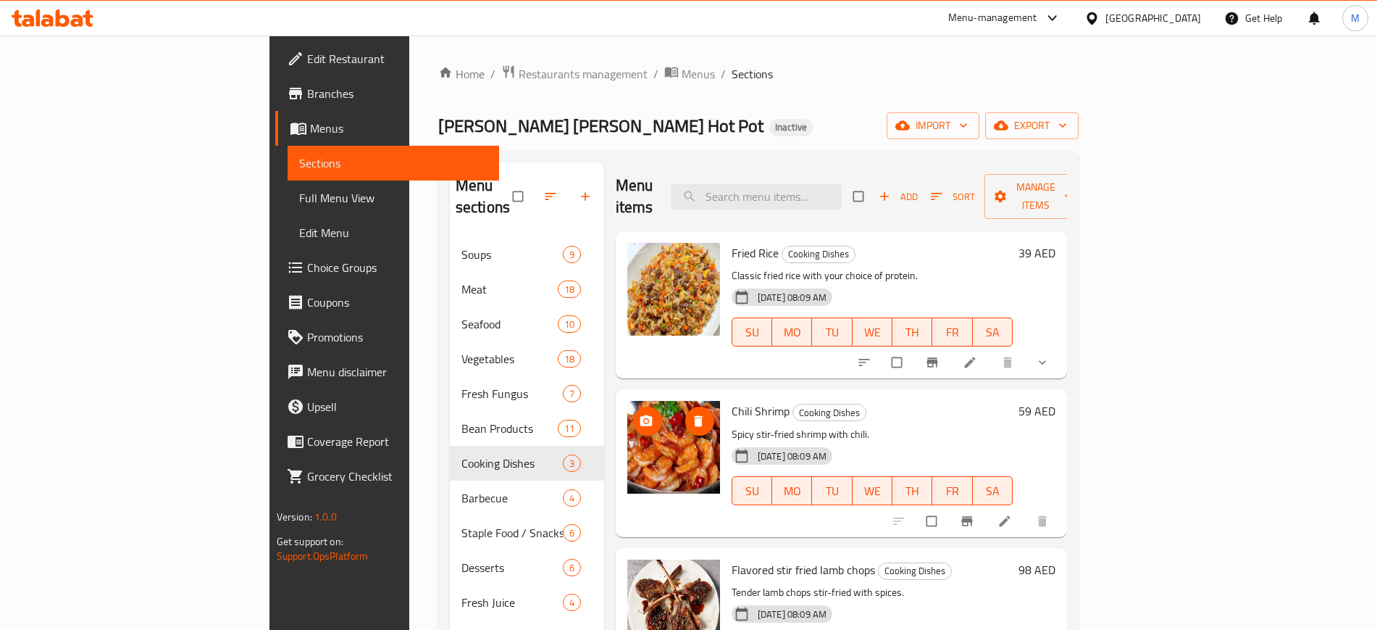
scroll to position [203, 0]
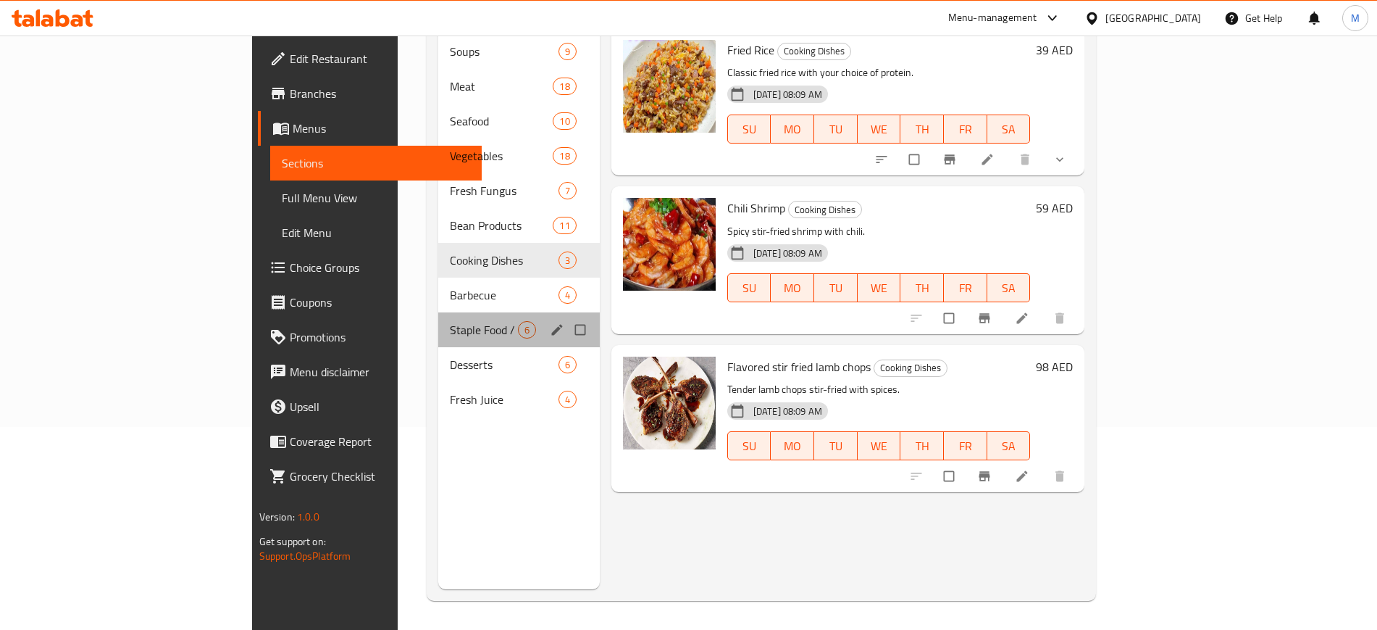
click at [438, 312] on div "Staple Food / Snacks 6" at bounding box center [519, 329] width 162 height 35
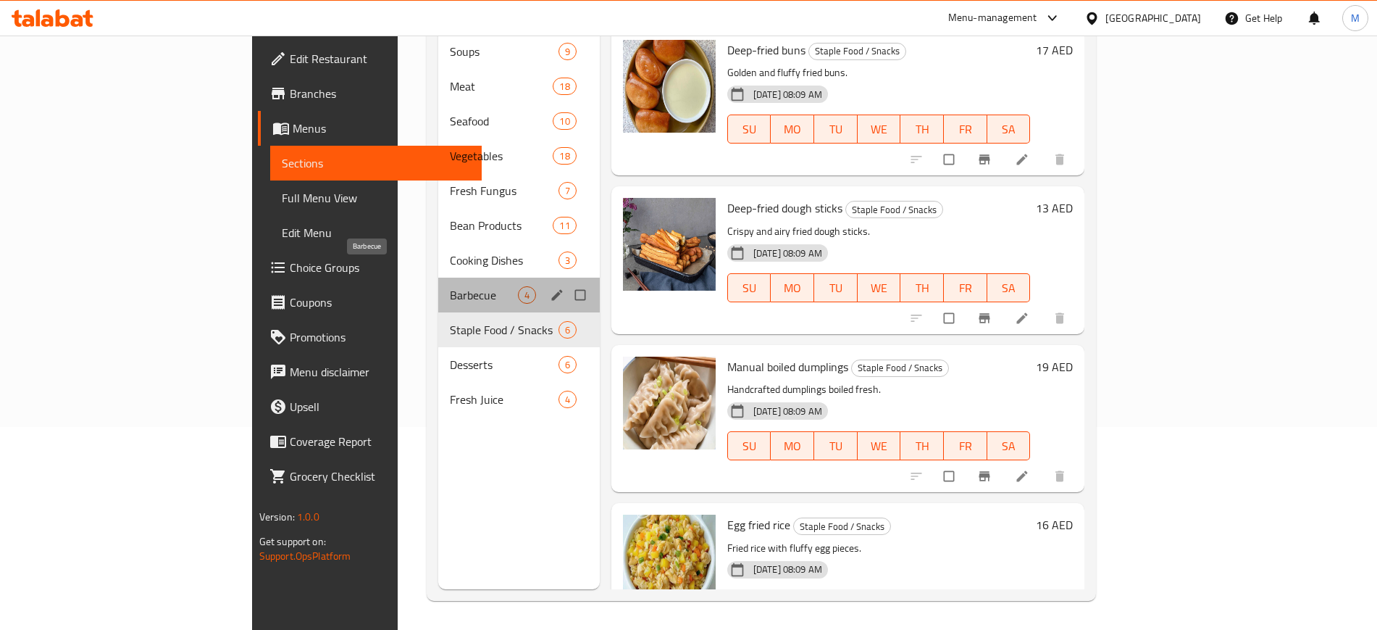
click at [450, 286] on span "Barbecue" at bounding box center [484, 294] width 68 height 17
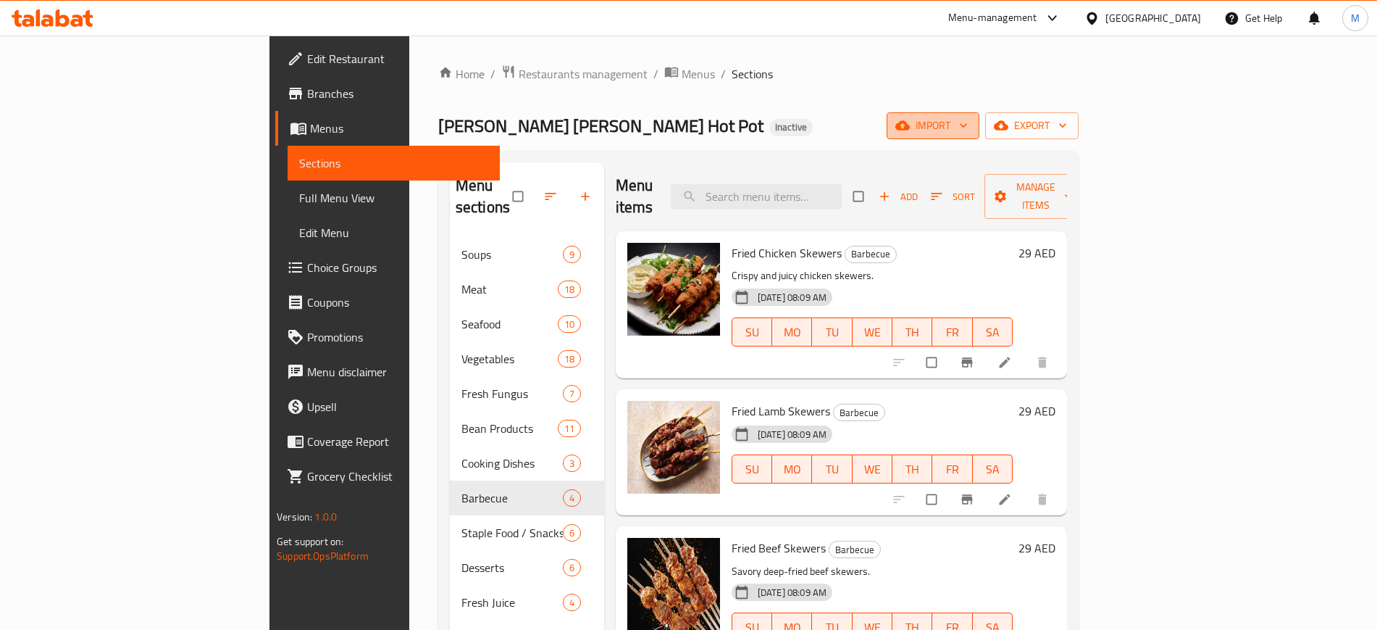
click at [968, 117] on span "import" at bounding box center [933, 126] width 70 height 18
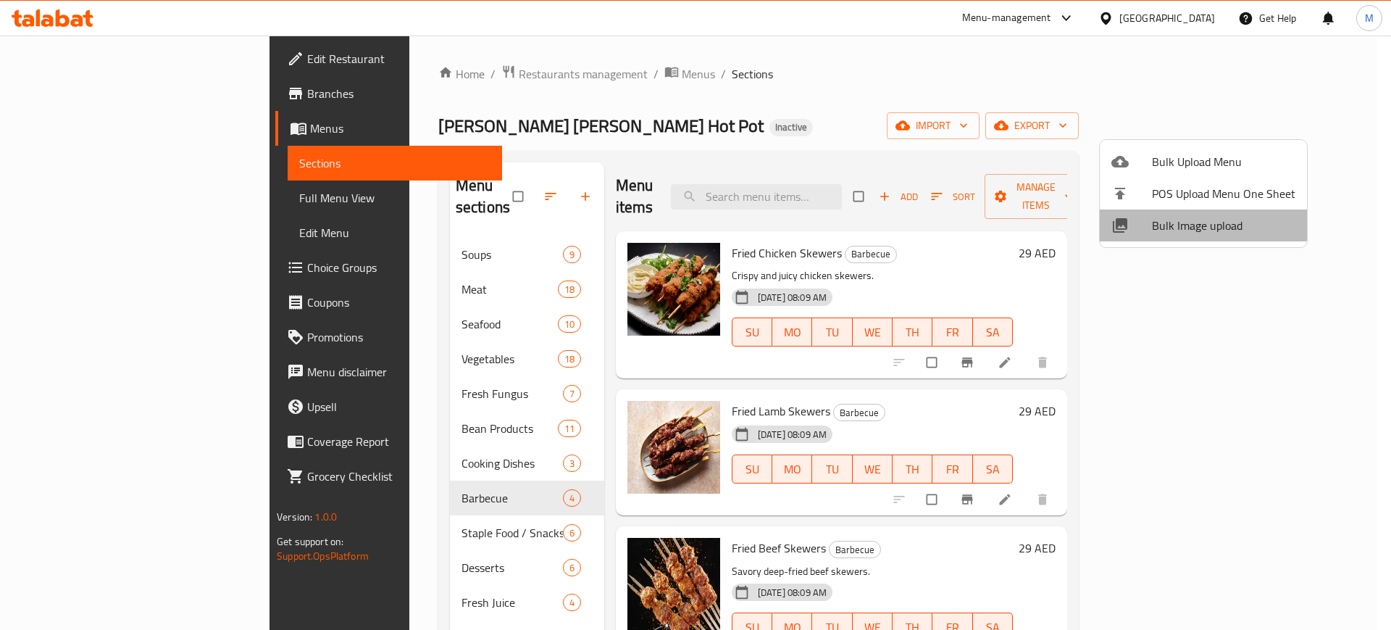
click at [1203, 222] on span "Bulk Image upload" at bounding box center [1223, 225] width 143 height 17
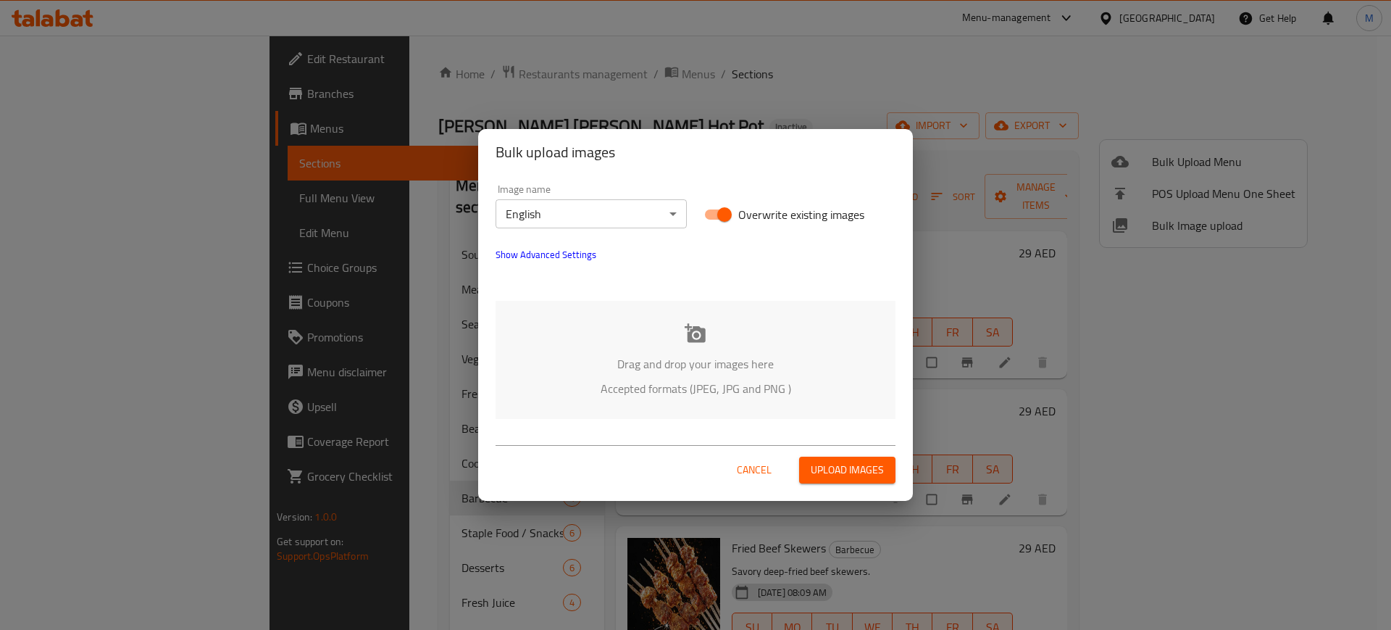
click at [683, 399] on div "Drag and drop your images here Accepted formats (JPEG, JPG and PNG )" at bounding box center [696, 360] width 400 height 118
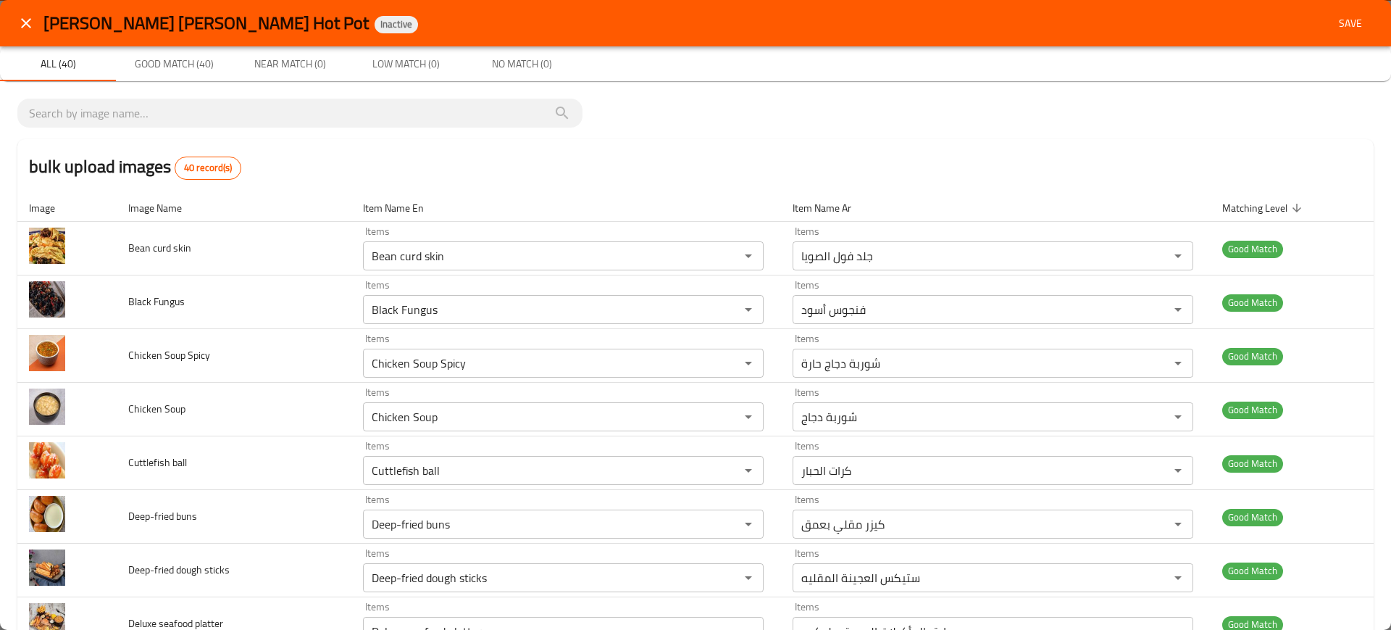
click at [1333, 21] on span "Save" at bounding box center [1350, 23] width 35 height 18
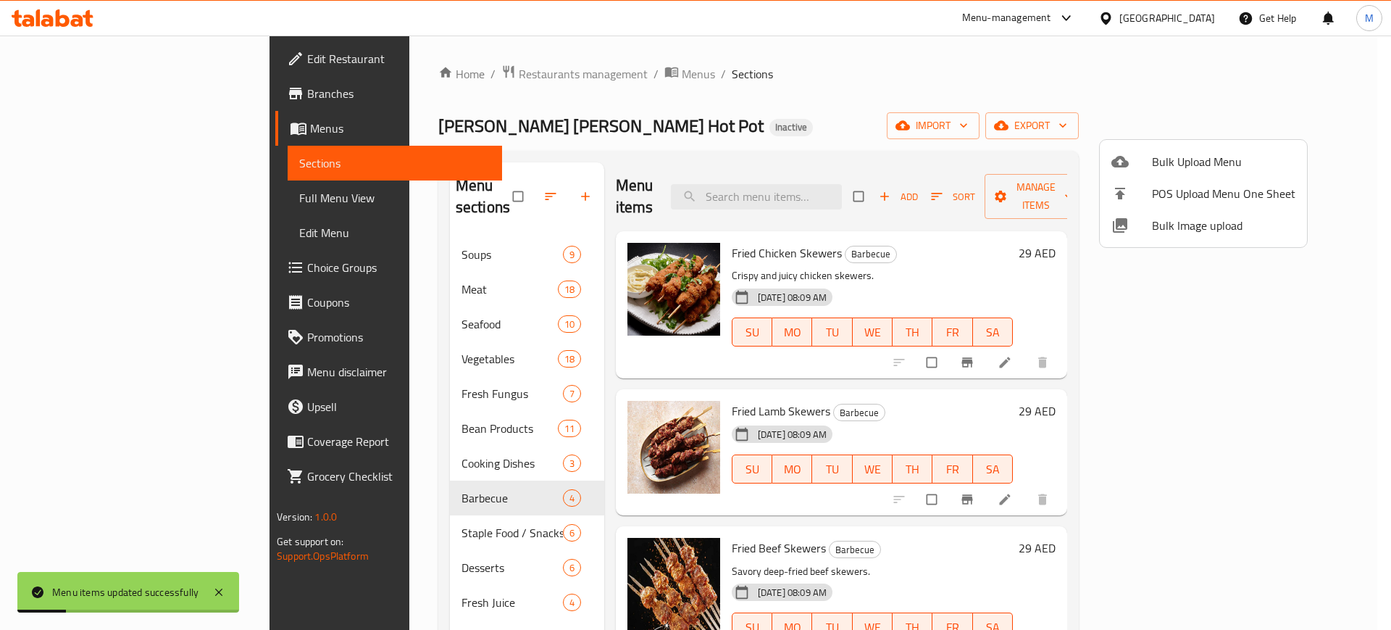
click at [147, 202] on div at bounding box center [695, 315] width 1391 height 630
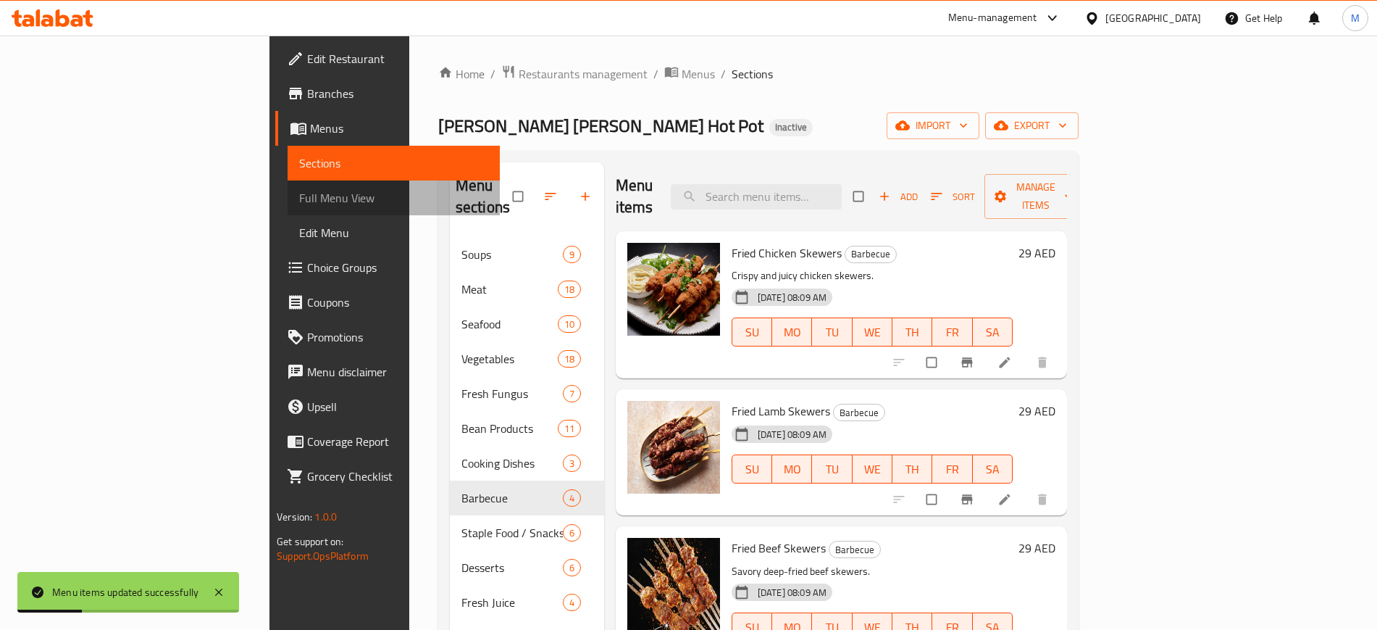
click at [299, 202] on span "Full Menu View" at bounding box center [393, 197] width 188 height 17
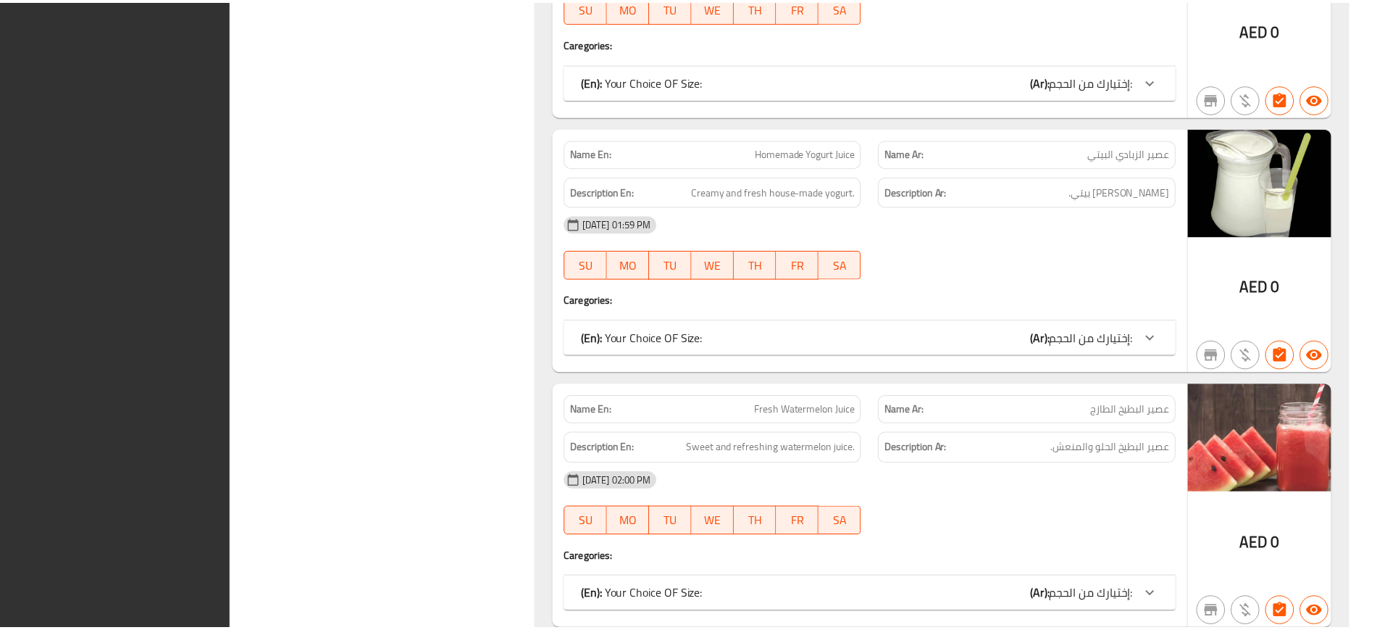
scroll to position [18223, 0]
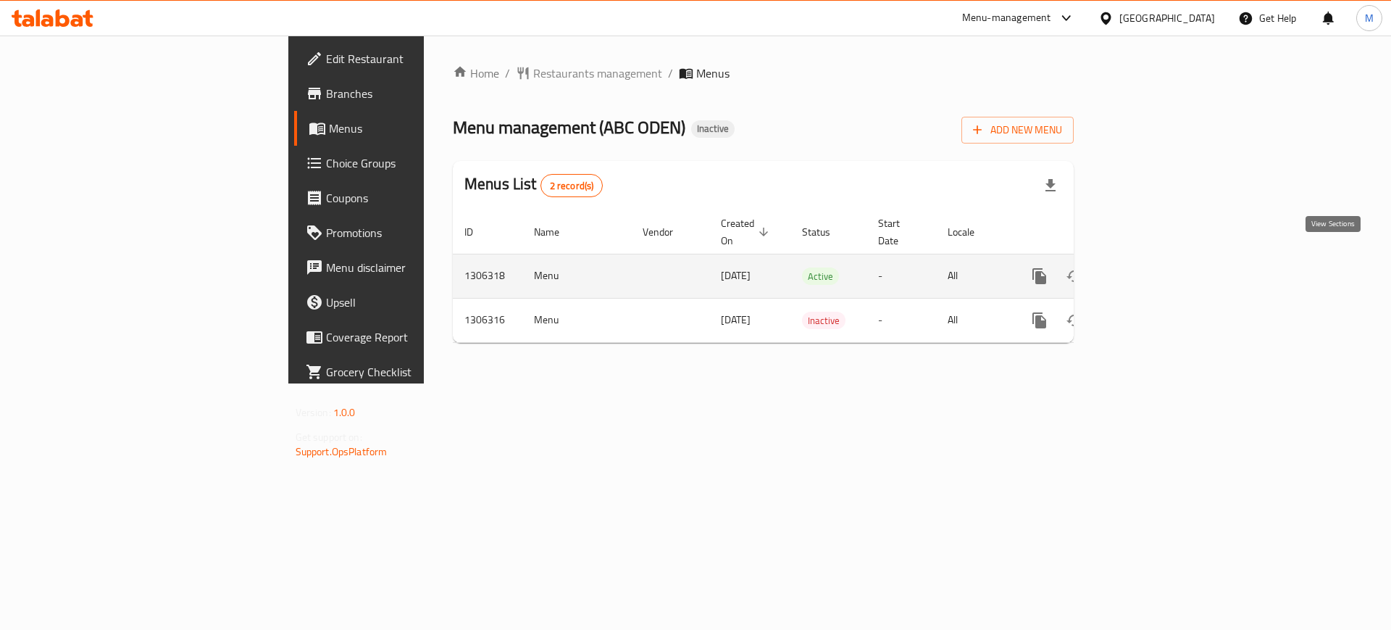
click at [1161, 262] on link "enhanced table" at bounding box center [1144, 276] width 35 height 35
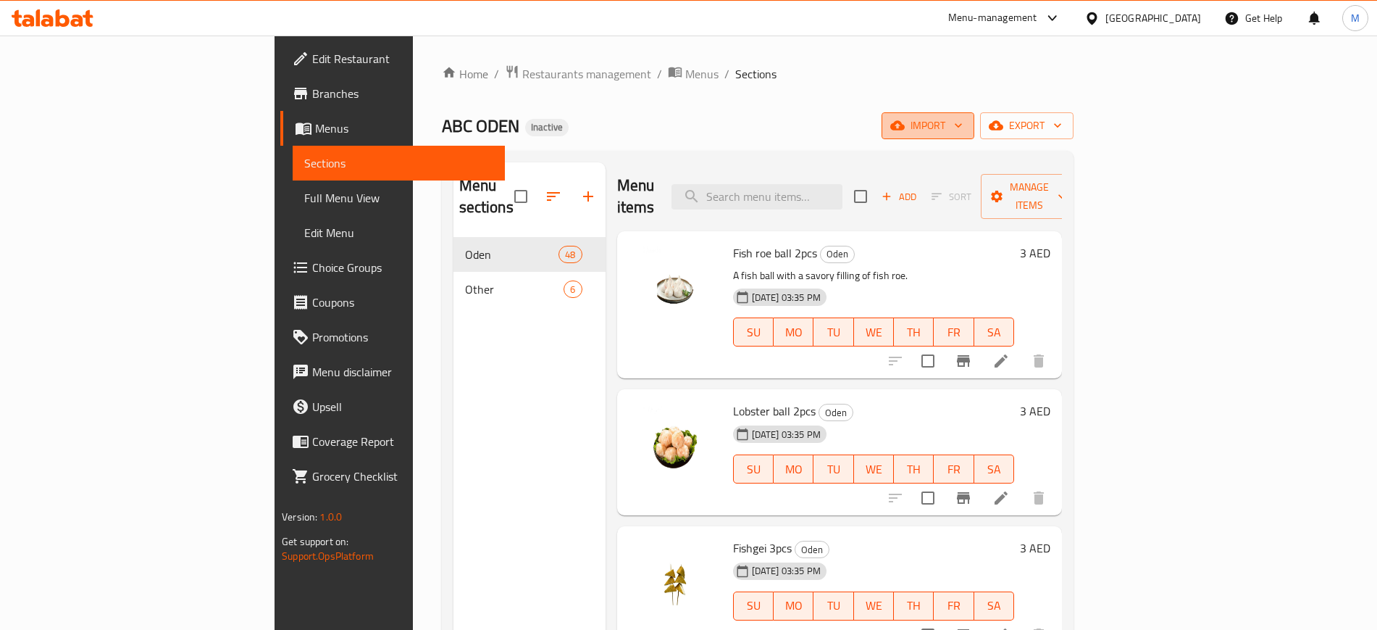
click at [963, 118] on span "import" at bounding box center [928, 126] width 70 height 18
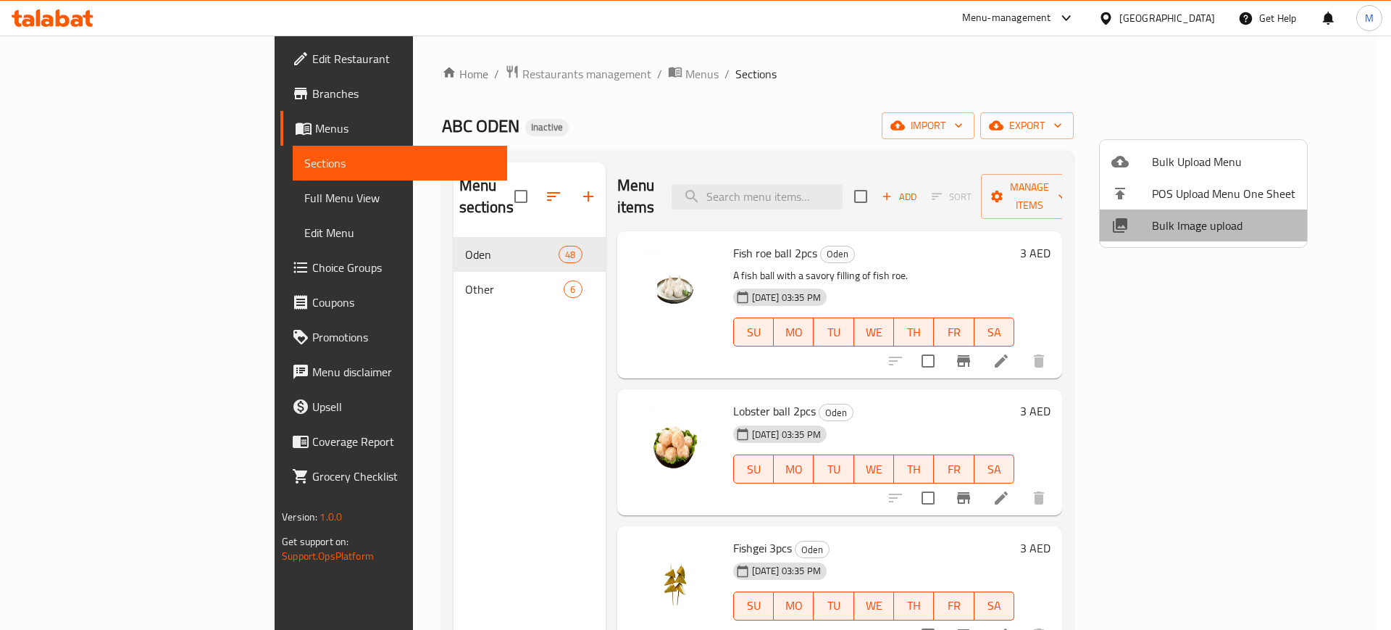
click at [1217, 225] on span "Bulk Image upload" at bounding box center [1223, 225] width 143 height 17
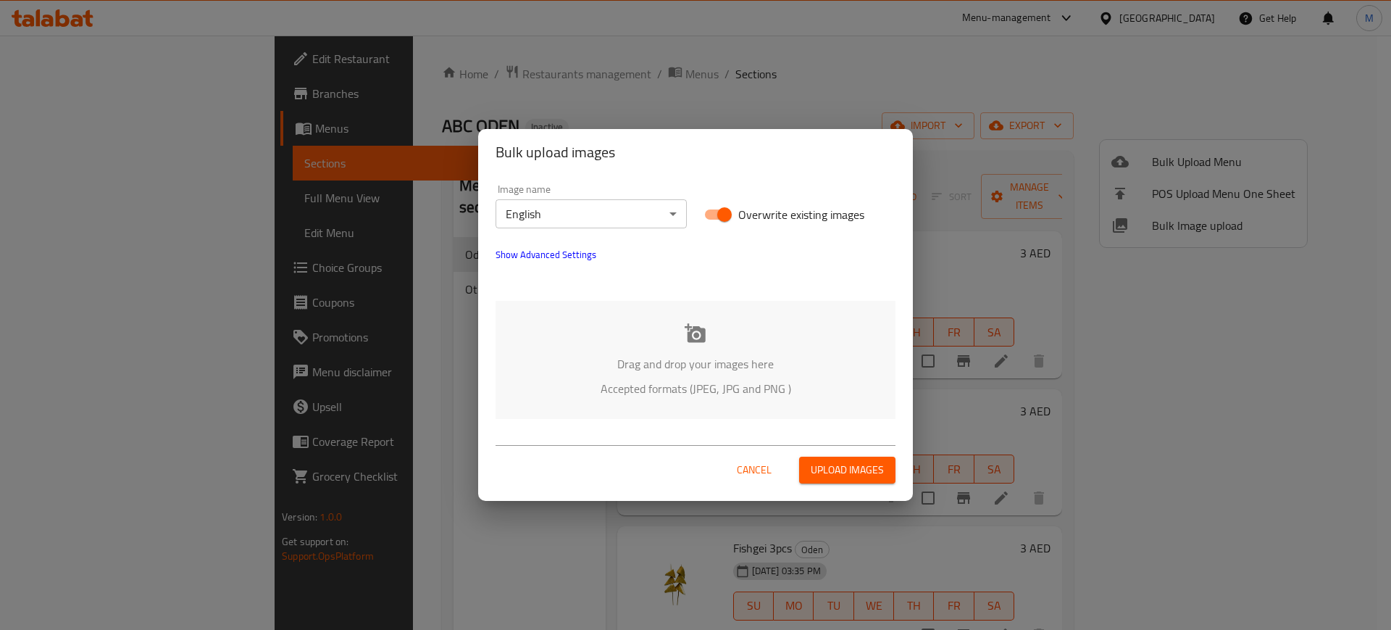
click at [702, 341] on icon at bounding box center [695, 332] width 21 height 19
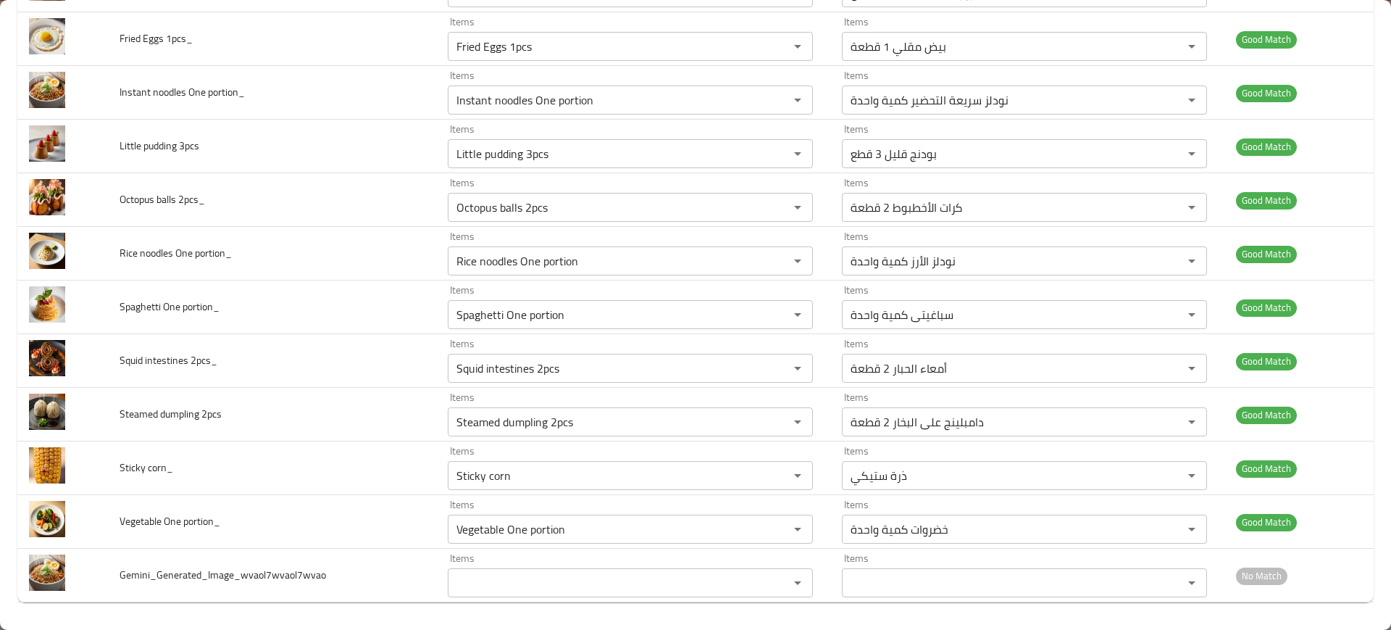
scroll to position [586, 0]
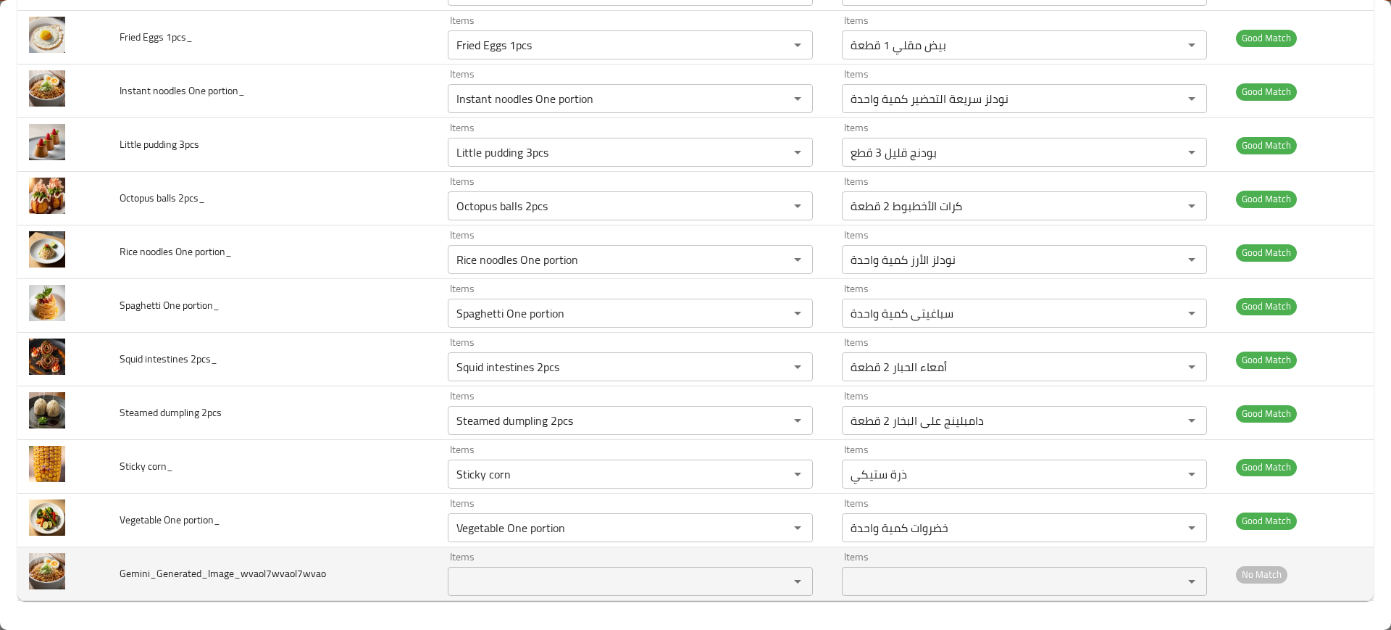
click at [177, 564] on span "Gemini_Generated_Image_wvaol7wvaol7wvao" at bounding box center [223, 573] width 206 height 19
copy span "Gemini_Generated_Image_wvaol7wvaol7wvao"
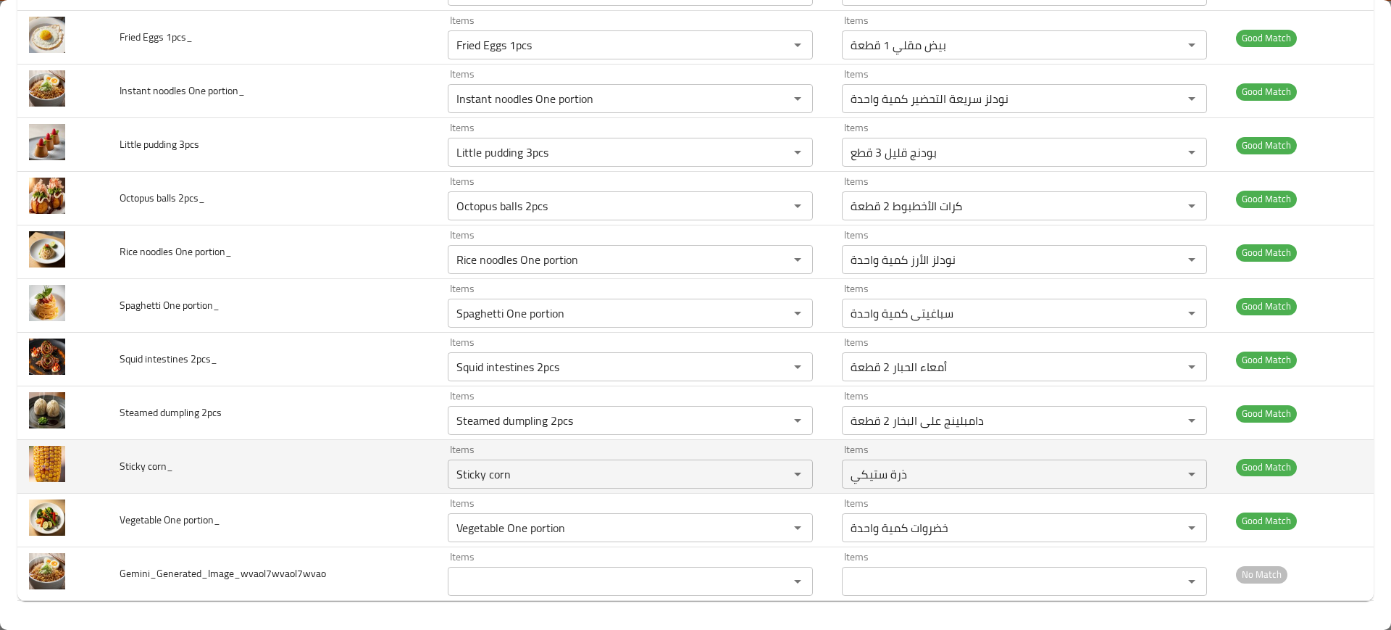
click at [399, 451] on td "Sticky corn_" at bounding box center [272, 467] width 328 height 54
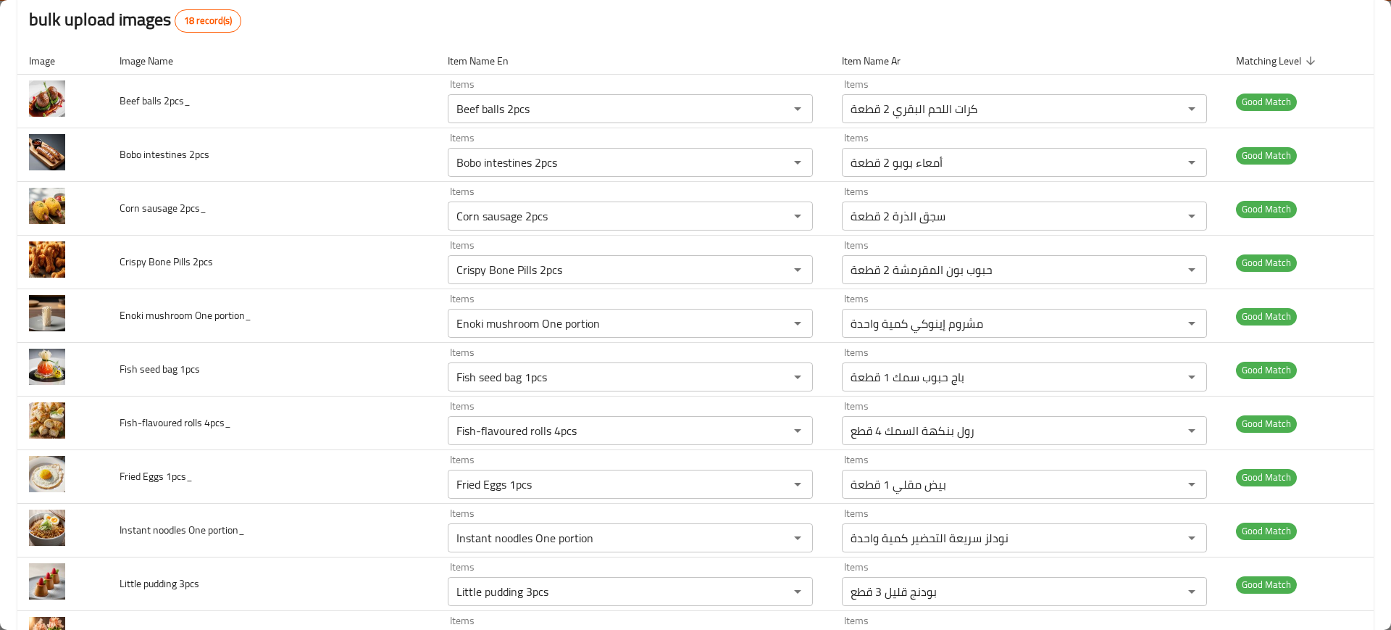
scroll to position [0, 0]
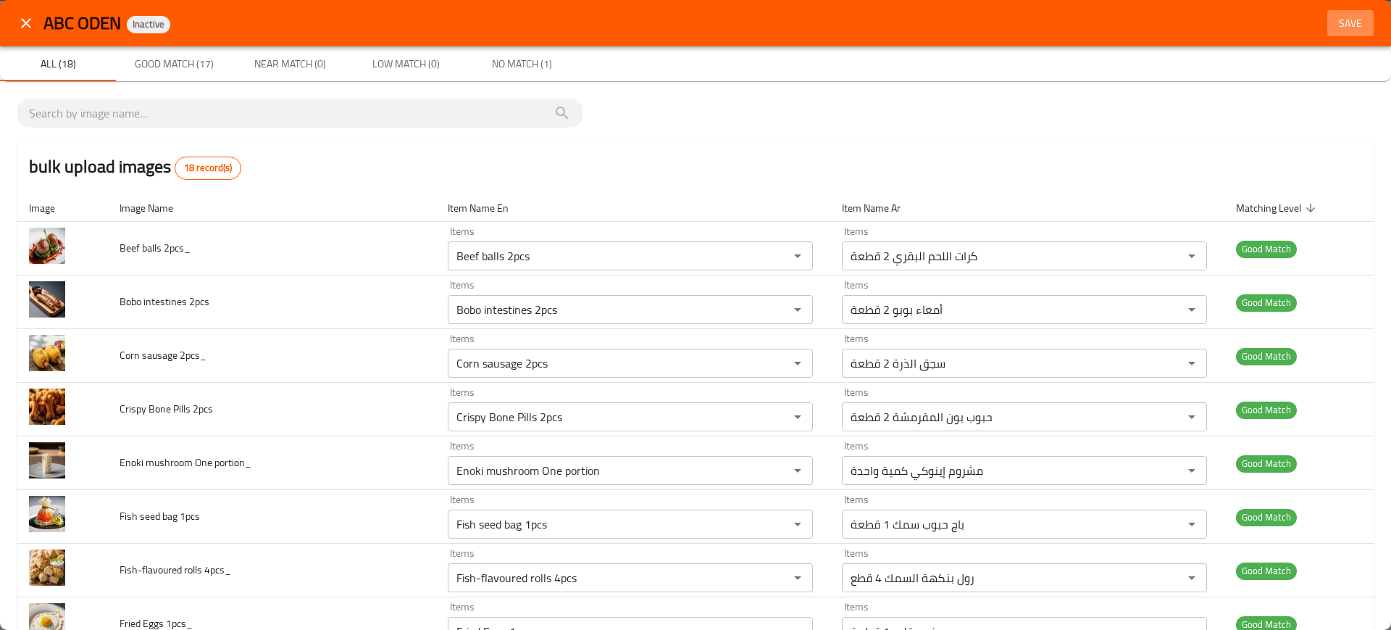
click at [1335, 11] on button "Save" at bounding box center [1350, 23] width 46 height 27
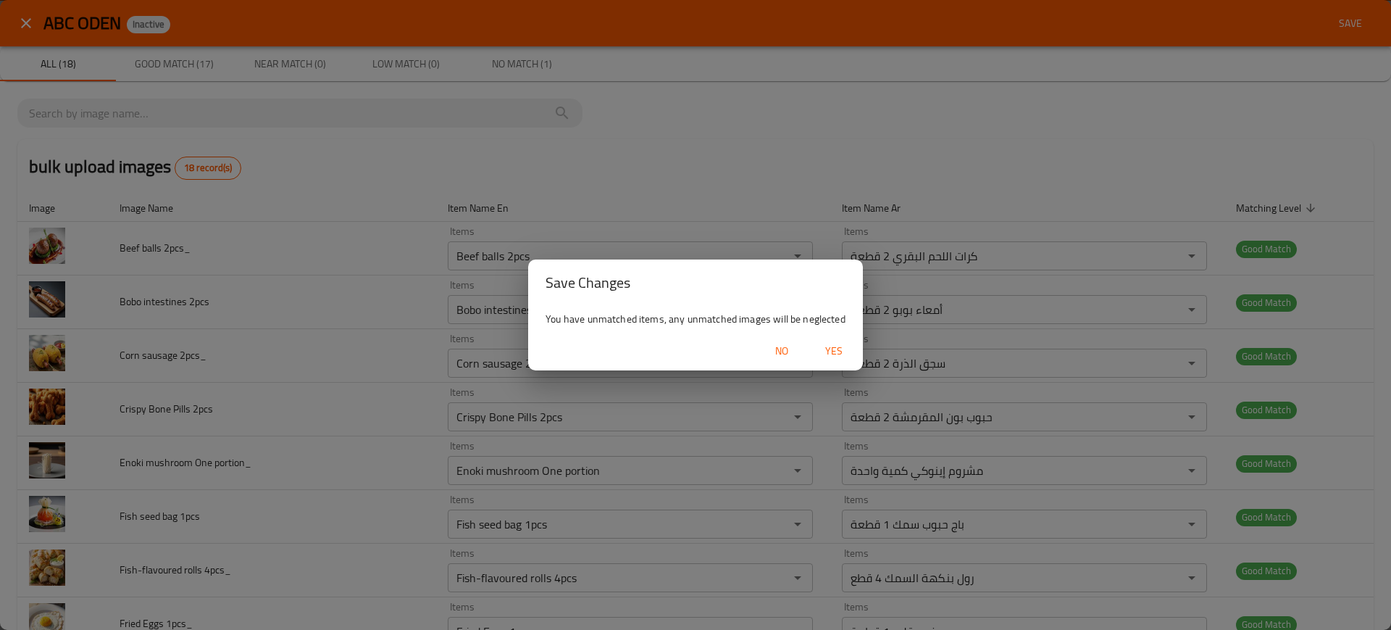
click at [840, 335] on div "No Yes" at bounding box center [695, 351] width 335 height 38
click at [830, 348] on span "Yes" at bounding box center [834, 351] width 35 height 18
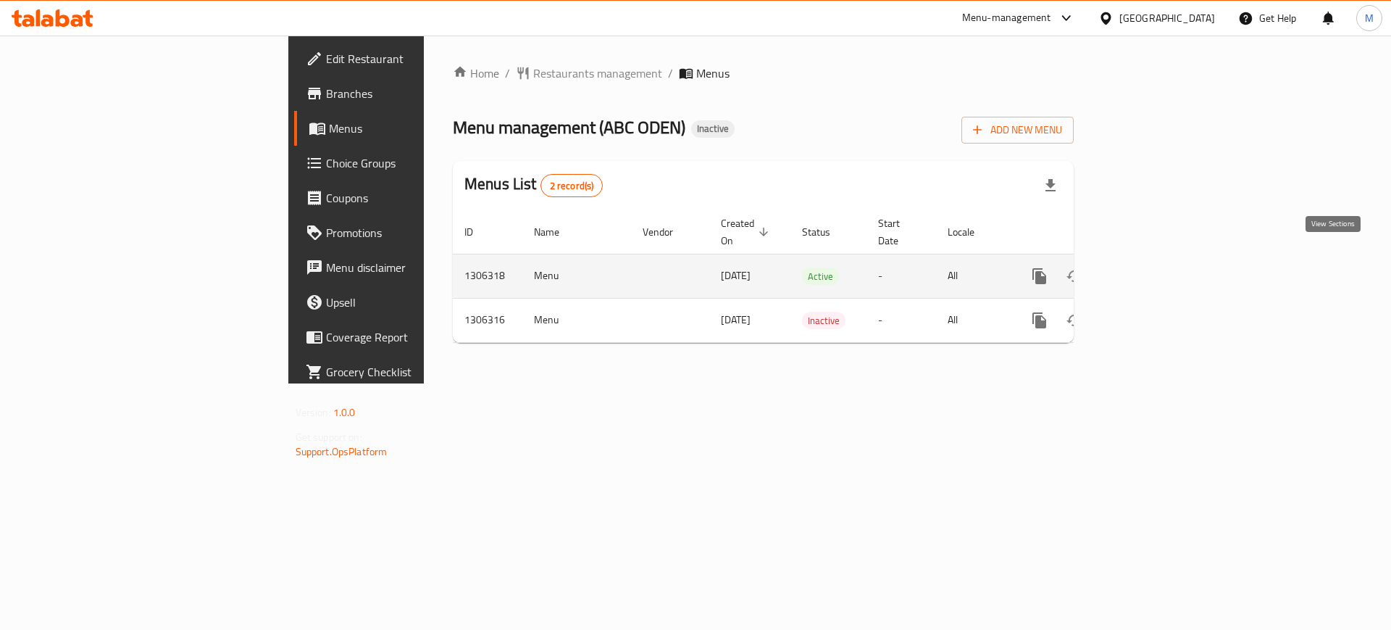
click at [1153, 267] on icon "enhanced table" at bounding box center [1143, 275] width 17 height 17
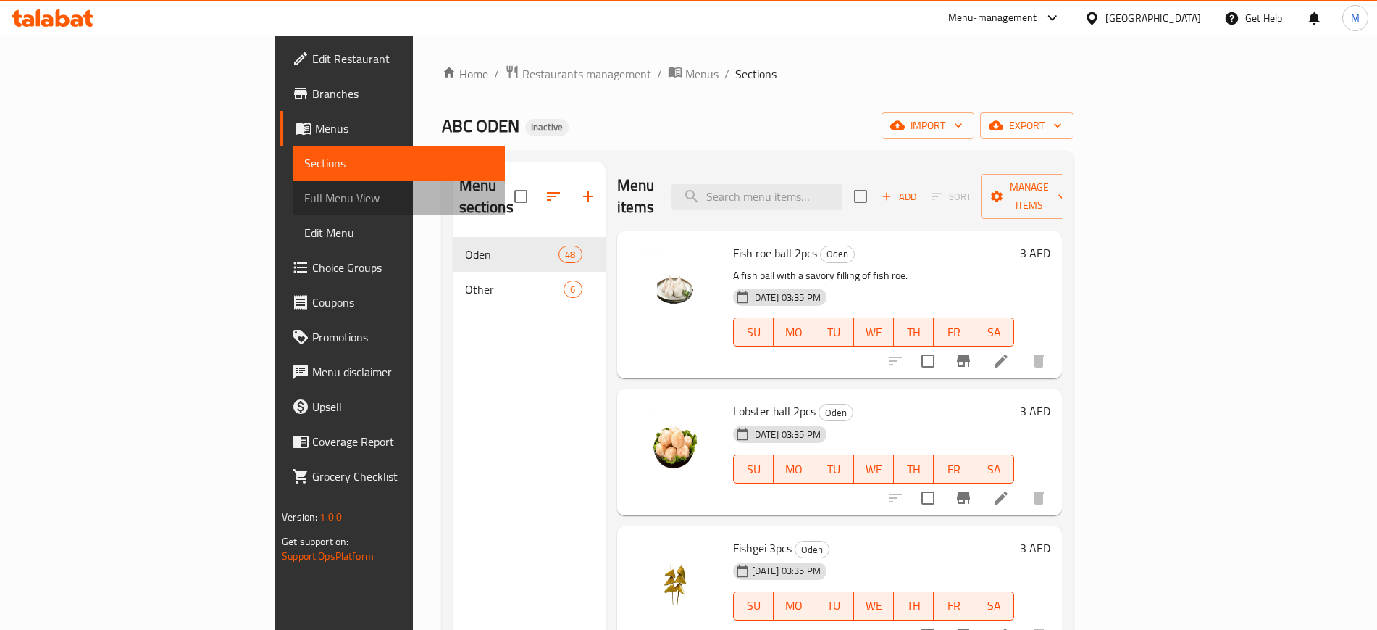
click at [304, 195] on span "Full Menu View" at bounding box center [398, 197] width 188 height 17
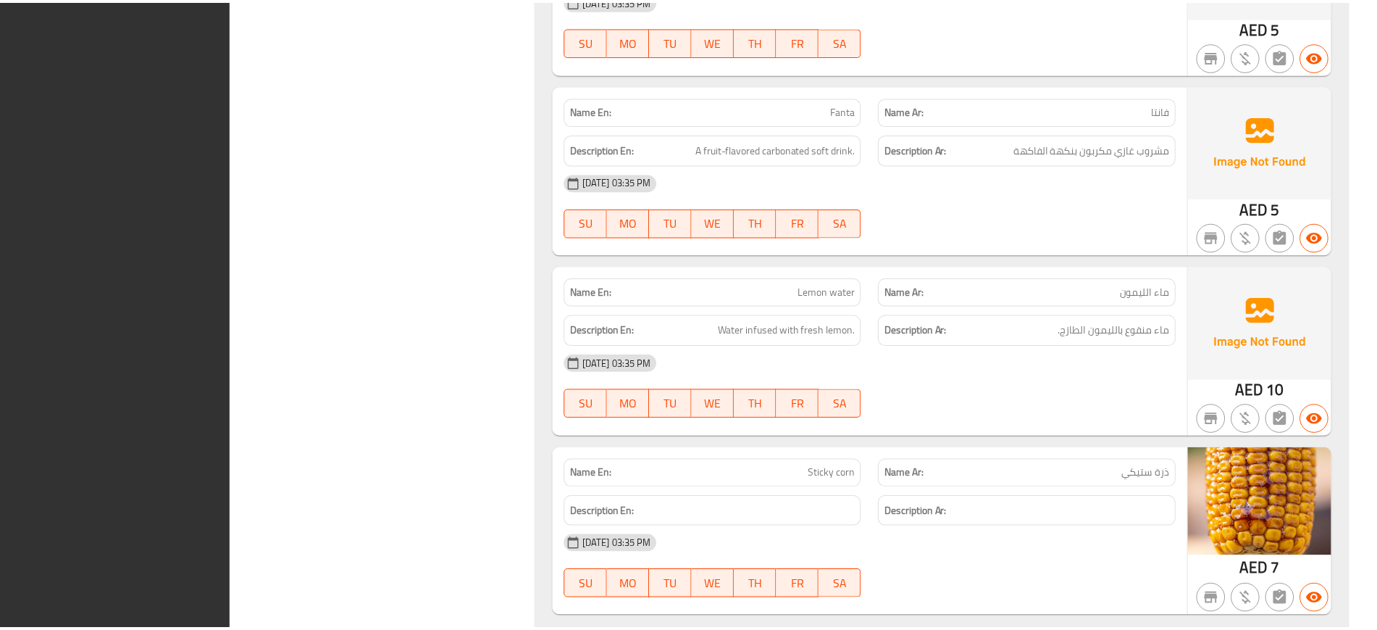
scroll to position [9690, 0]
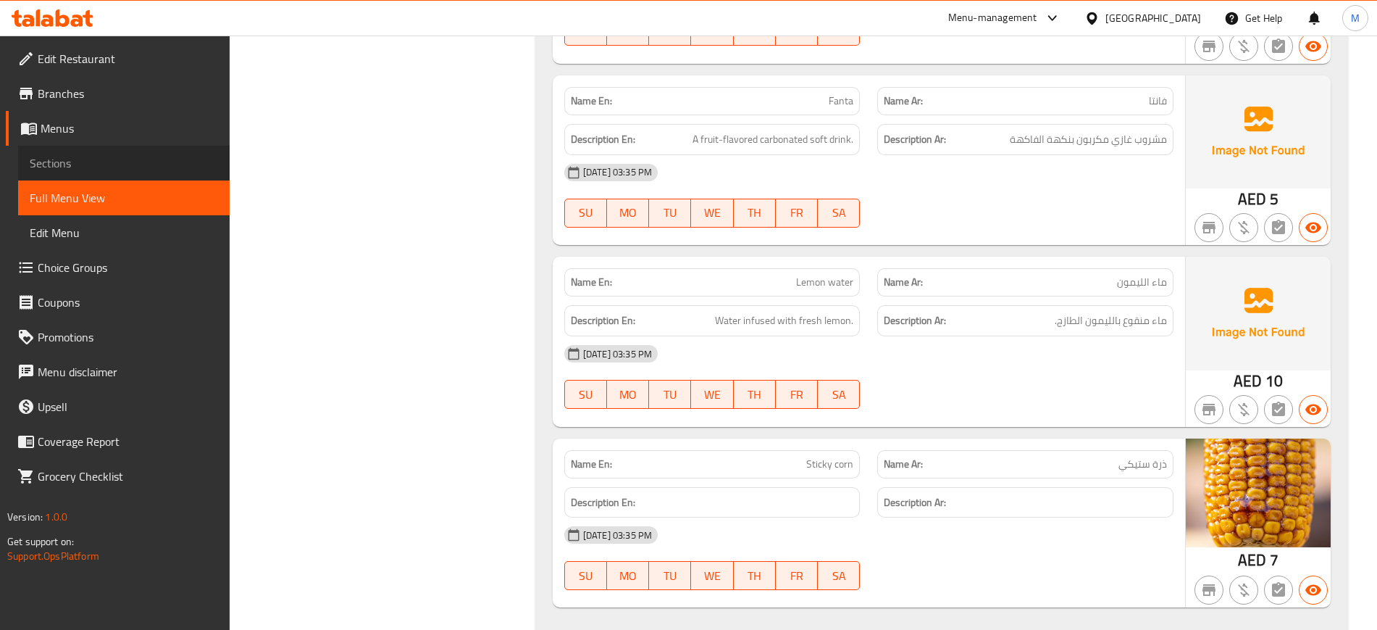
click at [104, 178] on link "Sections" at bounding box center [124, 163] width 212 height 35
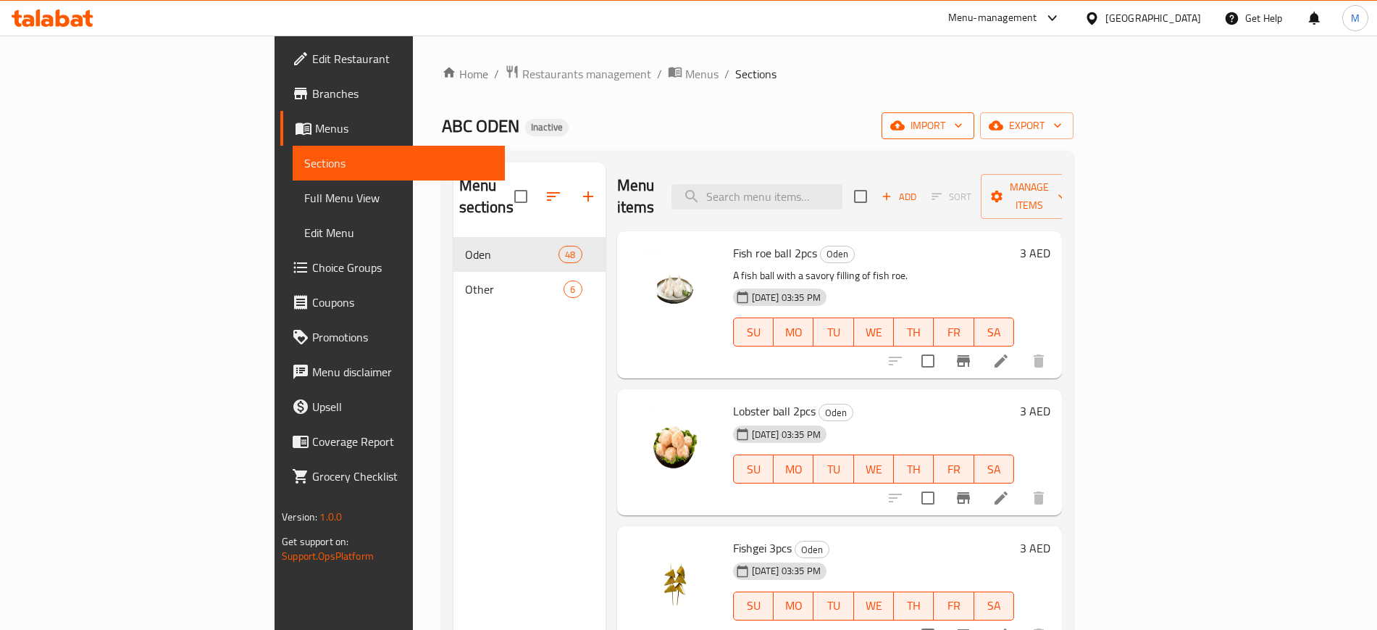
click at [963, 128] on span "import" at bounding box center [928, 126] width 70 height 18
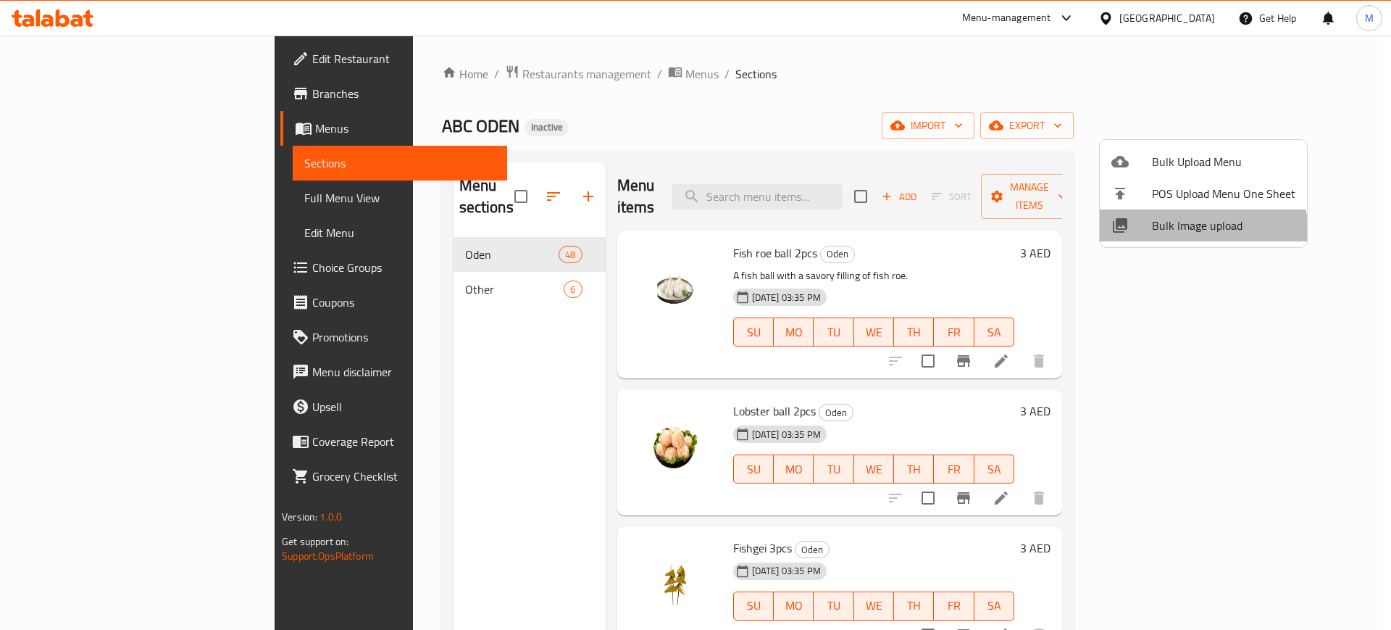
click at [1189, 230] on span "Bulk Image upload" at bounding box center [1223, 225] width 143 height 17
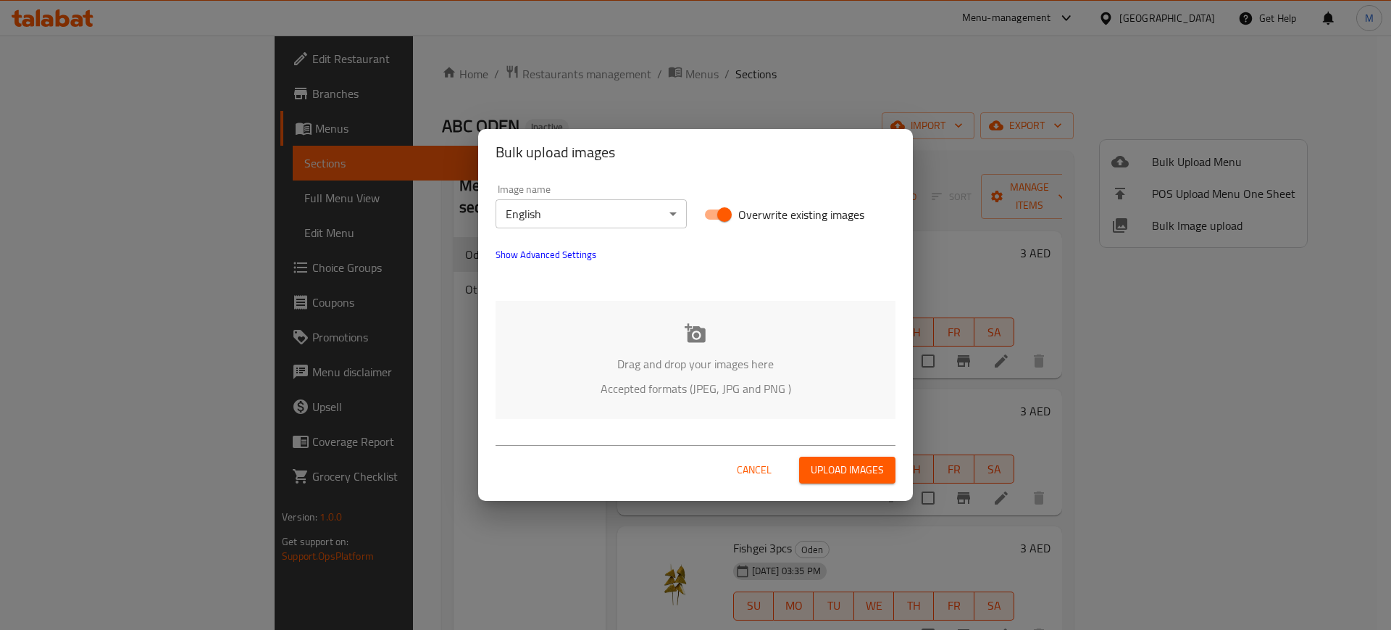
click at [706, 322] on div "Drag and drop your images here Accepted formats (JPEG, JPG and PNG )" at bounding box center [696, 360] width 400 height 118
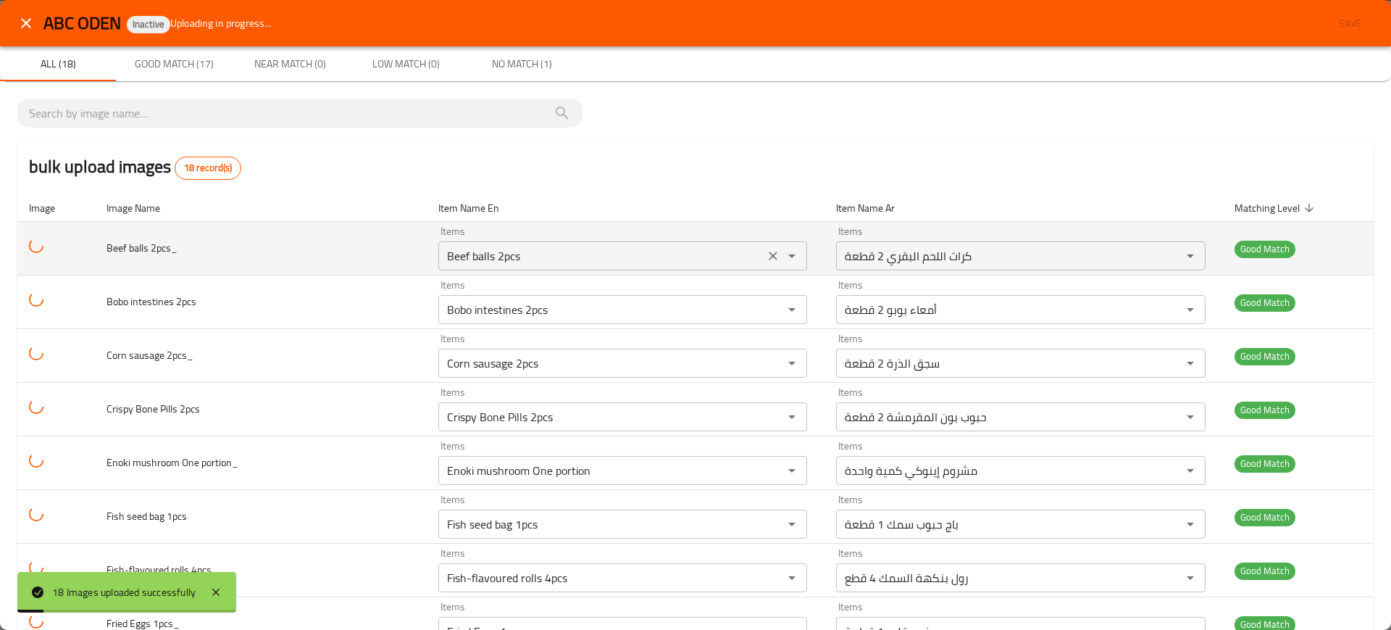
click at [496, 244] on div "Beef balls 2pcs Items" at bounding box center [622, 255] width 369 height 29
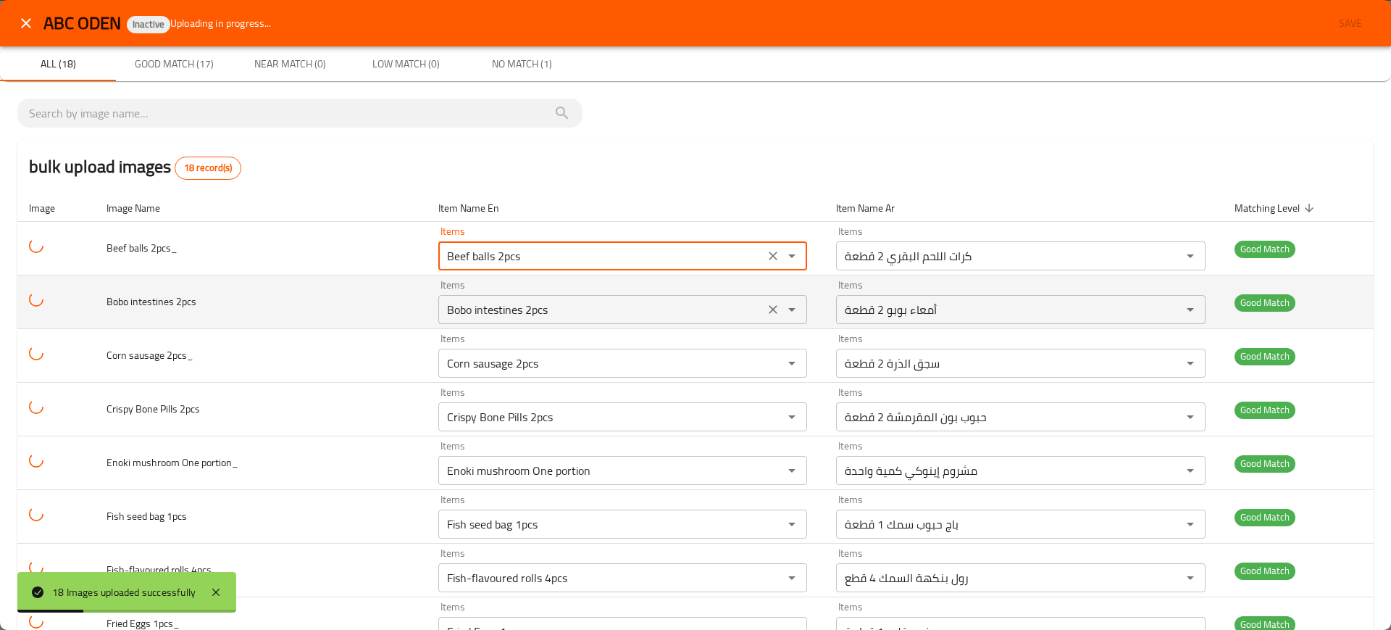
click at [562, 311] on 2pcs "Bobo intestines 2pcs" at bounding box center [601, 309] width 317 height 20
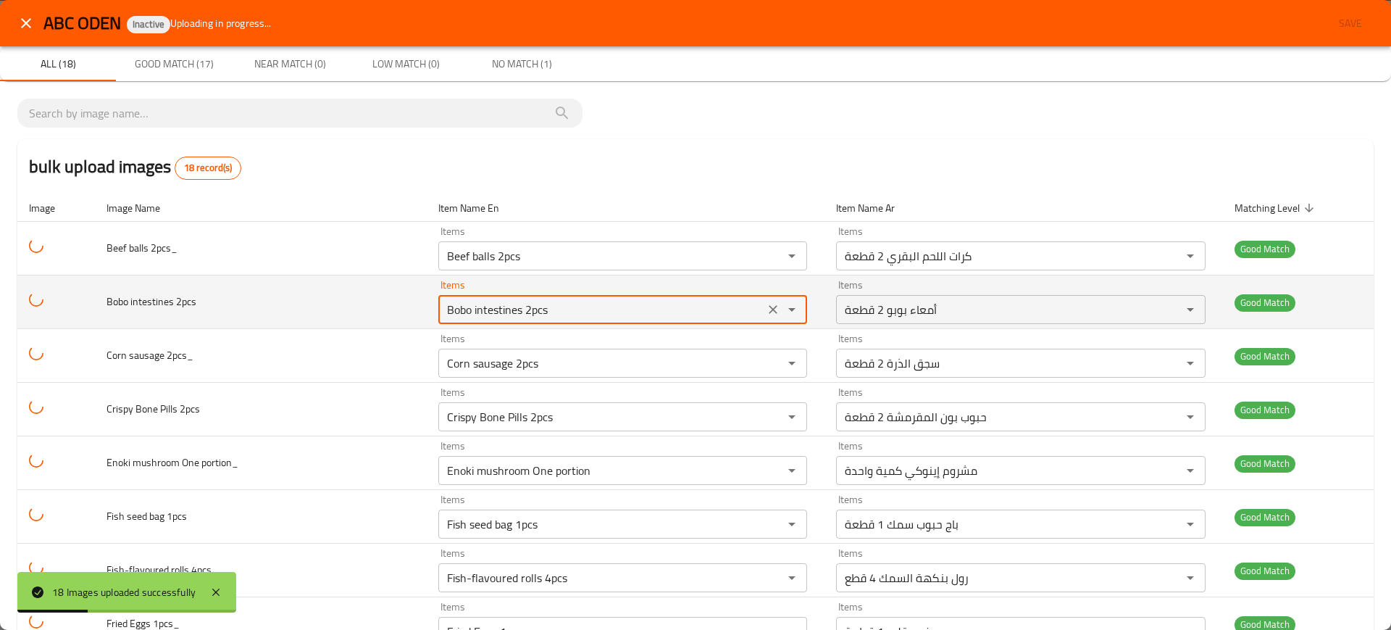
click at [562, 311] on 2pcs "Bobo intestines 2pcs" at bounding box center [601, 309] width 317 height 20
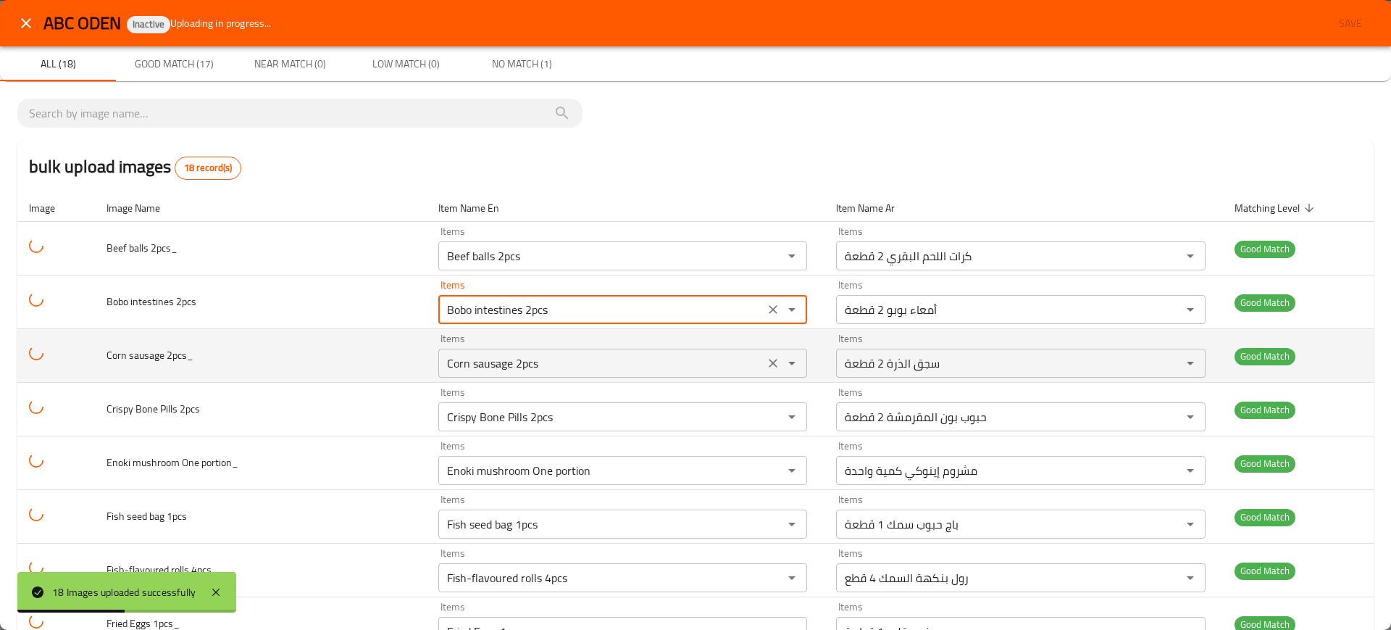
click at [555, 375] on div "Corn sausage 2pcs Items" at bounding box center [622, 363] width 369 height 29
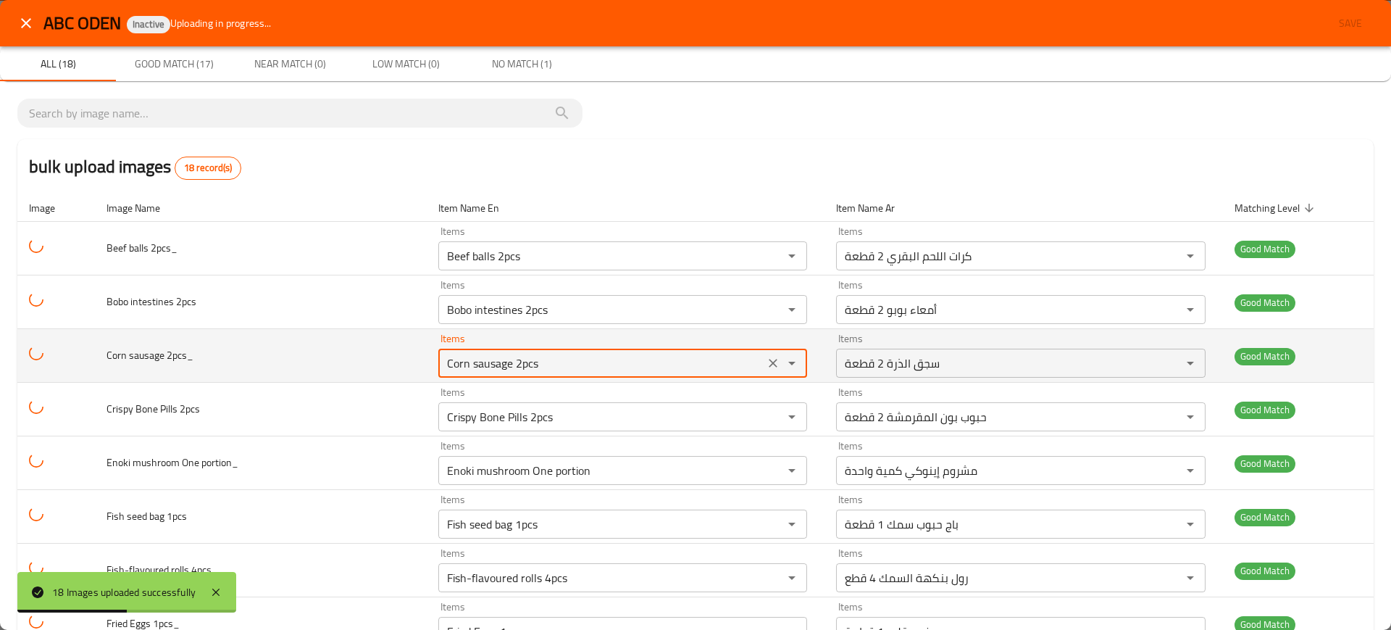
click at [555, 375] on div "Corn sausage 2pcs Items" at bounding box center [622, 363] width 369 height 29
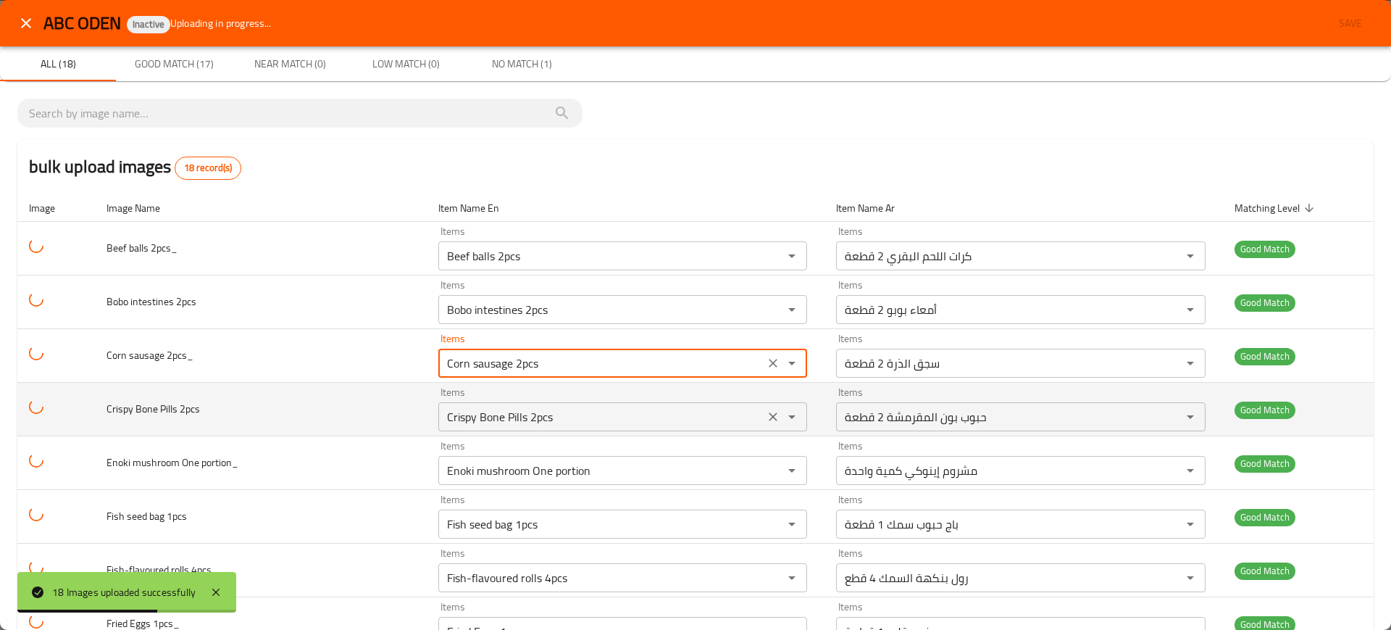
click at [560, 421] on 2pcs "Crispy Bone Pills 2pcs" at bounding box center [601, 416] width 317 height 20
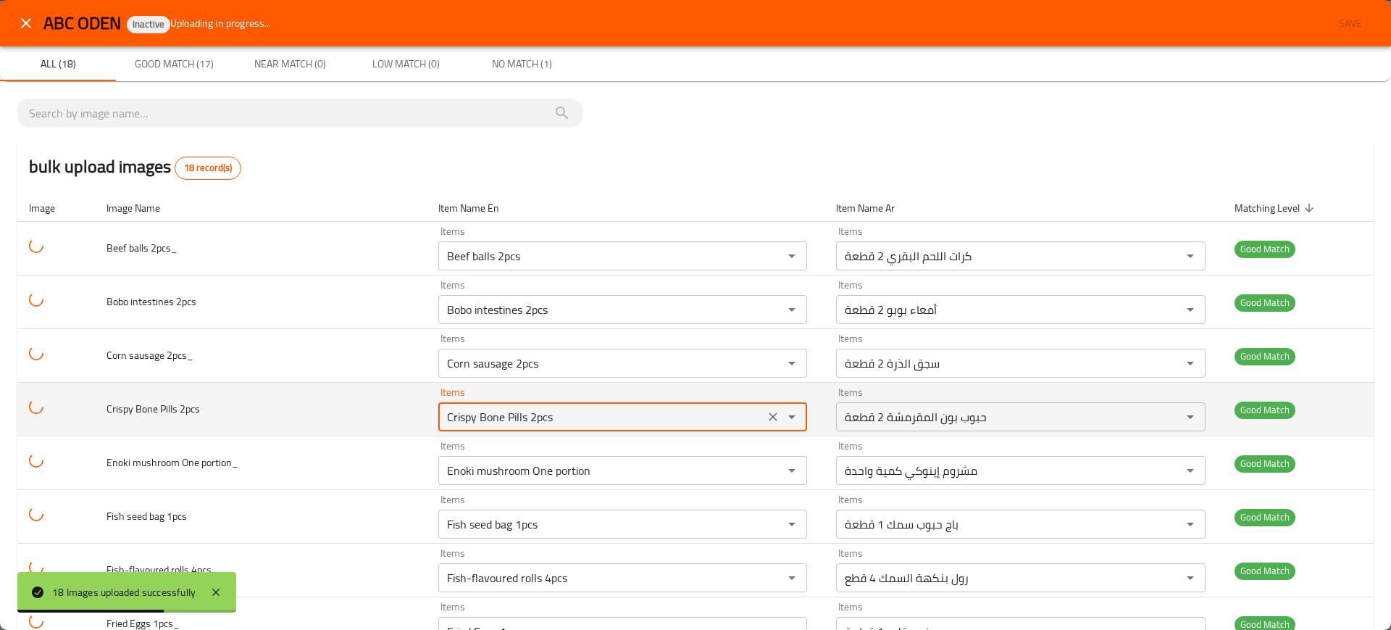
click at [560, 421] on 2pcs "Crispy Bone Pills 2pcs" at bounding box center [601, 416] width 317 height 20
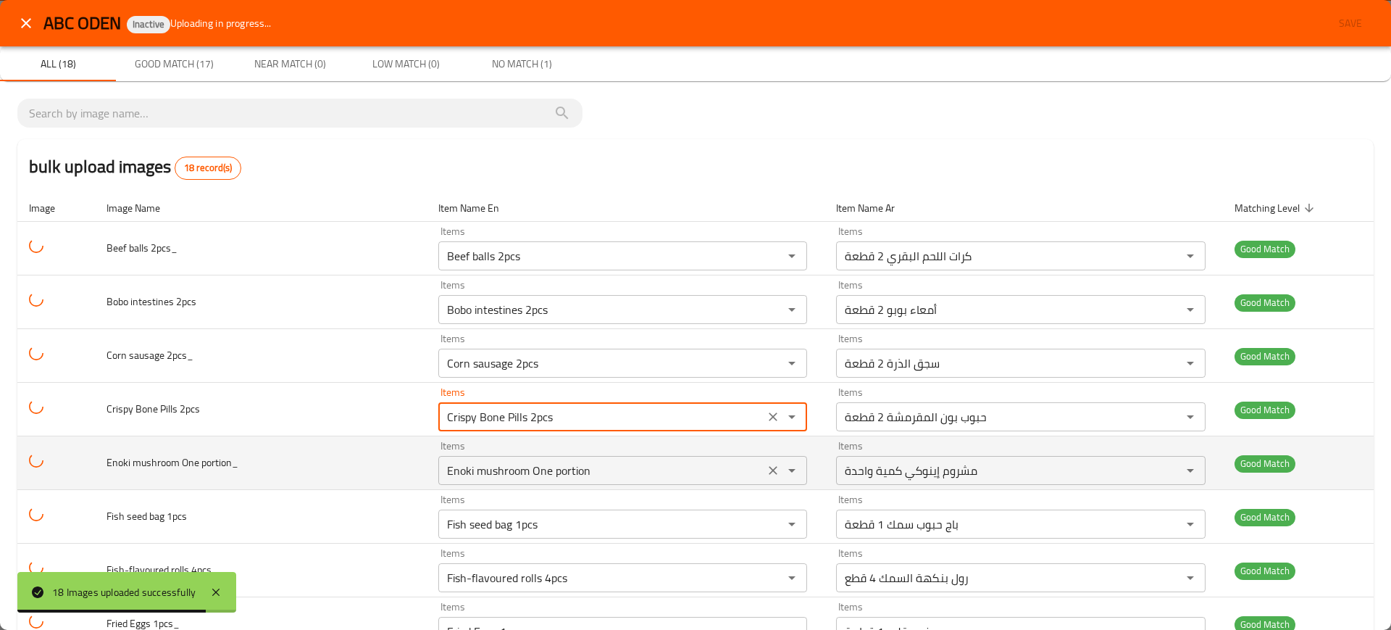
click at [585, 465] on portion_ "Enoki mushroom One portion" at bounding box center [601, 470] width 317 height 20
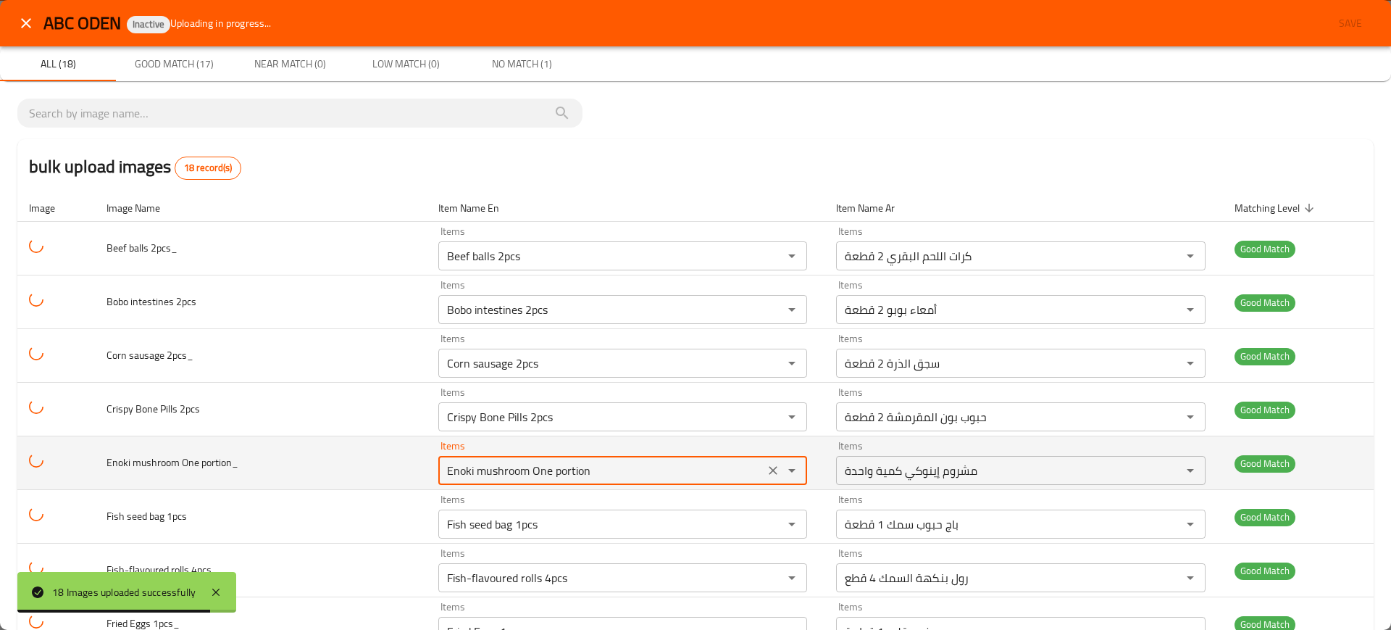
click at [585, 465] on portion_ "Enoki mushroom One portion" at bounding box center [601, 470] width 317 height 20
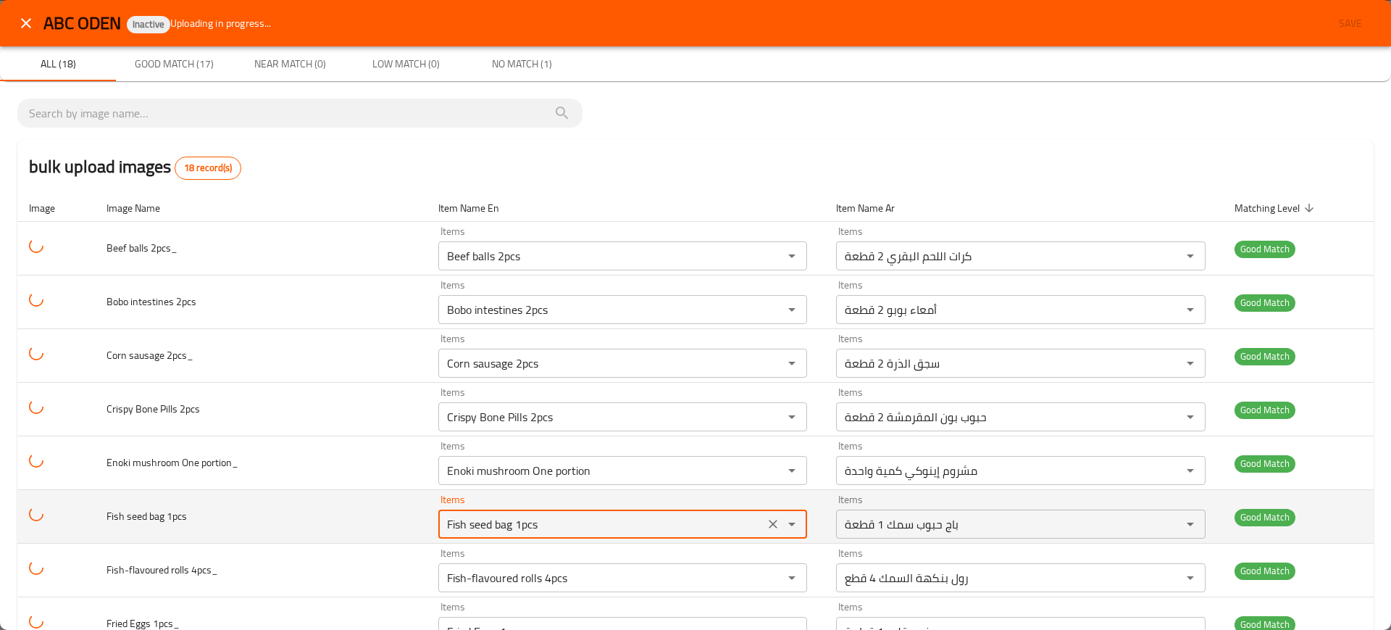
click at [594, 524] on 1pcs "Fish seed bag 1pcs" at bounding box center [601, 524] width 317 height 20
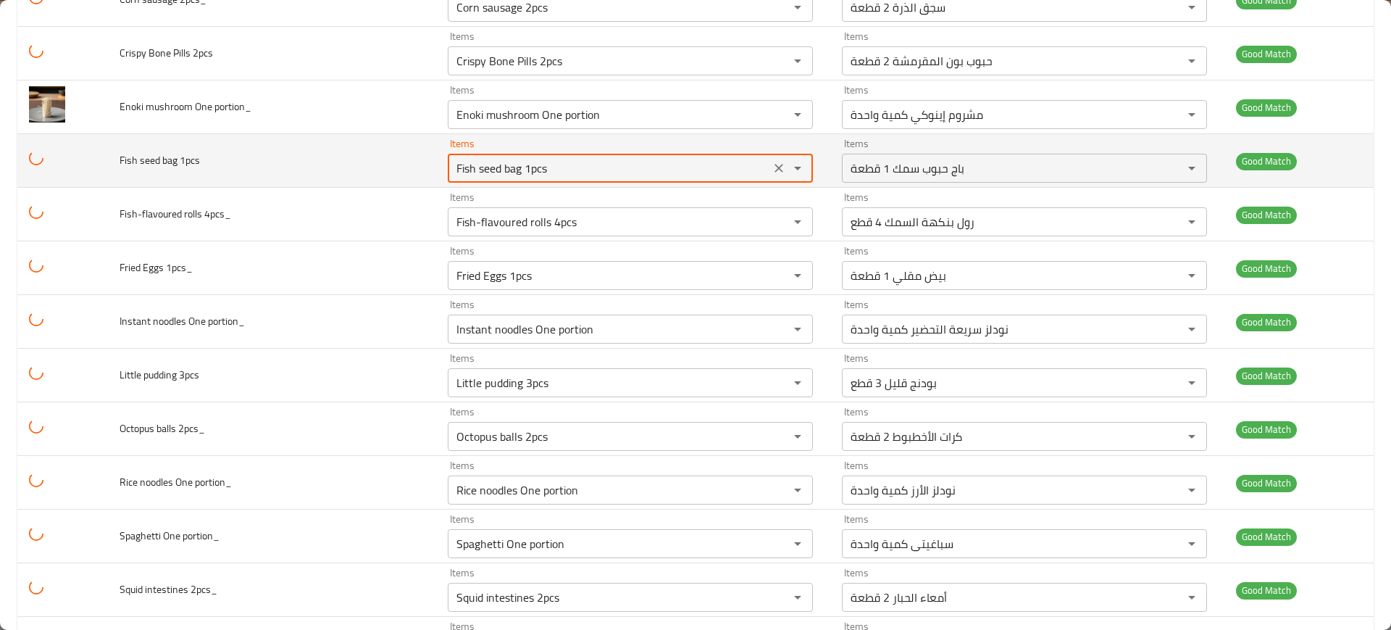
scroll to position [355, 0]
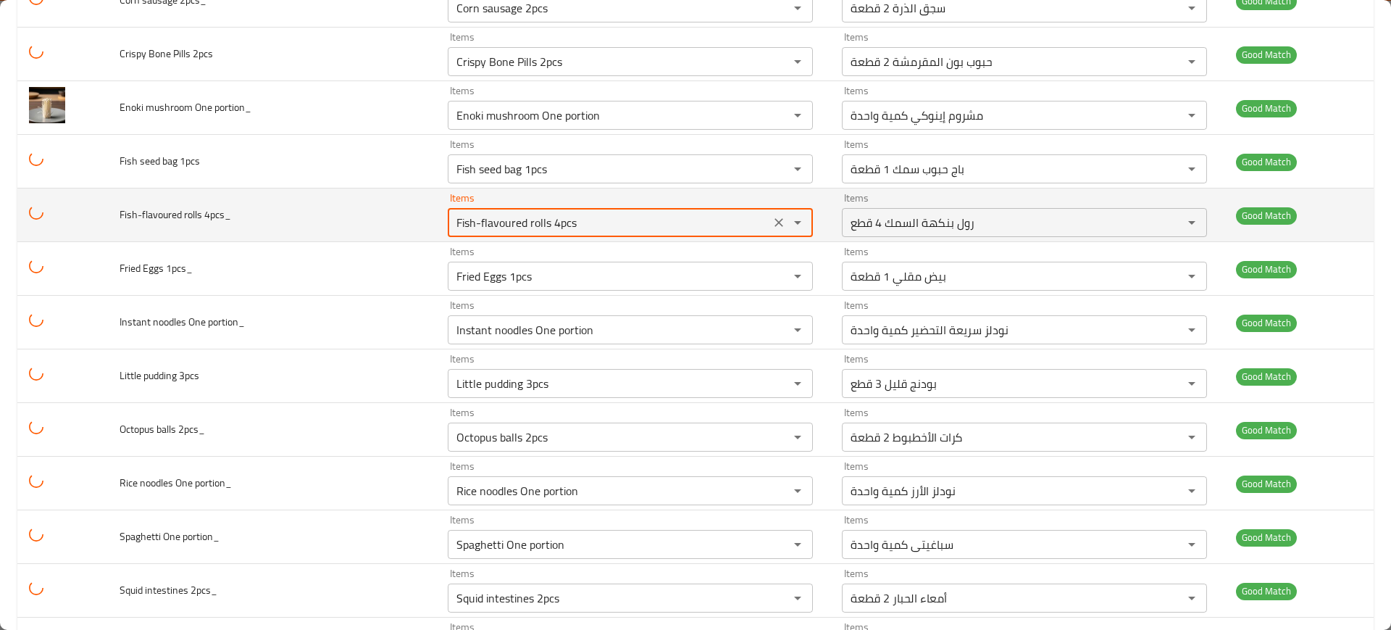
click at [529, 214] on 4pcs_ "Fish-flavoured rolls 4pcs" at bounding box center [609, 222] width 314 height 20
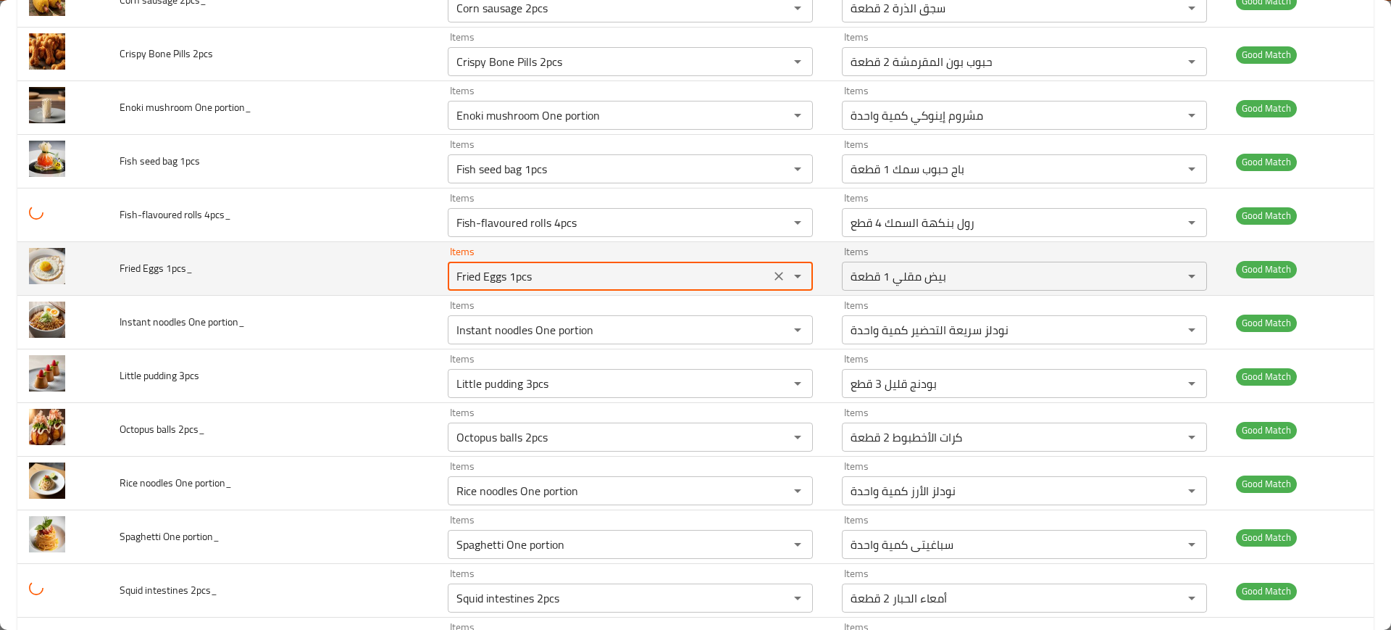
click at [541, 269] on 1pcs_ "Fried Eggs 1pcs" at bounding box center [609, 276] width 314 height 20
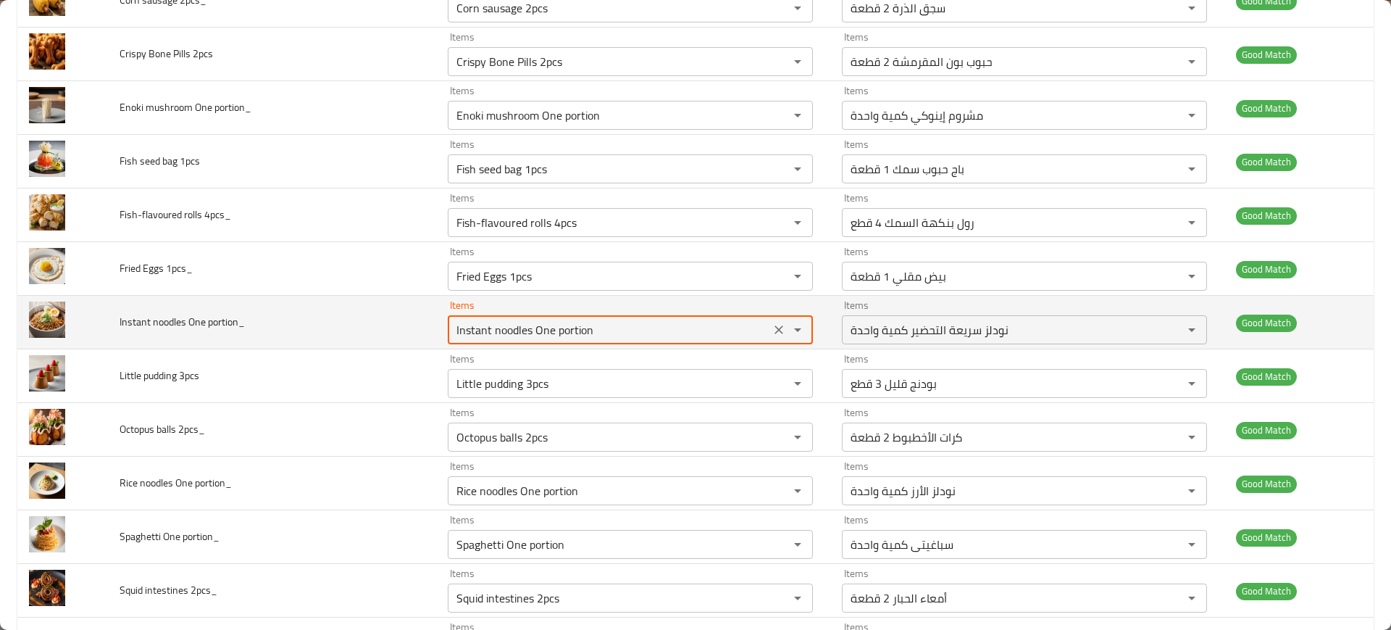
click at [530, 330] on portion_ "Instant noodles One portion" at bounding box center [609, 330] width 314 height 20
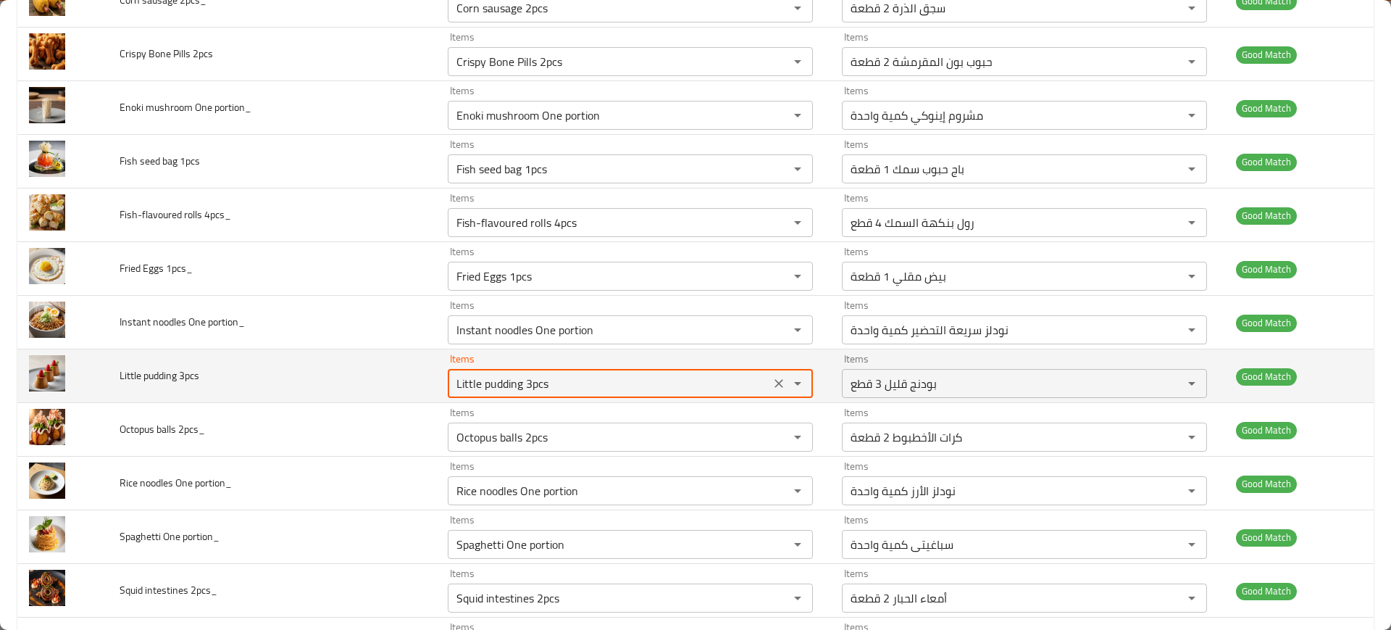
click at [541, 386] on 3pcs "Little pudding 3pcs" at bounding box center [609, 383] width 314 height 20
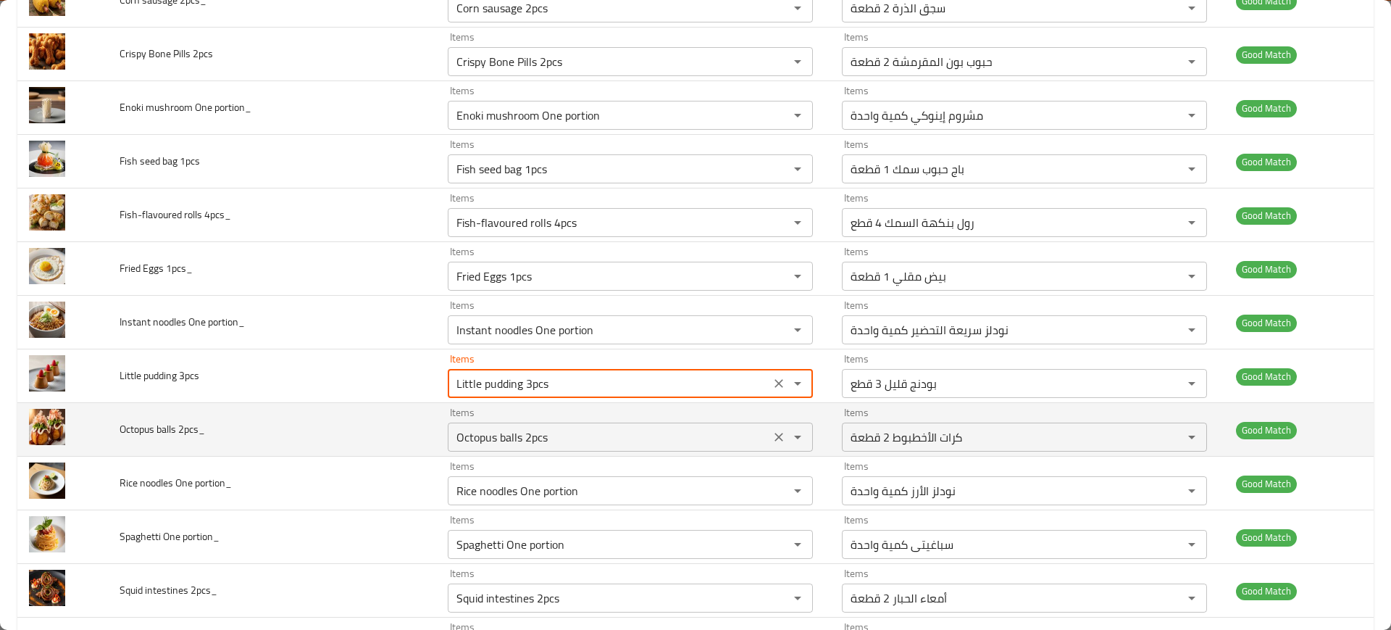
click at [558, 423] on div "Octopus balls 2pcs Items" at bounding box center [630, 436] width 365 height 29
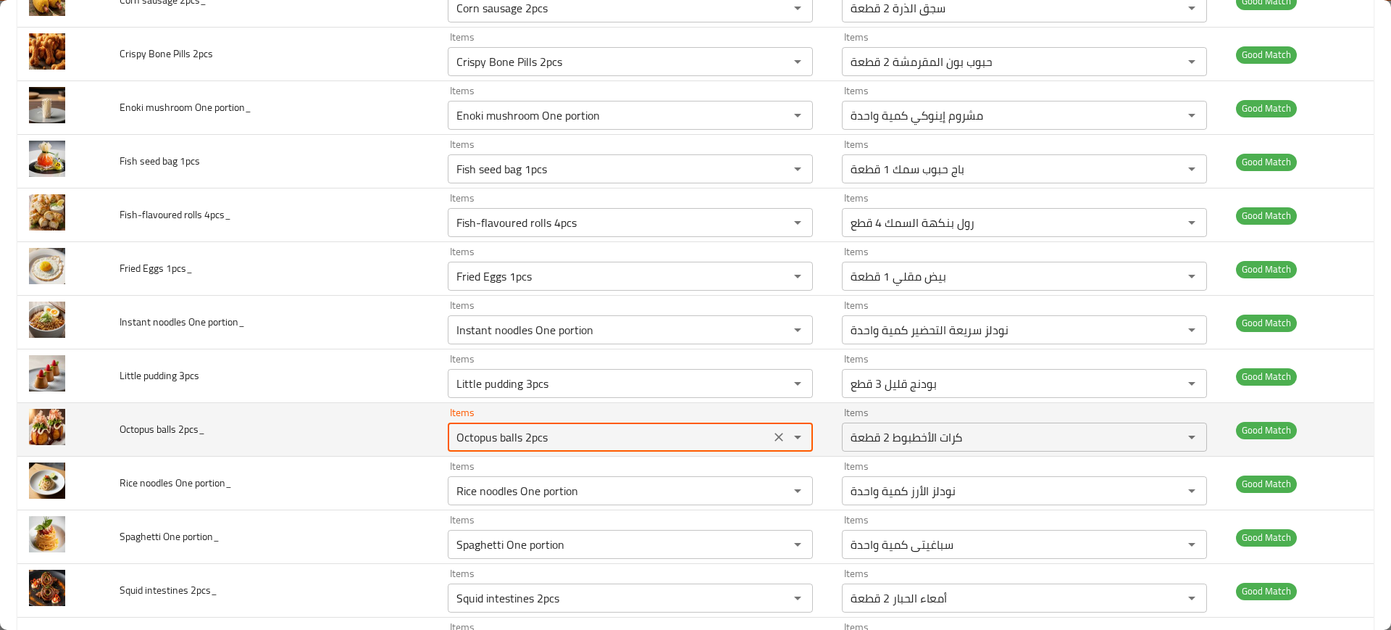
click at [558, 423] on div "Octopus balls 2pcs Items" at bounding box center [630, 436] width 365 height 29
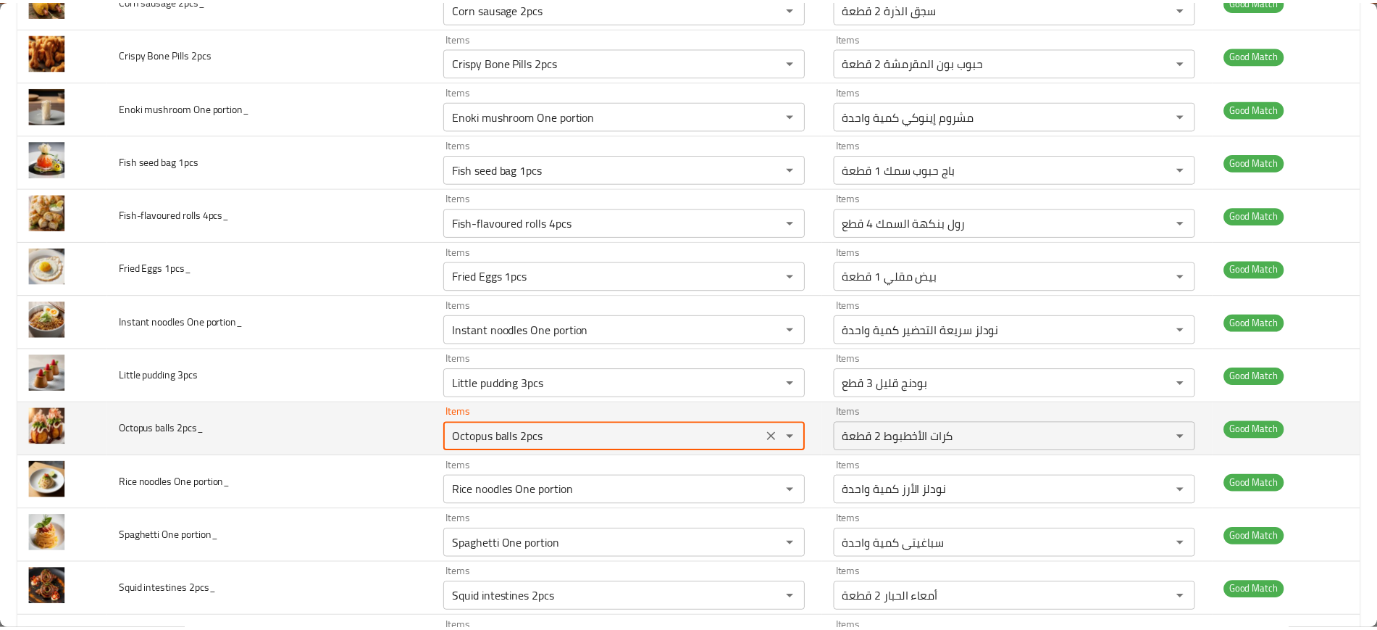
scroll to position [586, 0]
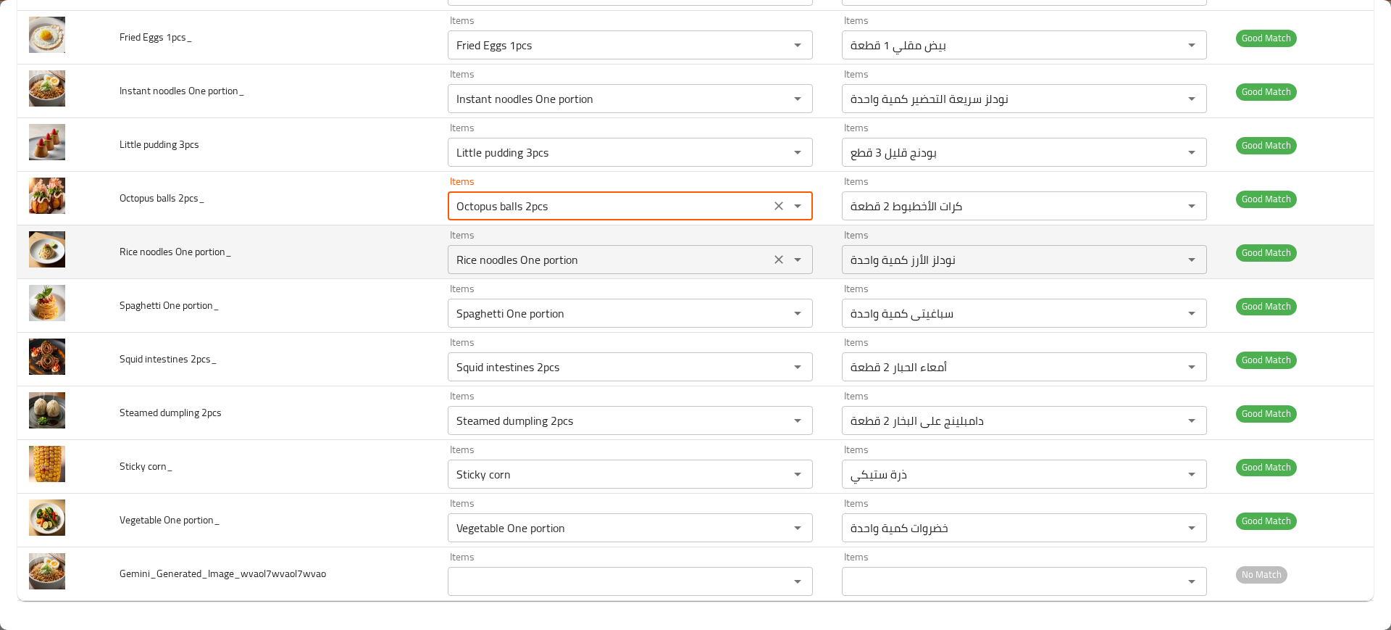
click at [467, 268] on portion_ "Rice noodles One portion" at bounding box center [609, 259] width 314 height 20
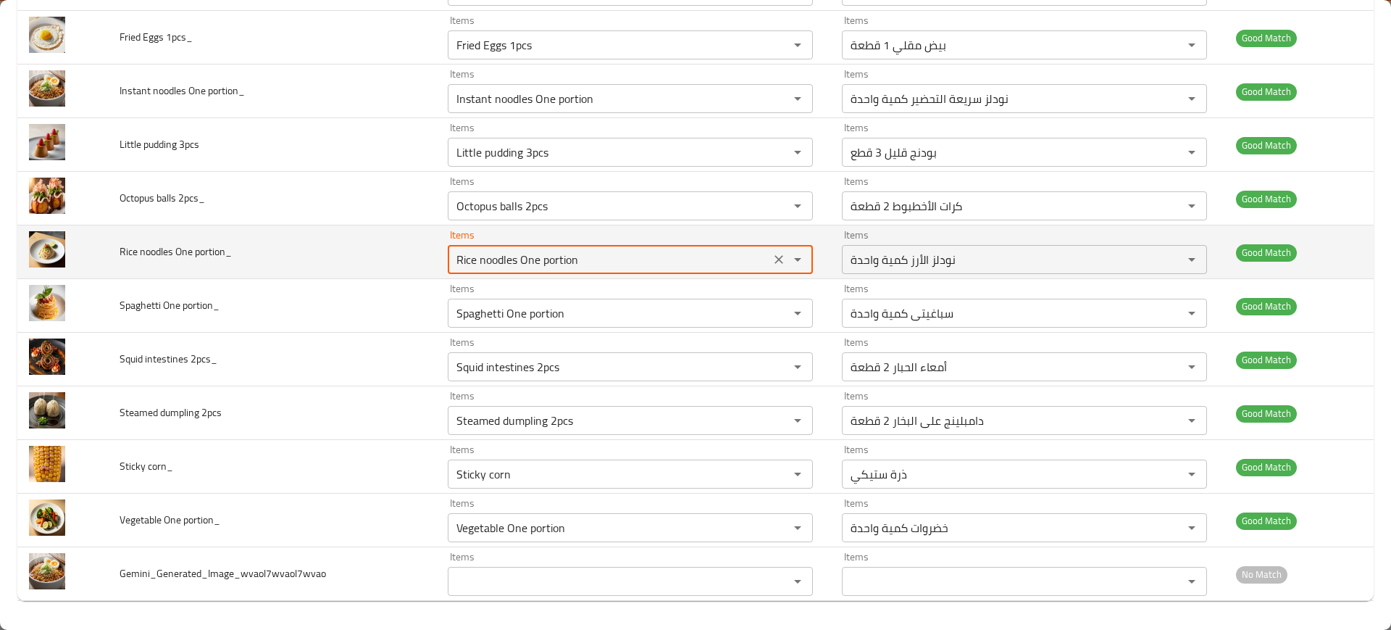
click at [467, 268] on portion_ "Rice noodles One portion" at bounding box center [609, 259] width 314 height 20
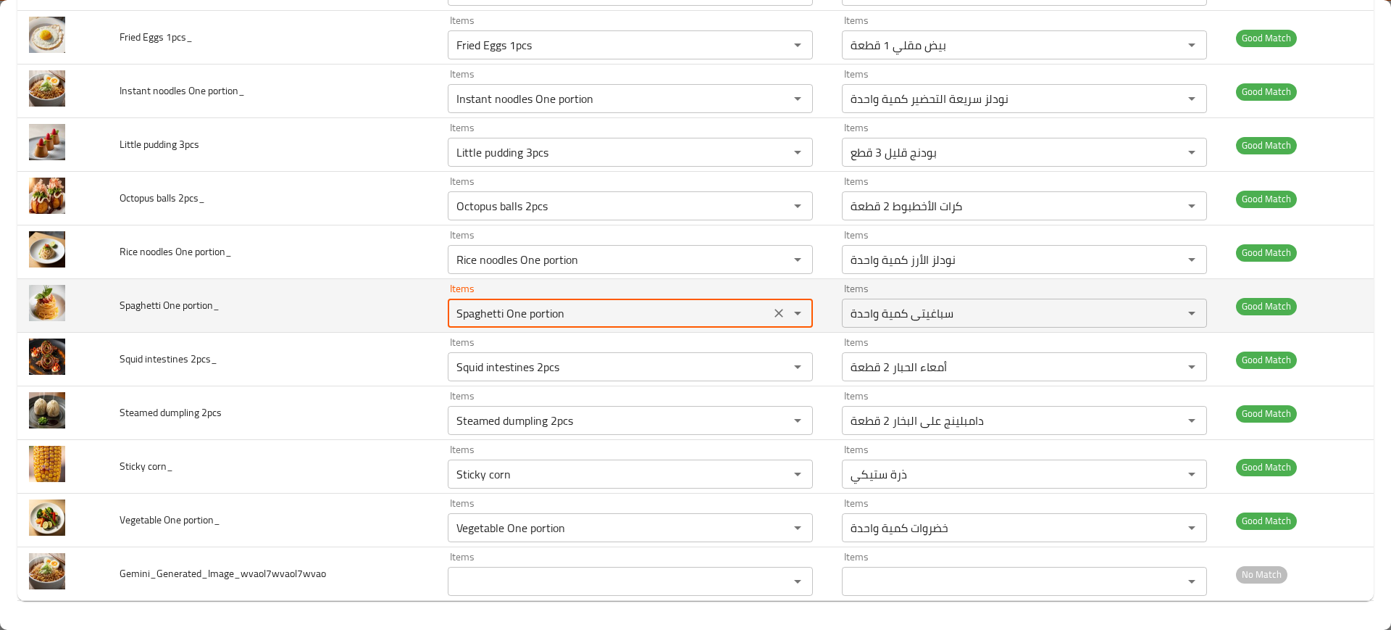
click at [519, 311] on portion_ "Spaghetti One portion" at bounding box center [609, 313] width 314 height 20
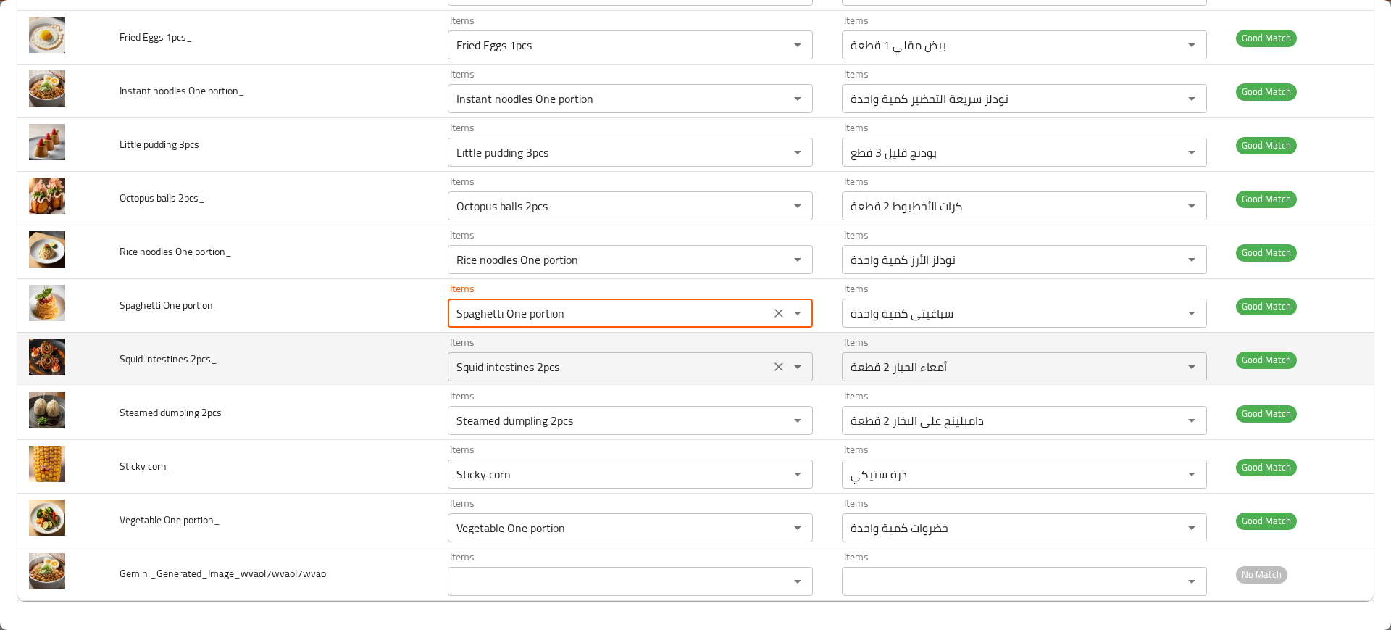
click at [530, 379] on div "Squid intestines 2pcs Items" at bounding box center [630, 366] width 365 height 29
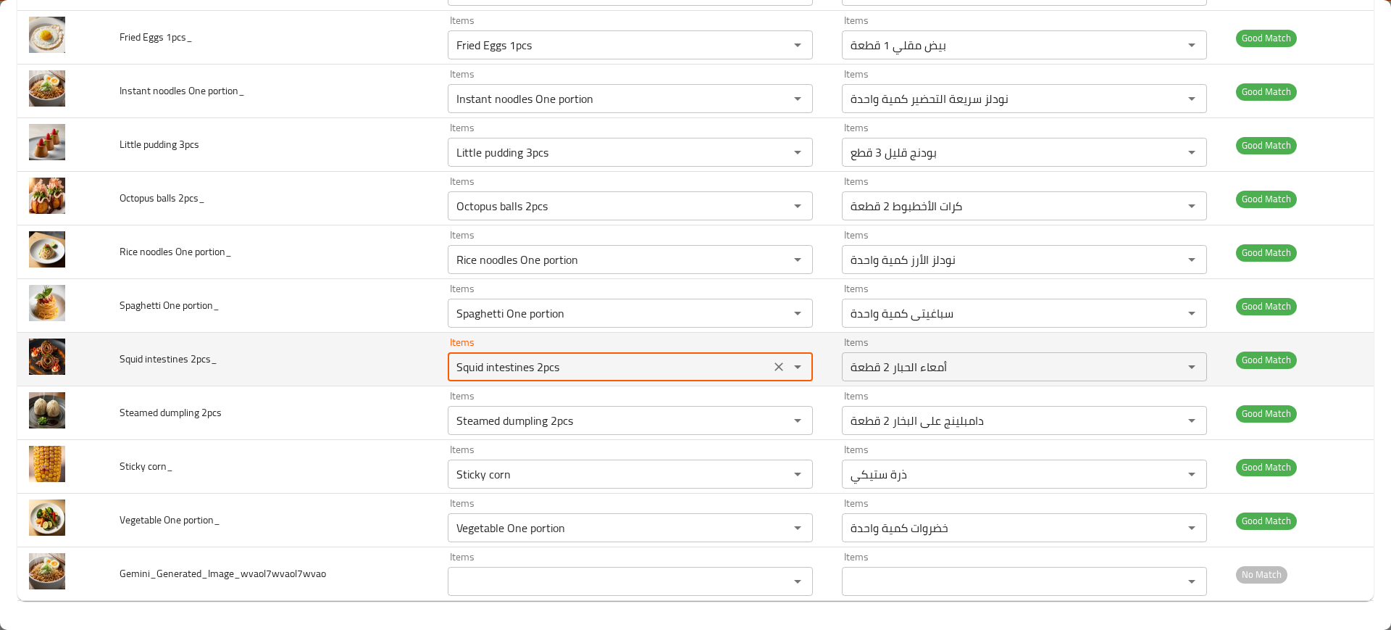
click at [530, 379] on div "Squid intestines 2pcs Items" at bounding box center [630, 366] width 365 height 29
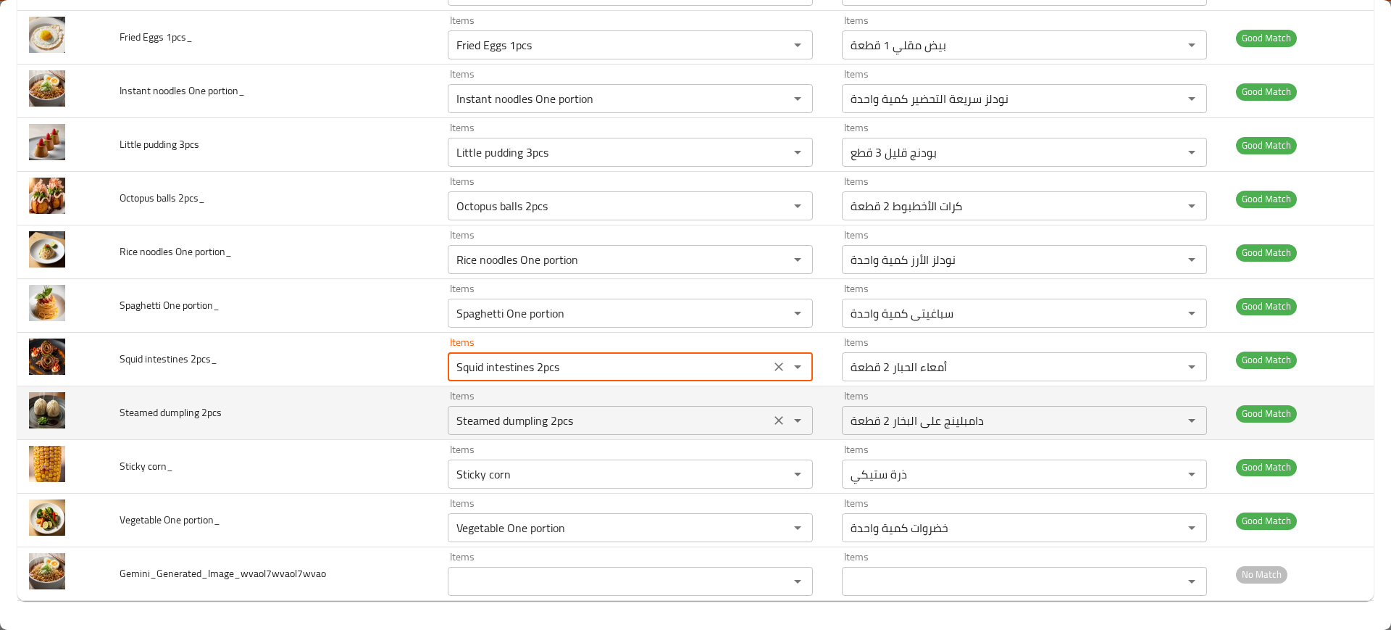
click at [521, 403] on div "Items Steamed dumpling 2pcs Items" at bounding box center [630, 413] width 365 height 44
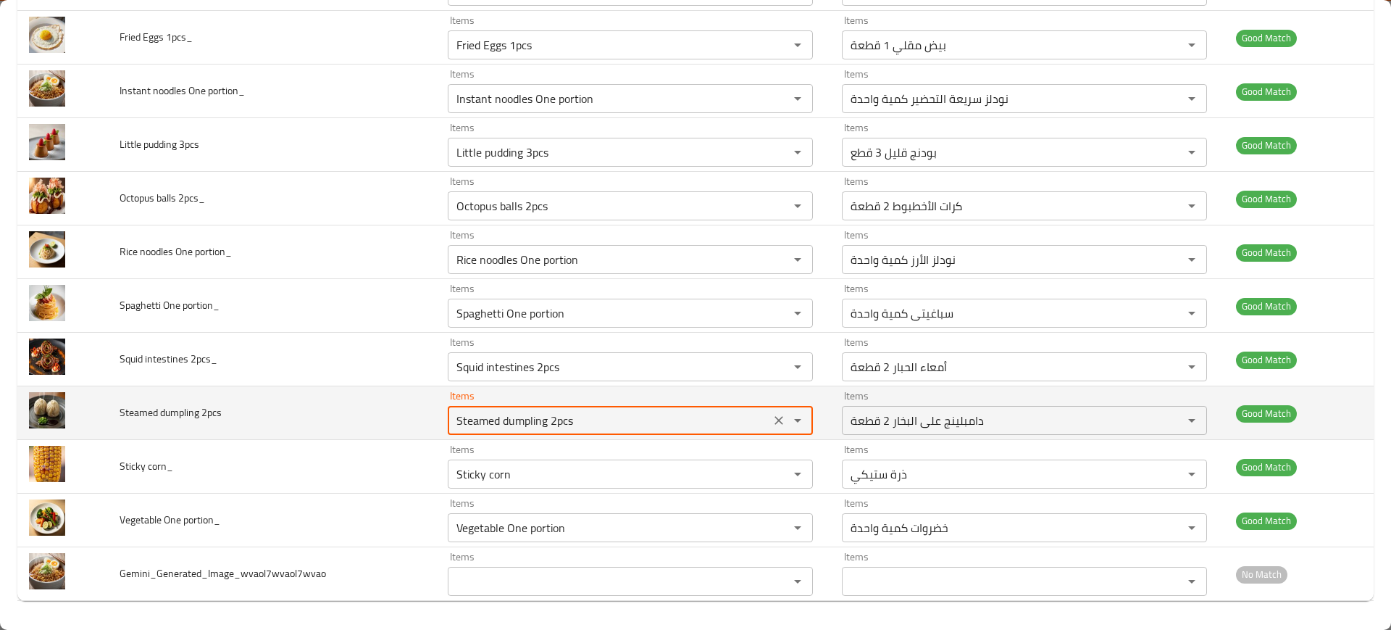
drag, startPoint x: 521, startPoint y: 403, endPoint x: 548, endPoint y: 420, distance: 31.6
click at [548, 420] on div "Items Steamed dumpling 2pcs Items" at bounding box center [630, 413] width 365 height 44
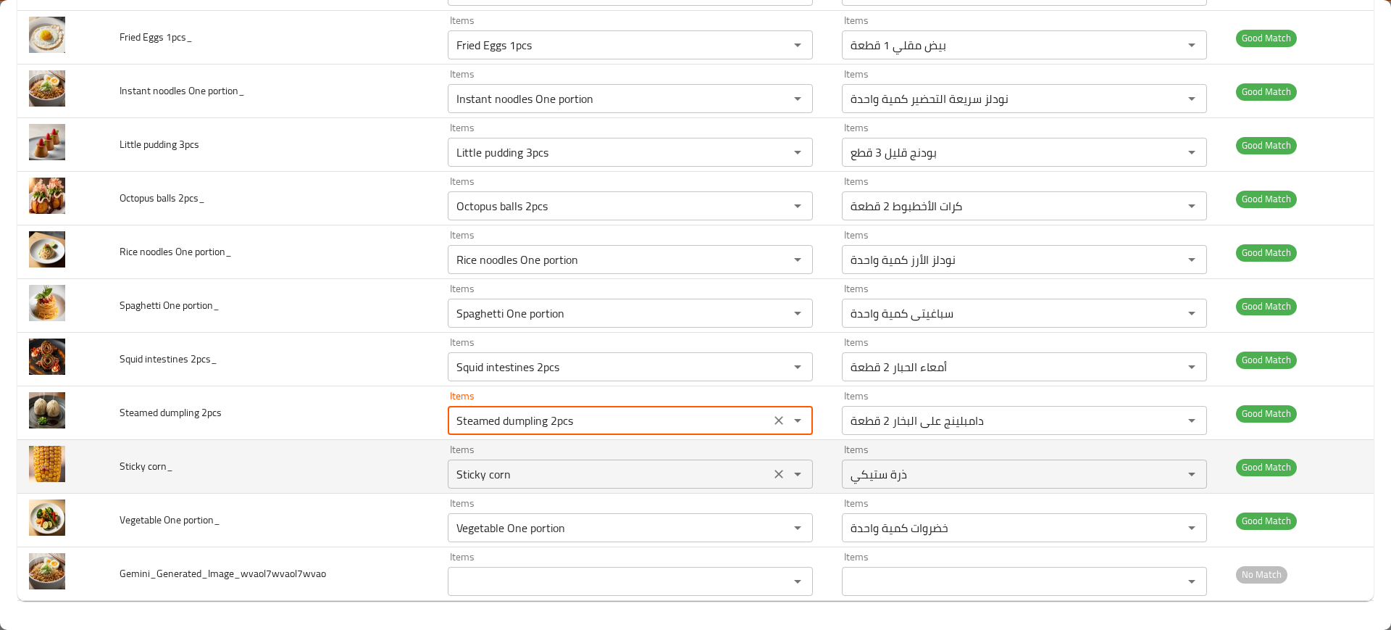
click at [558, 485] on div "Sticky corn Items" at bounding box center [630, 473] width 365 height 29
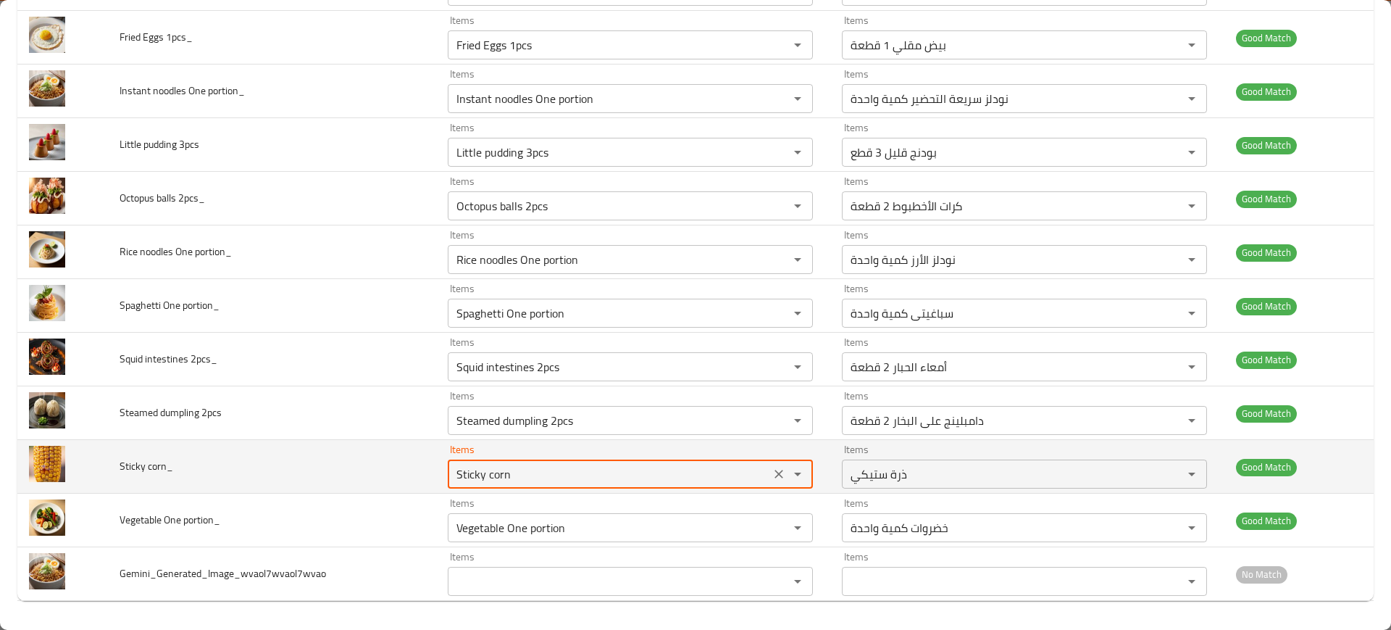
click at [558, 485] on div "Sticky corn Items" at bounding box center [630, 473] width 365 height 29
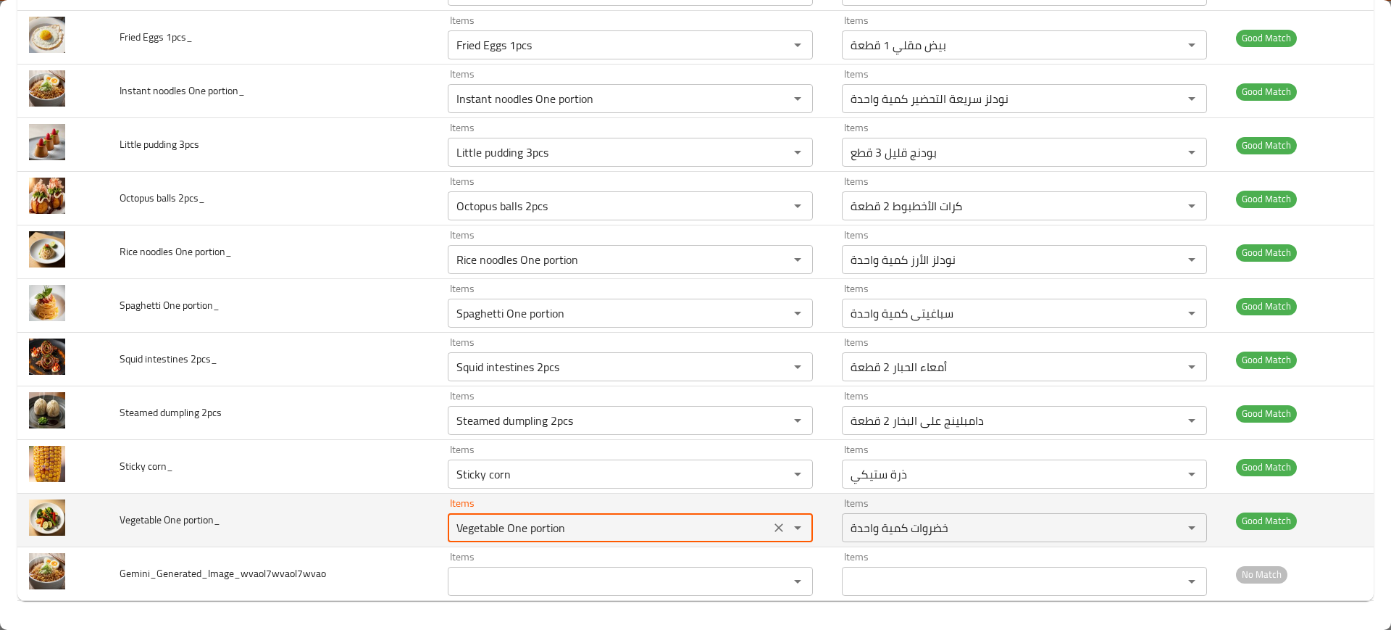
click at [569, 519] on portion_ "Vegetable One portion" at bounding box center [609, 527] width 314 height 20
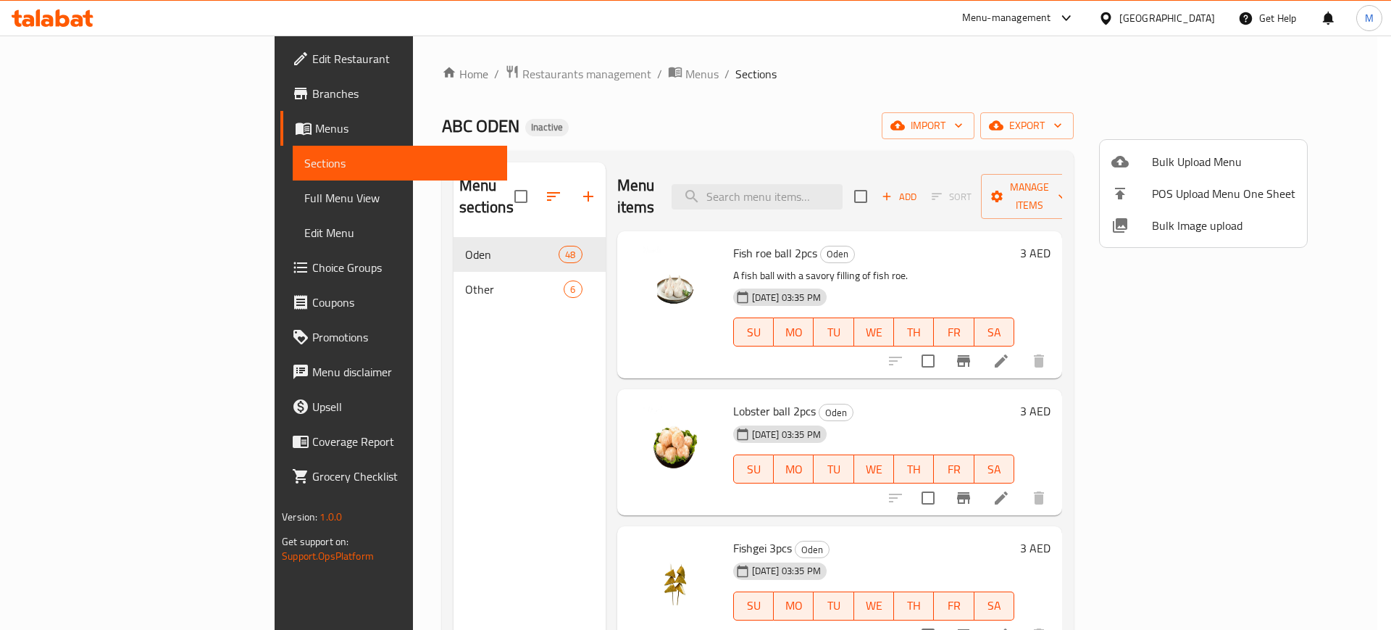
click at [101, 64] on div at bounding box center [695, 315] width 1391 height 630
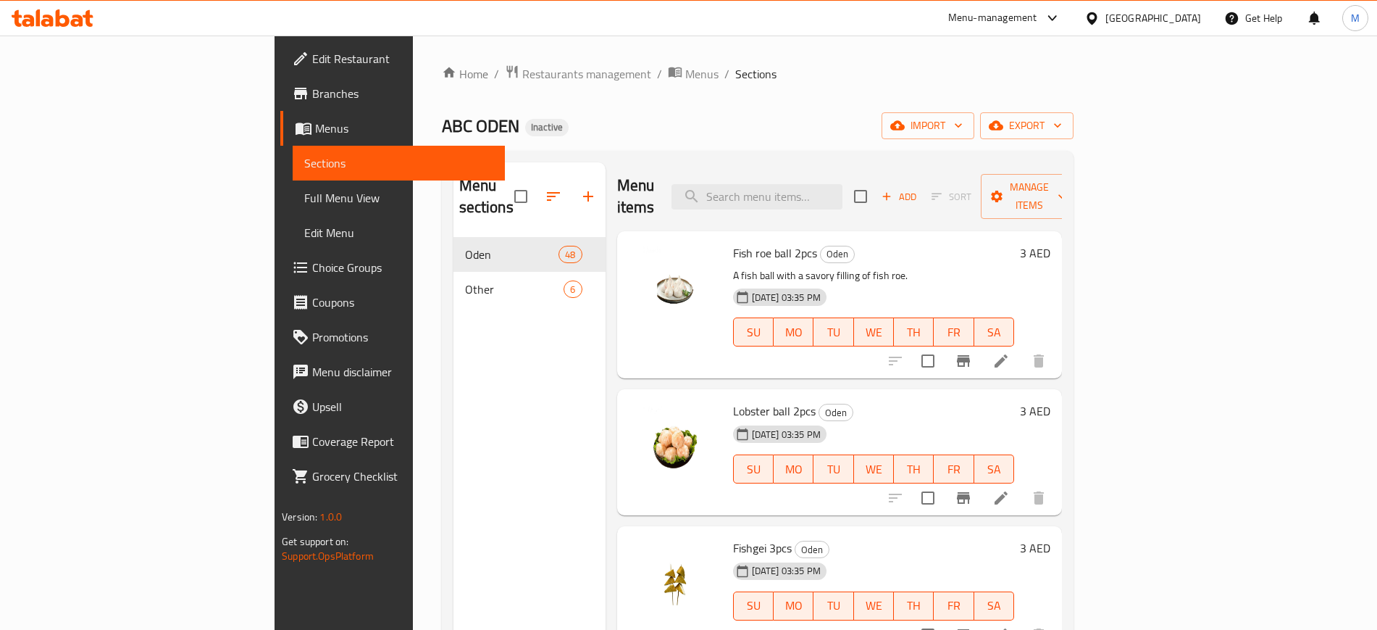
click at [312, 64] on span "Edit Restaurant" at bounding box center [402, 58] width 180 height 17
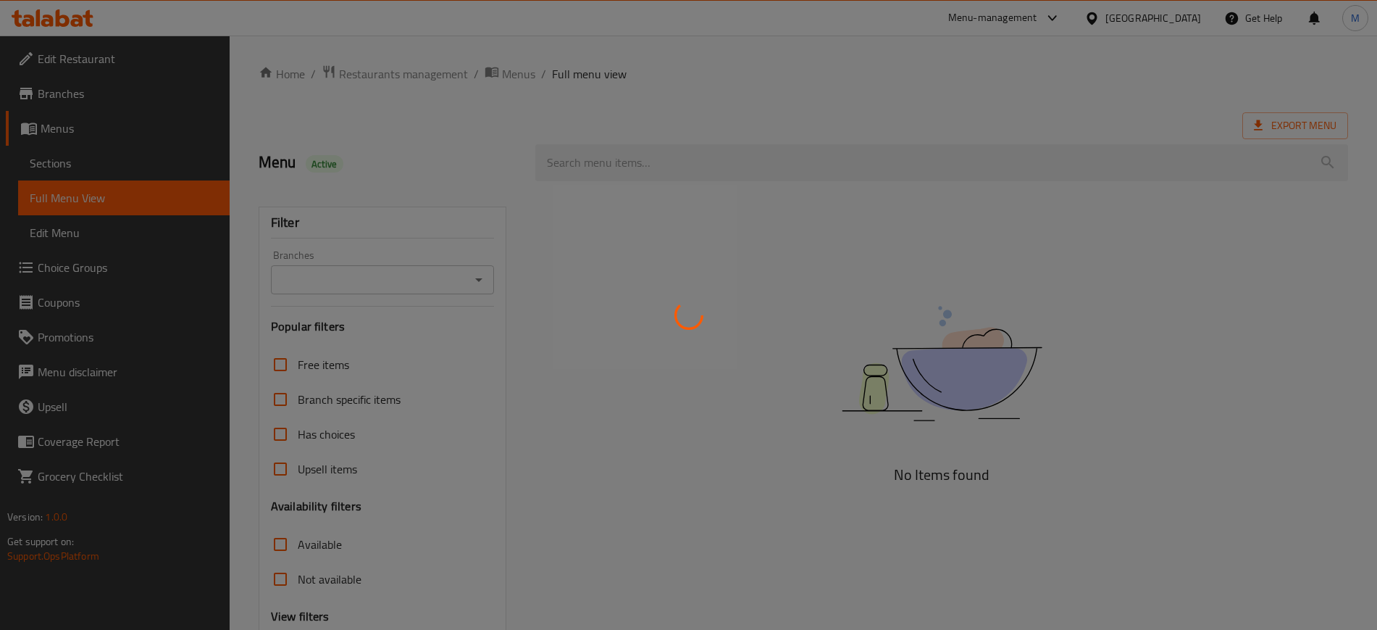
click at [93, 168] on div at bounding box center [688, 315] width 1377 height 630
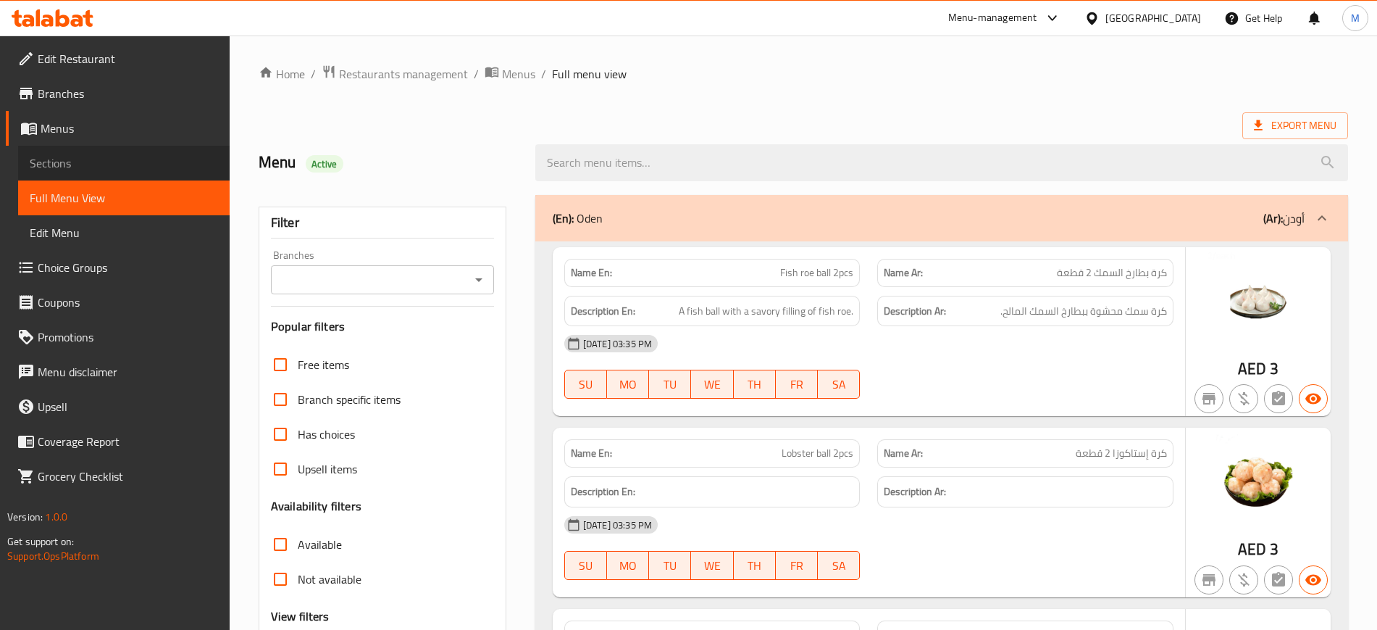
click at [54, 172] on span "Sections" at bounding box center [124, 162] width 188 height 17
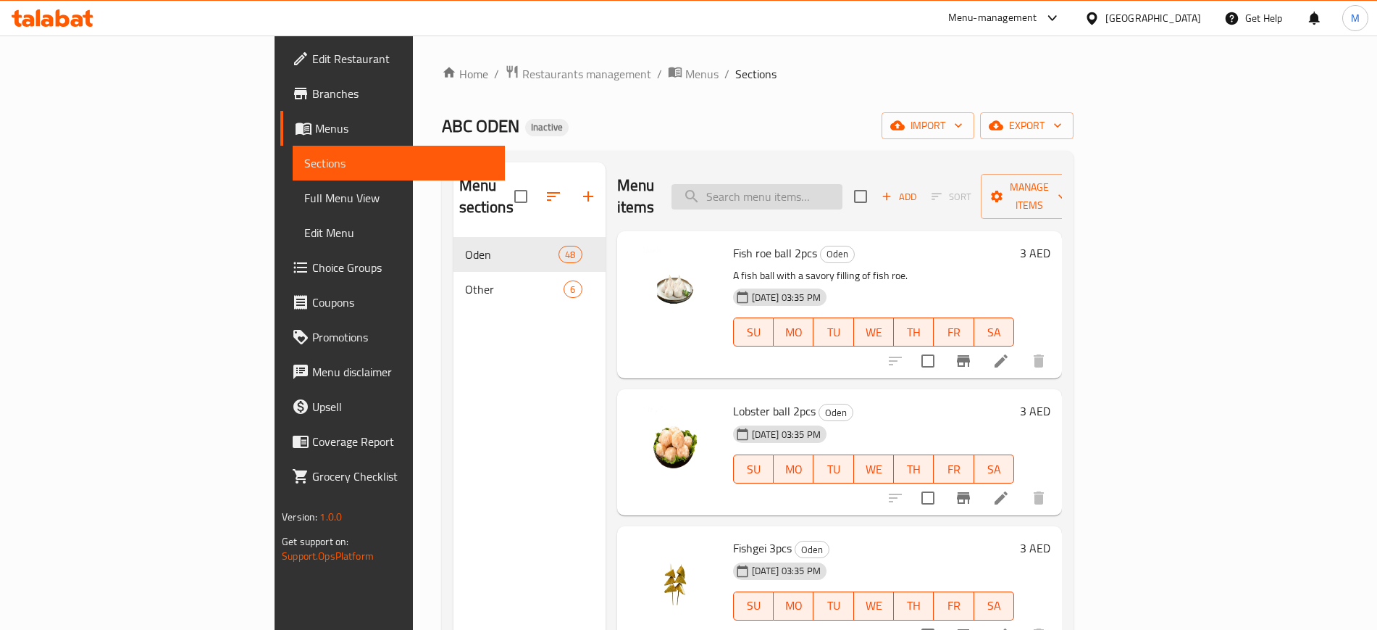
click at [843, 193] on input "search" at bounding box center [757, 196] width 171 height 25
paste input "Beef balls 2pcs"
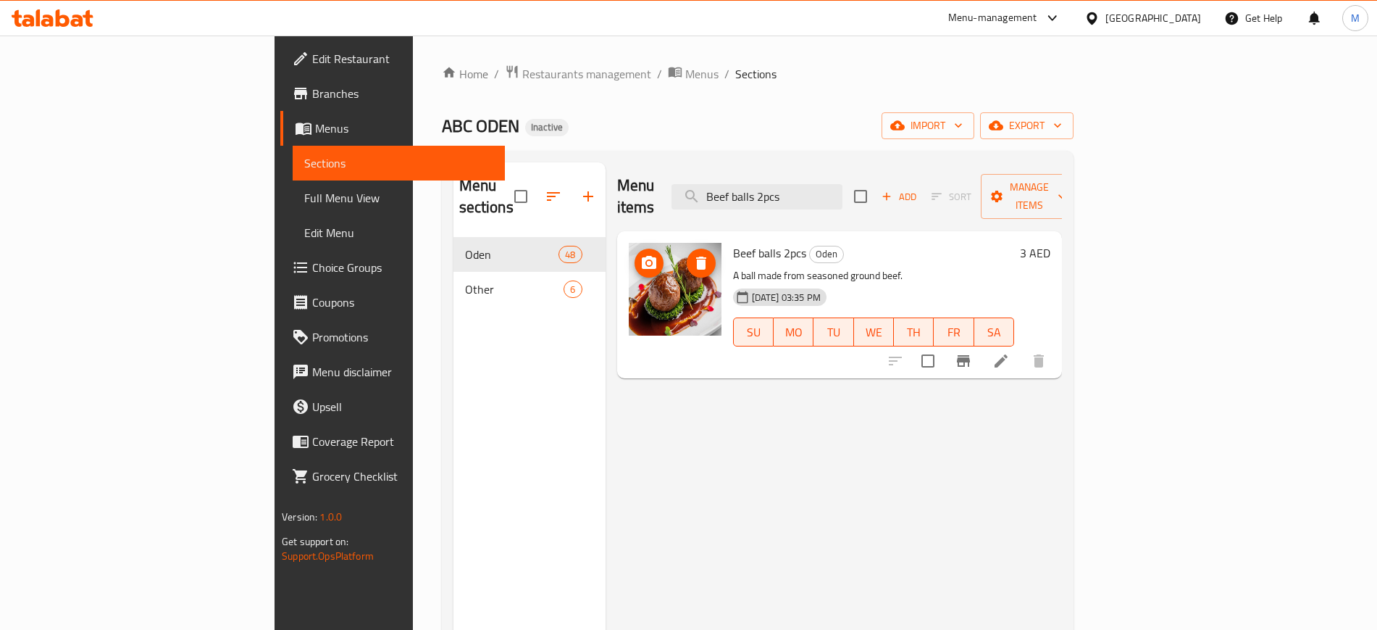
paste input "obo intestine"
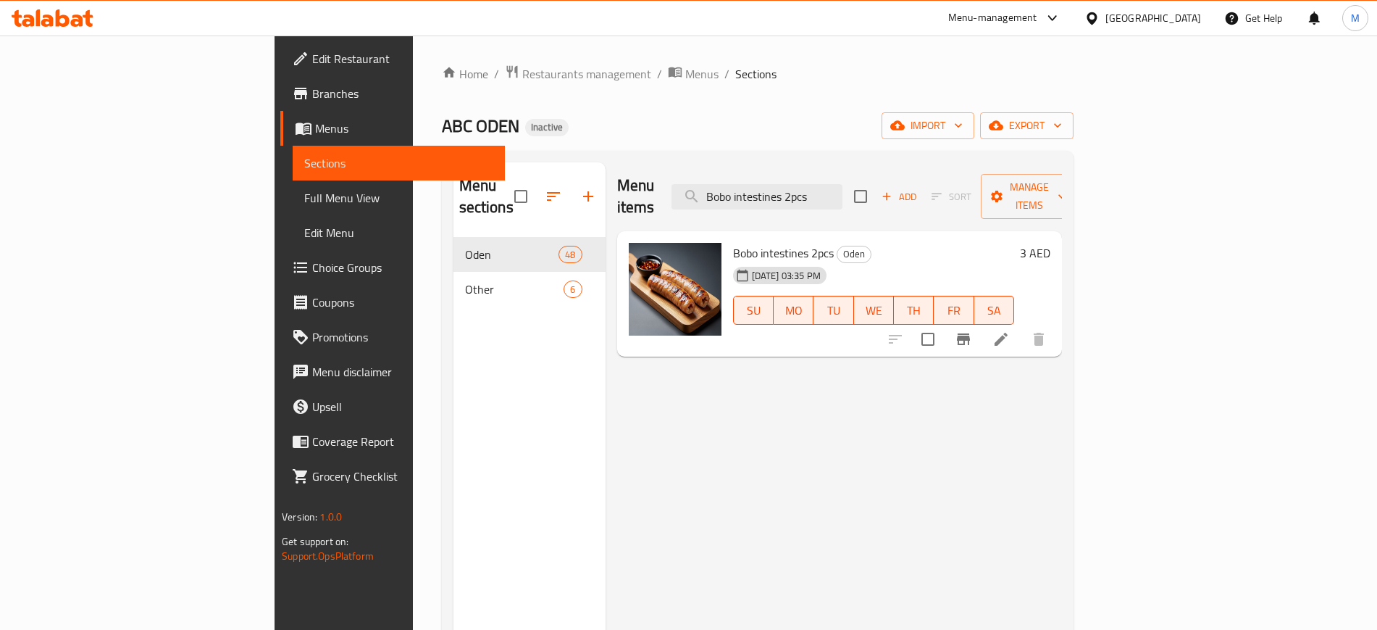
paste input "Corn sausage"
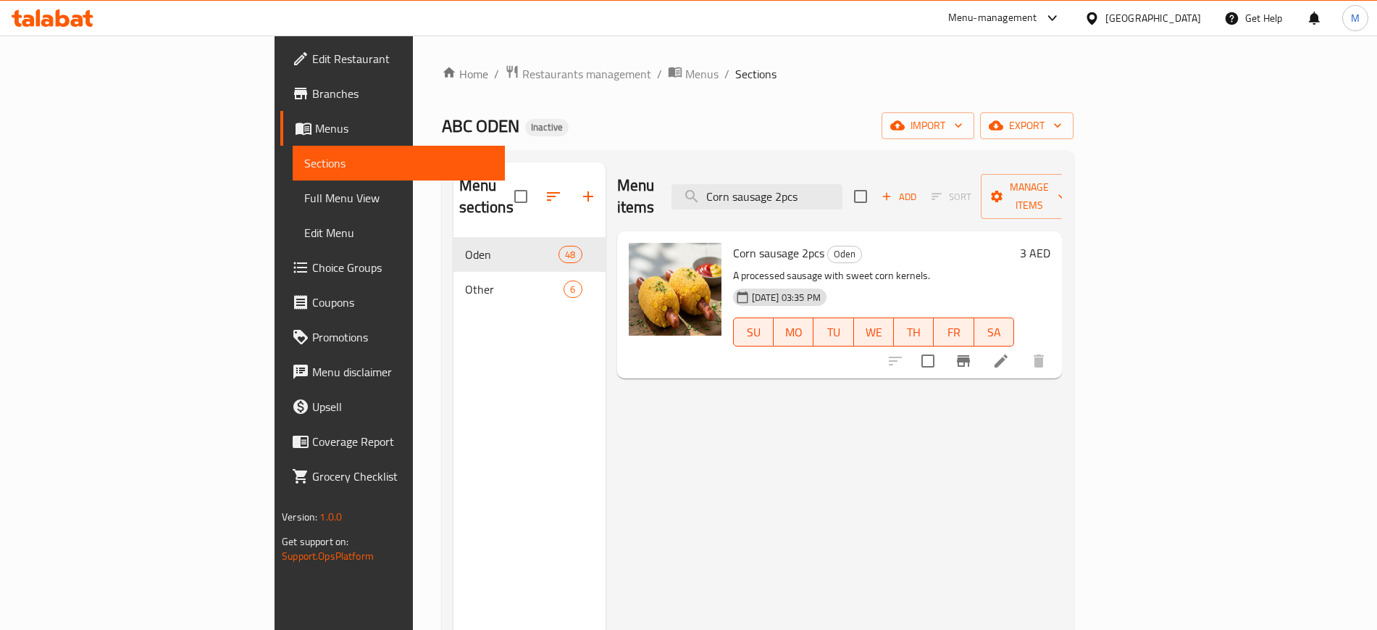
paste input "rispy Bone Pills"
paste input "Enoki mushroom One portion"
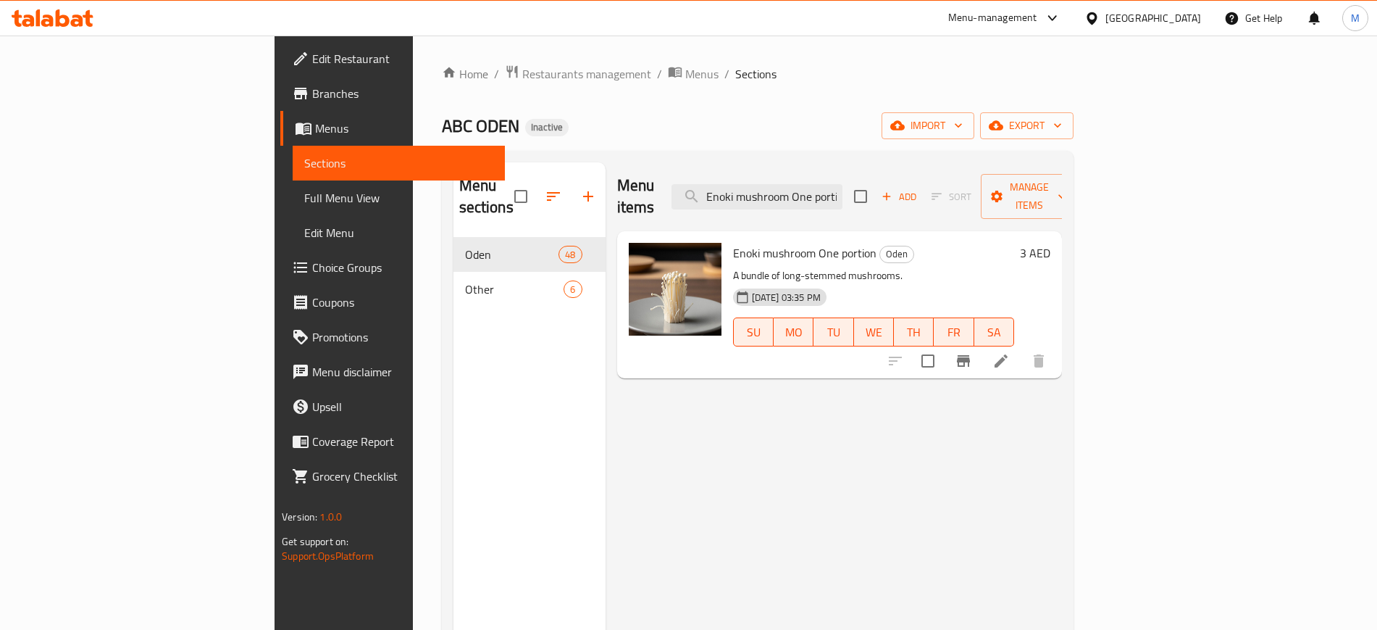
paste input "Fish seed bag 1pcs"
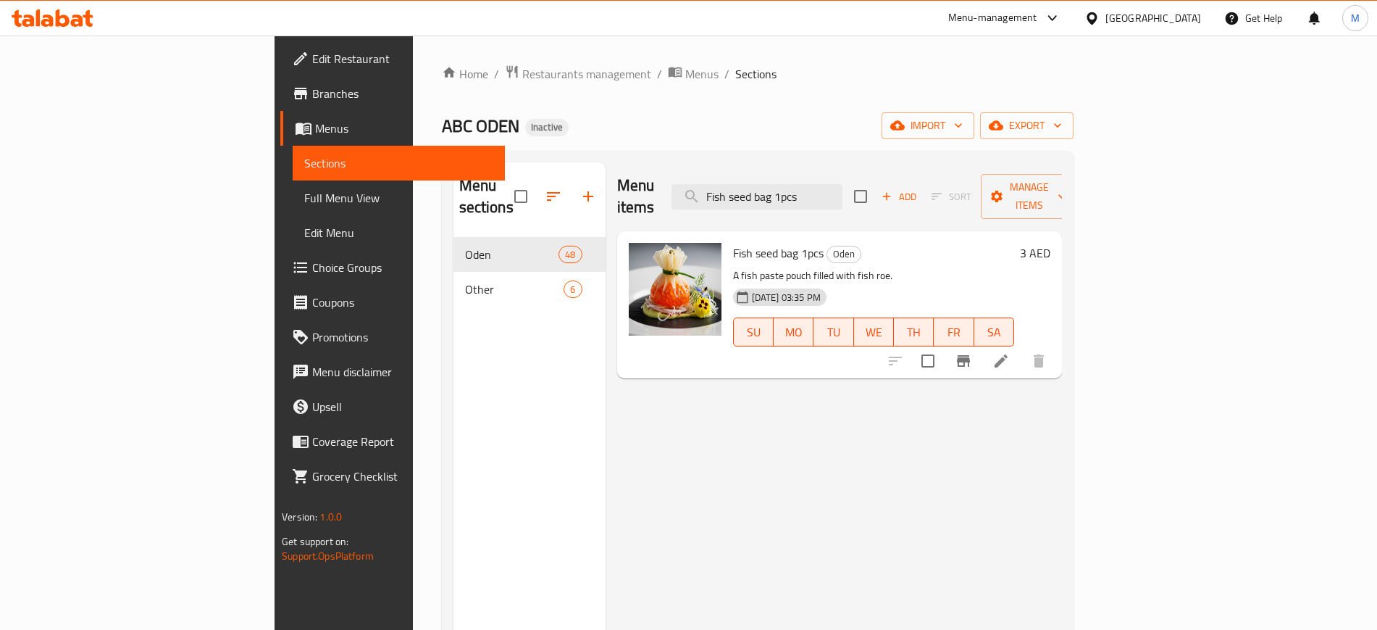
paste input "-flavoured rolls 4"
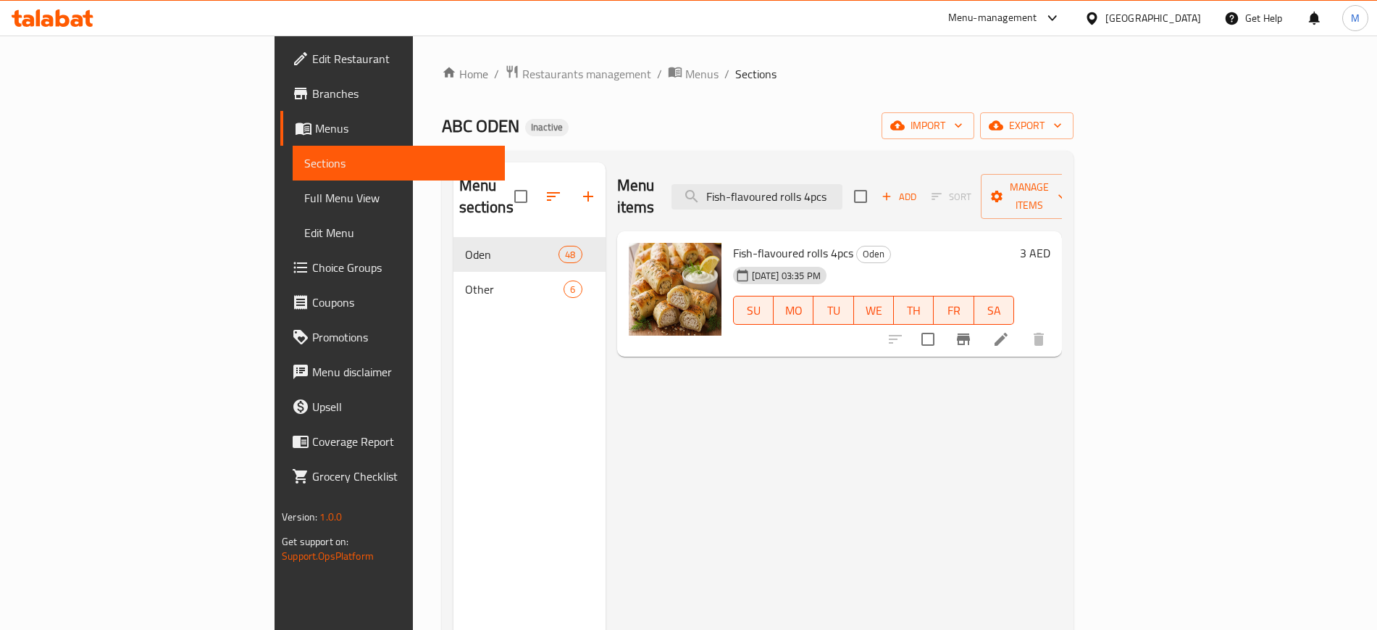
paste input "ried Eggs 1"
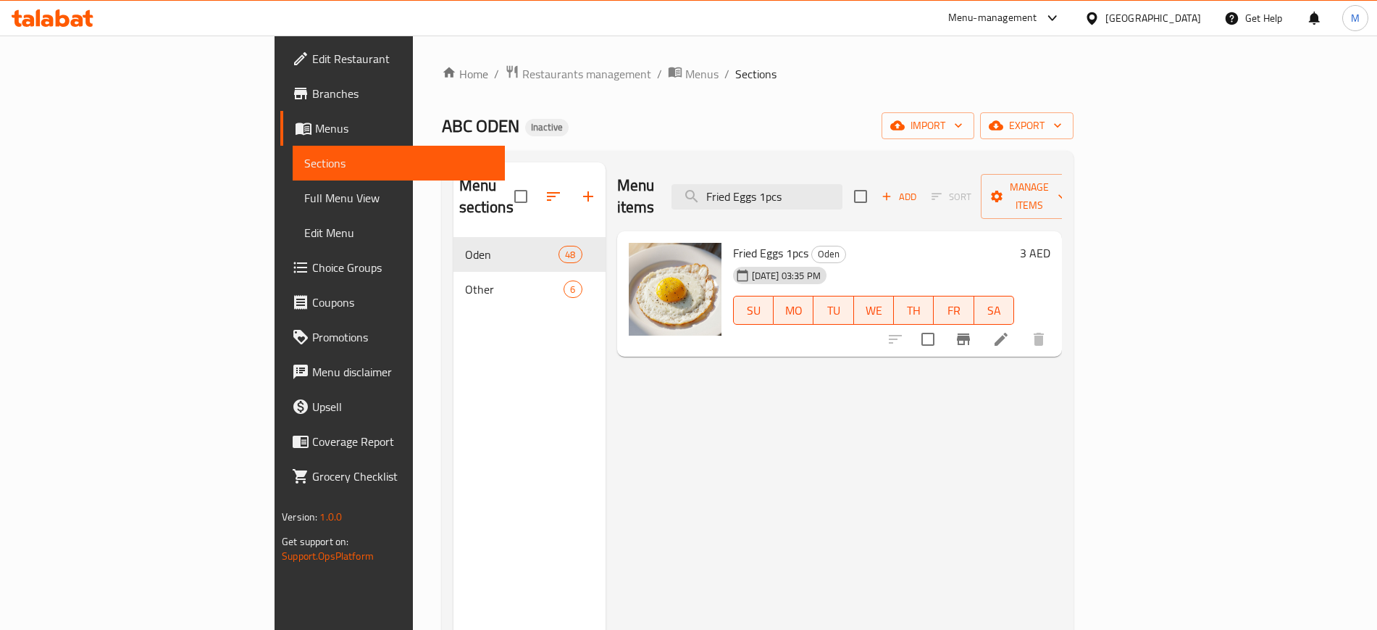
paste input "Instant noodles One portion"
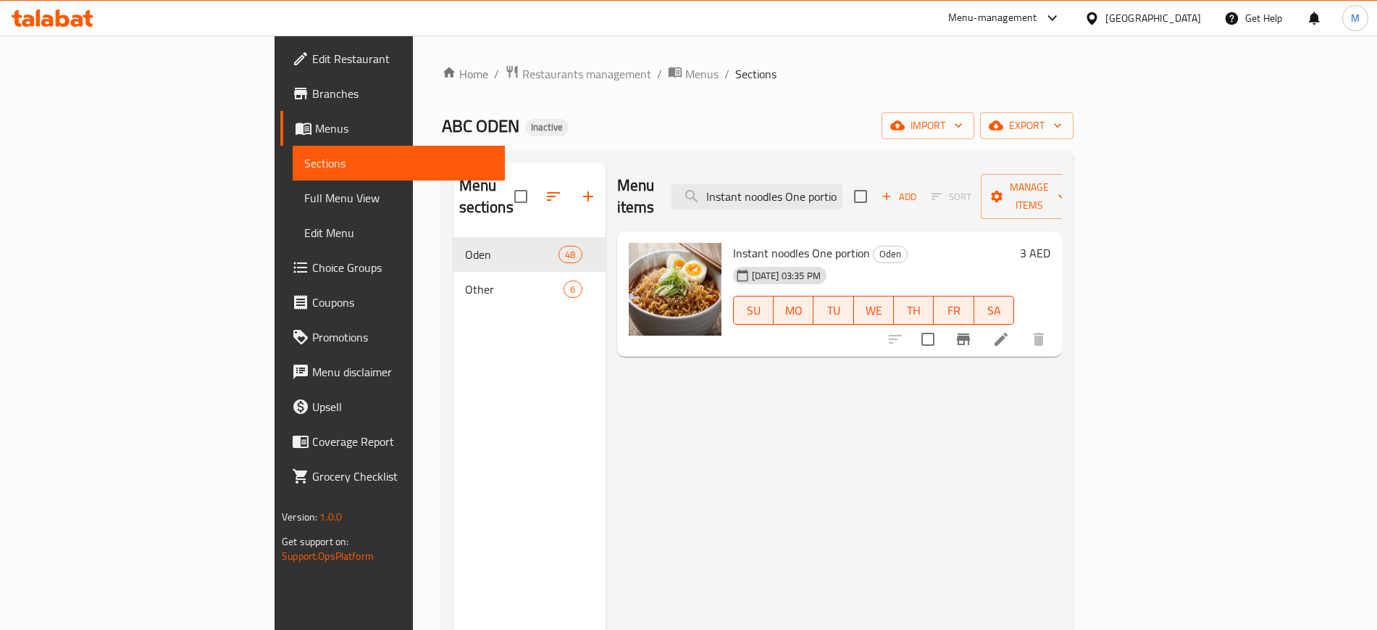
paste input "Little pudding 3pcs"
paste input "Octopus balls 2"
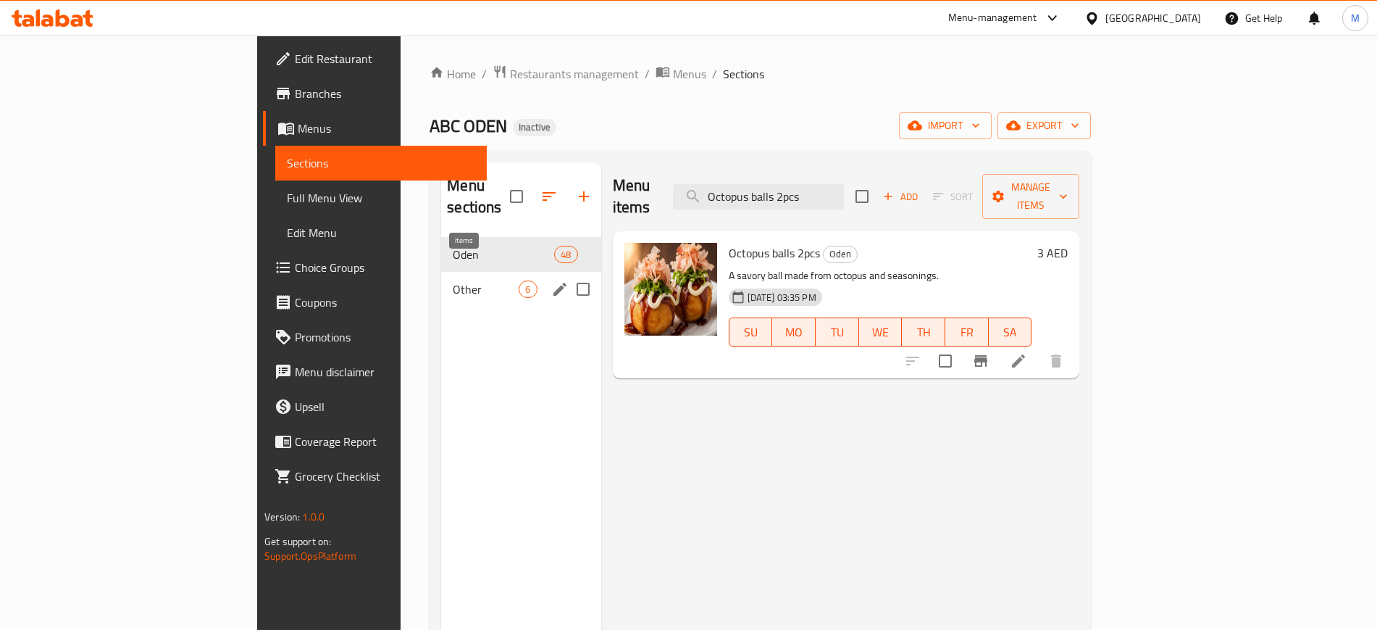
paste input "Rice noodles One portion"
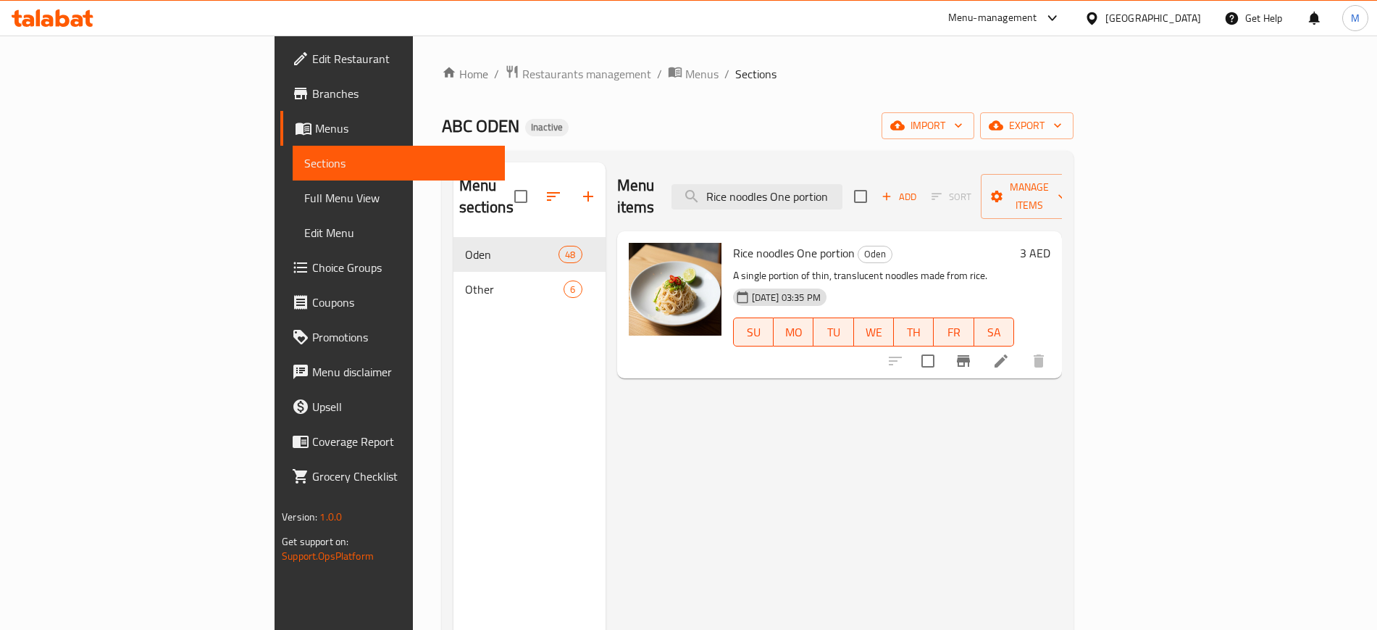
paste input "Spaghetti"
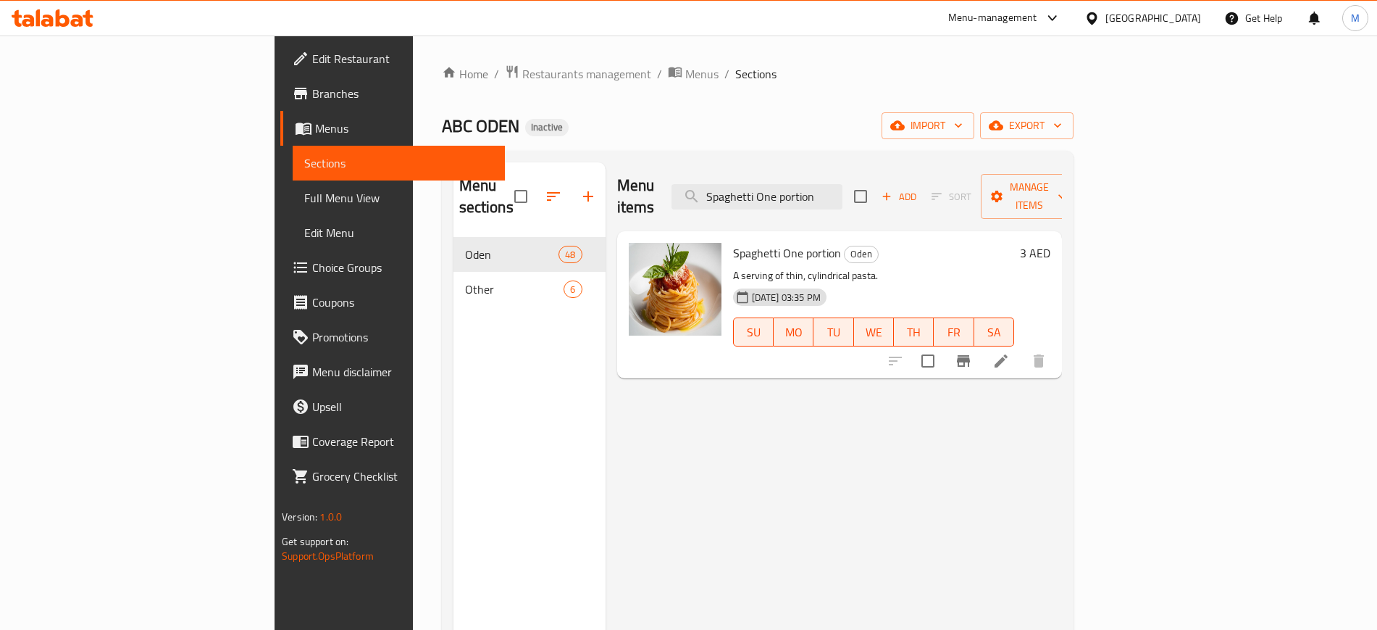
paste input "quid intestines 2pcs"
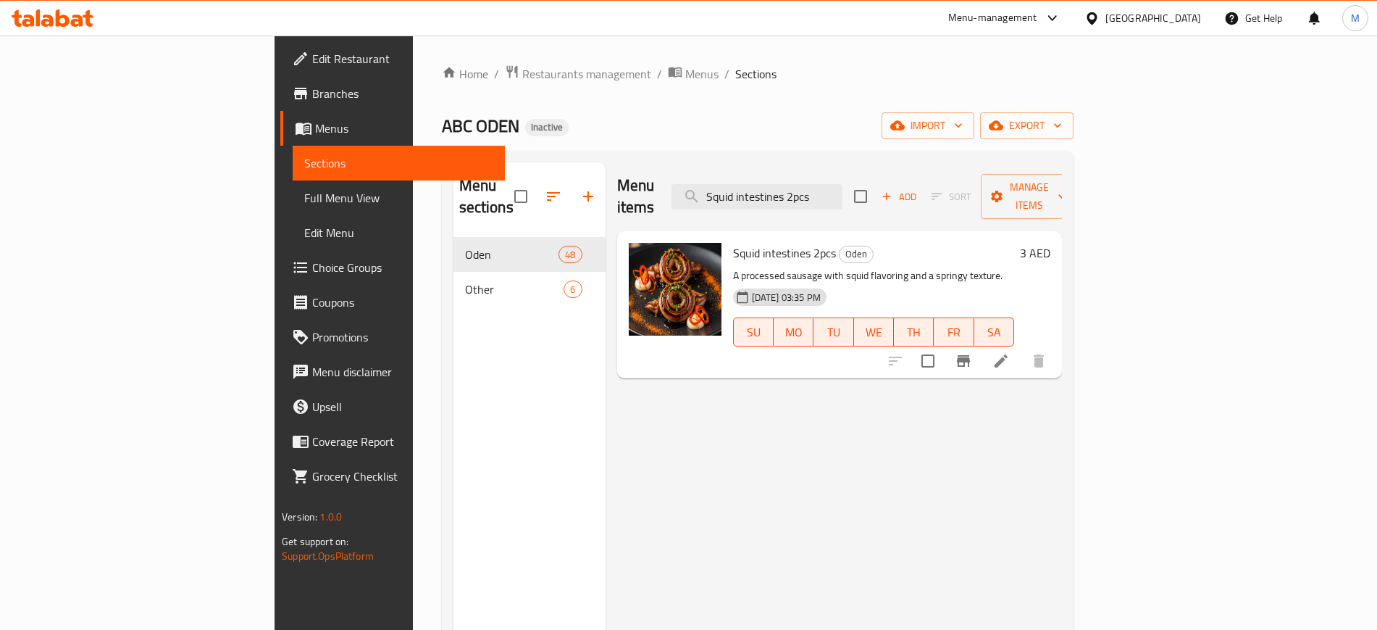
paste input "teamed [PERSON_NAME]"
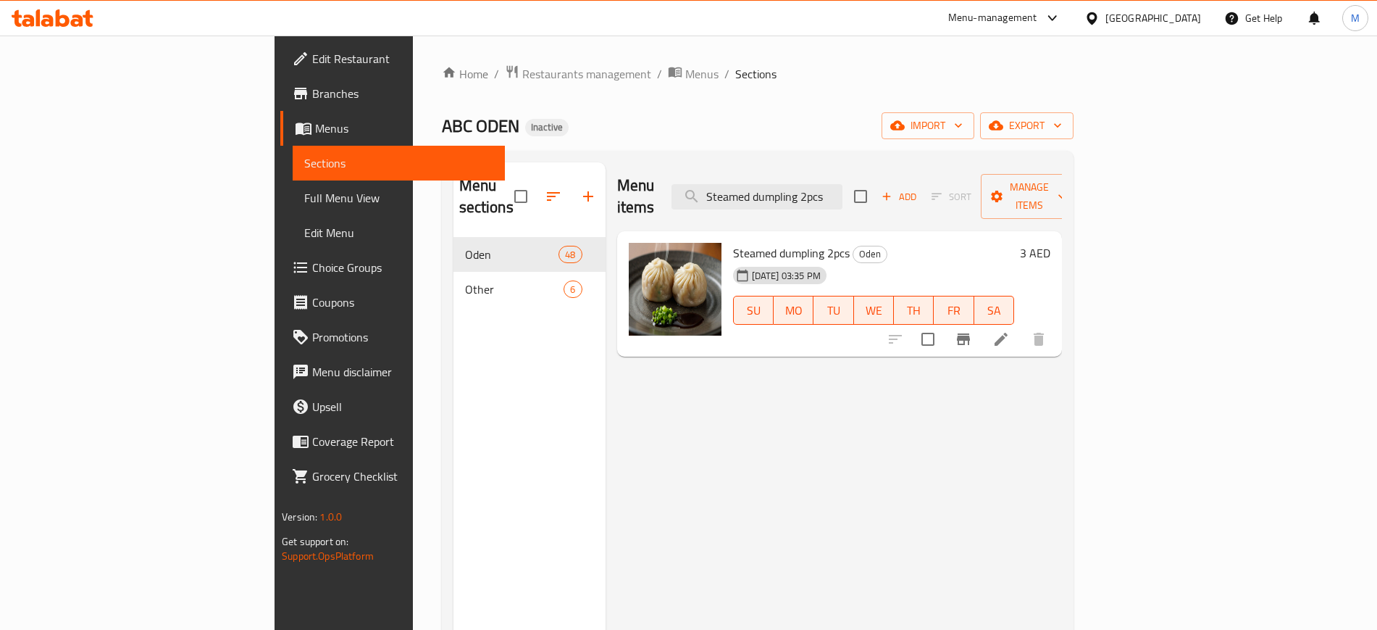
paste input "icky corn"
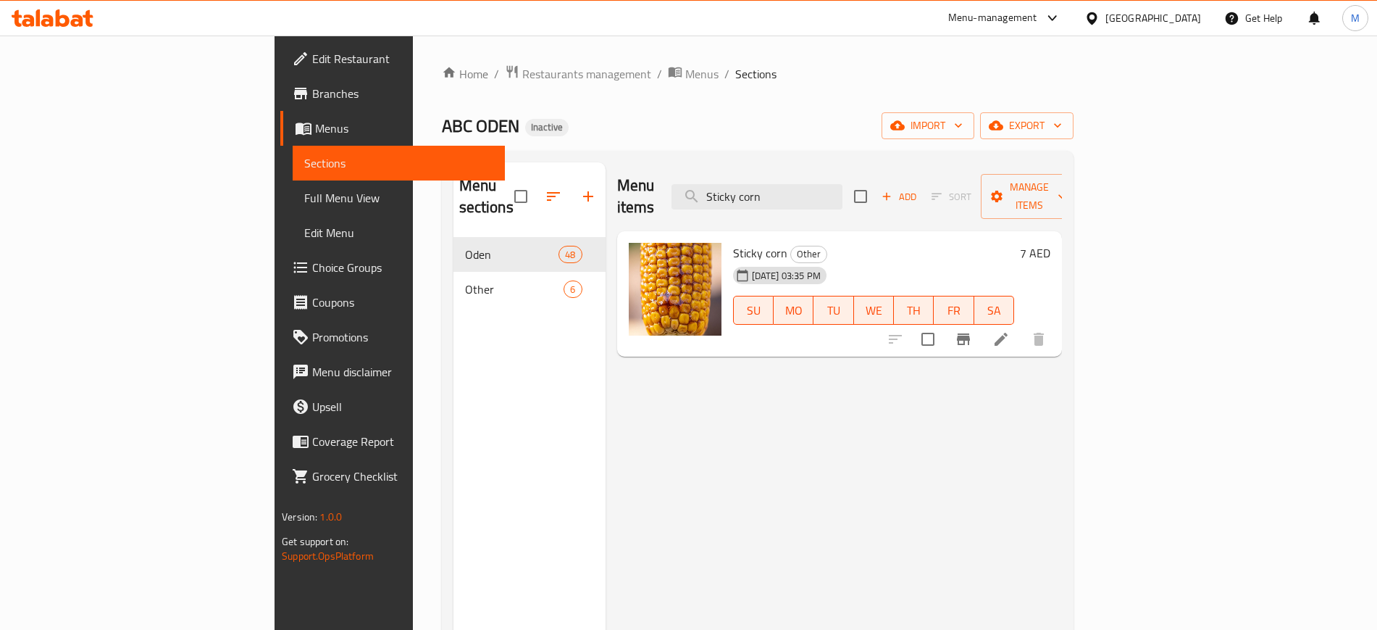
paste input "Vegetable One portio"
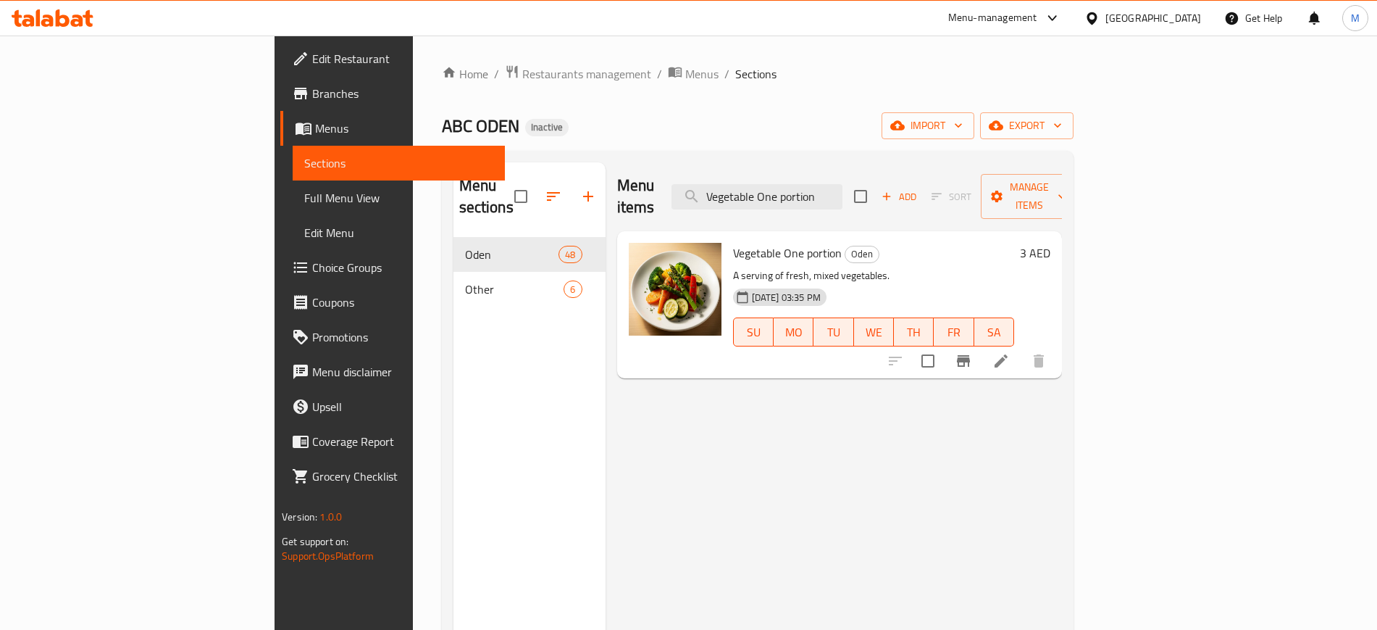
type input "Vegetable One portion"
